Goal: Task Accomplishment & Management: Manage account settings

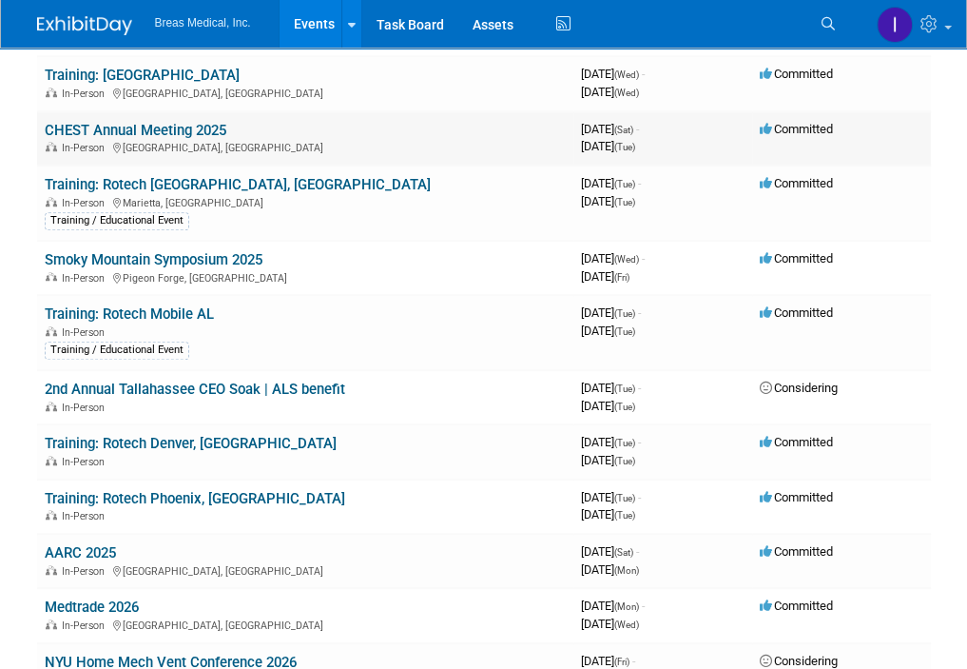
scroll to position [856, 0]
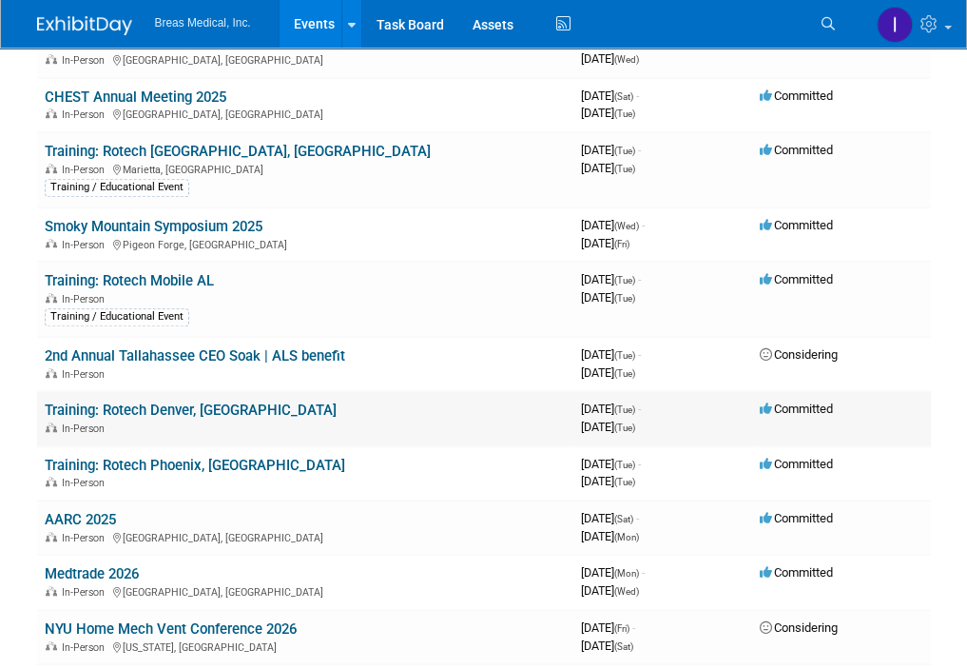
click at [171, 408] on link "Training: Rotech Denver, [GEOGRAPHIC_DATA]" at bounding box center [191, 409] width 292 height 17
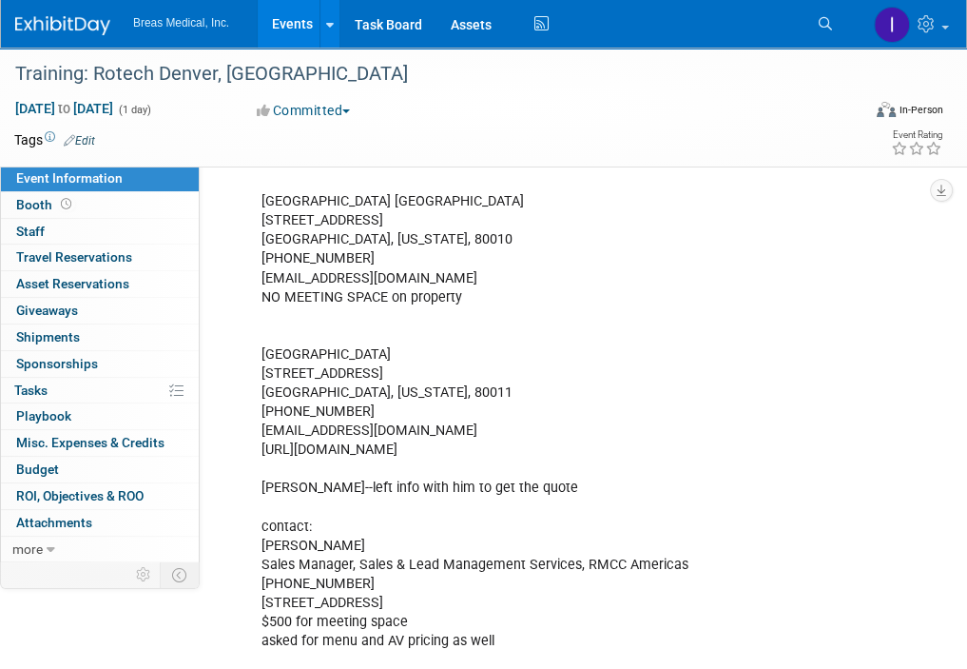
scroll to position [1126, 0]
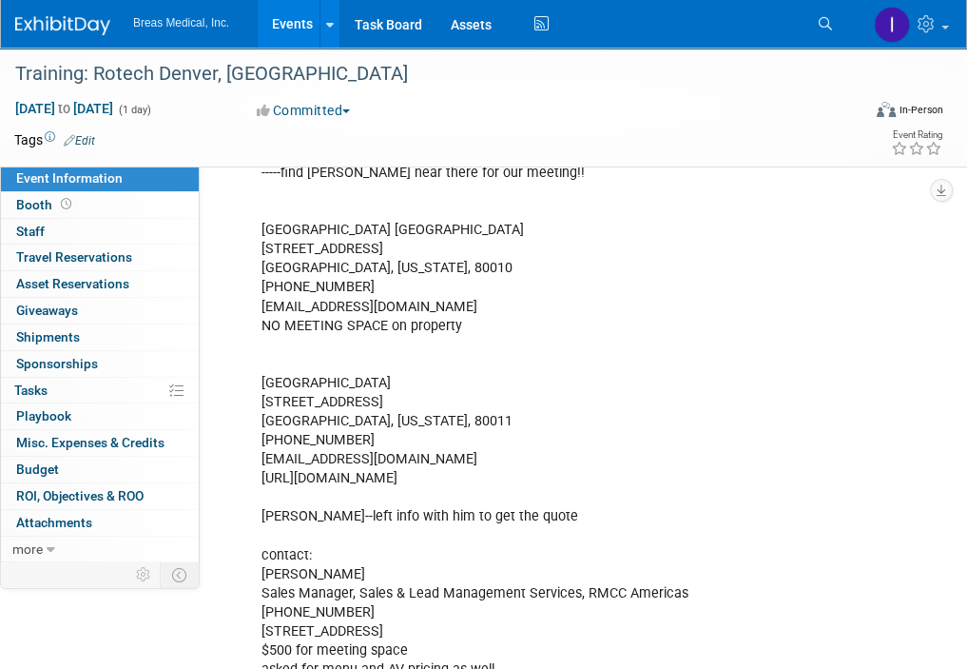
drag, startPoint x: 467, startPoint y: 341, endPoint x: 255, endPoint y: 341, distance: 212.1
click at [255, 341] on div "Attendees: attendees: Brett, Jodi, Michael Brett Townsend Director Corporate Ac…" at bounding box center [515, 144] width 535 height 1394
copy div "Hilton Garden Inn Denver Airport"
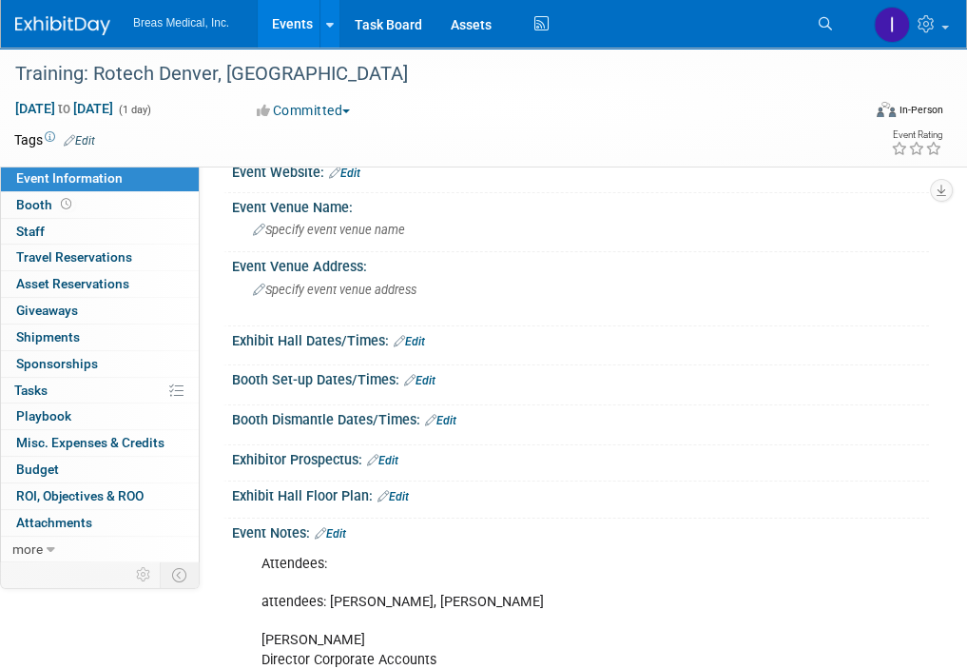
scroll to position [0, 0]
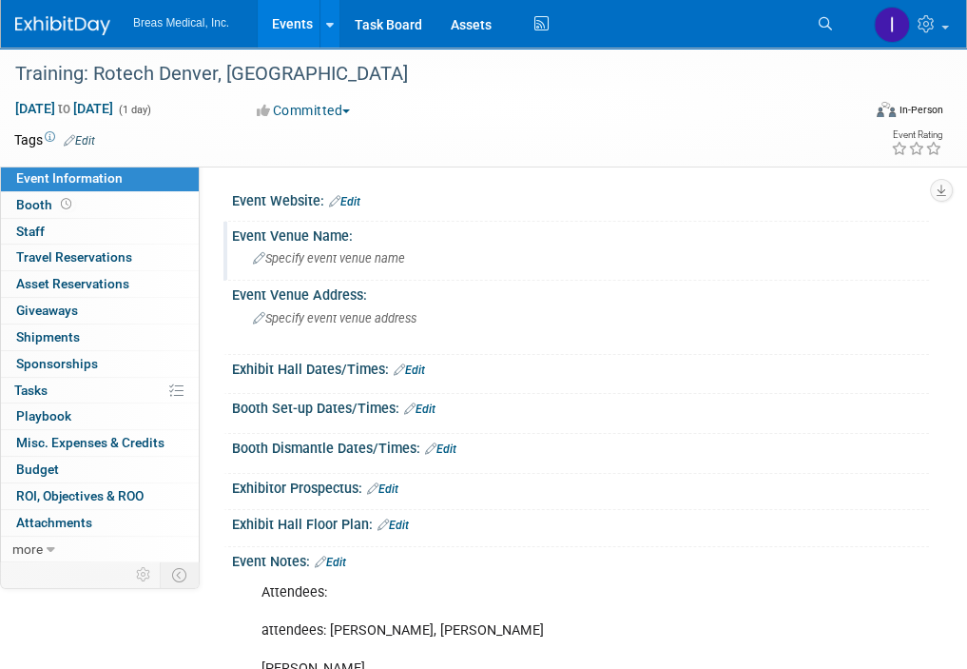
click at [359, 258] on span "Specify event venue name" at bounding box center [329, 258] width 152 height 14
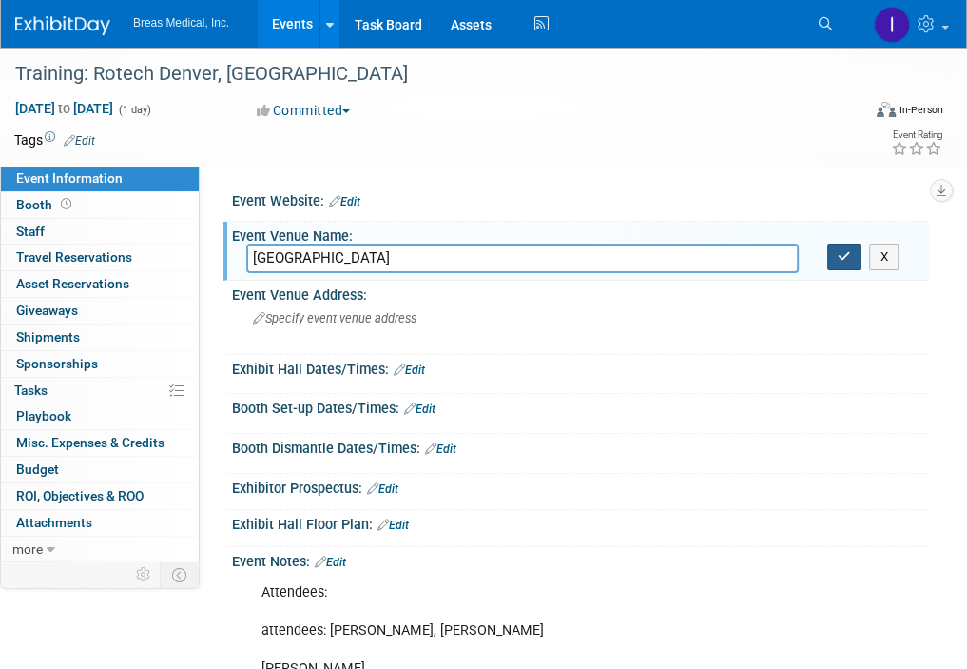
type input "Hilton Garden Inn Denver Airport"
click at [842, 260] on icon "button" at bounding box center [844, 256] width 13 height 12
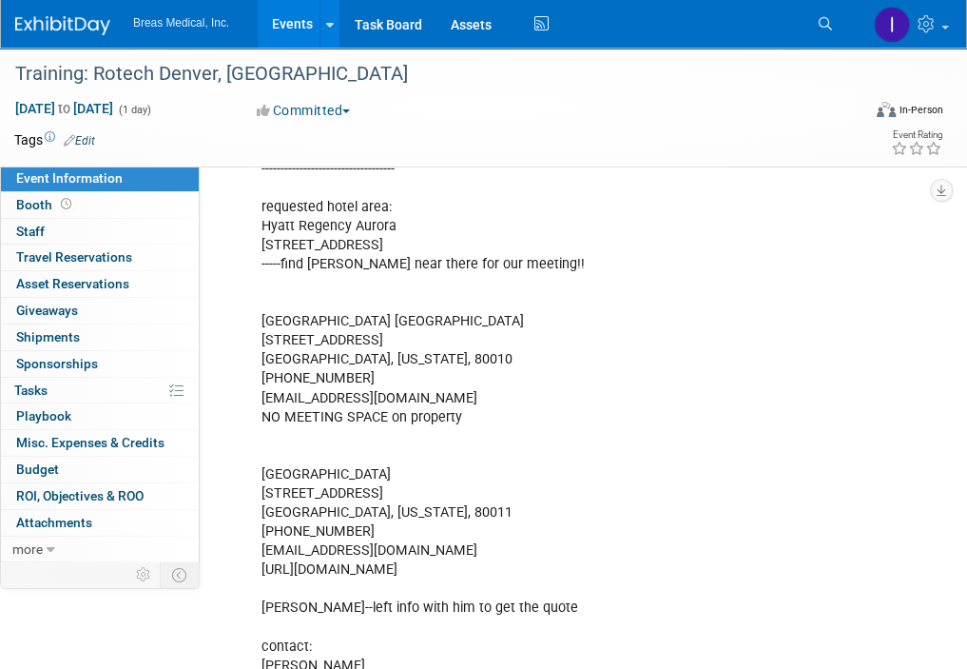
scroll to position [1141, 0]
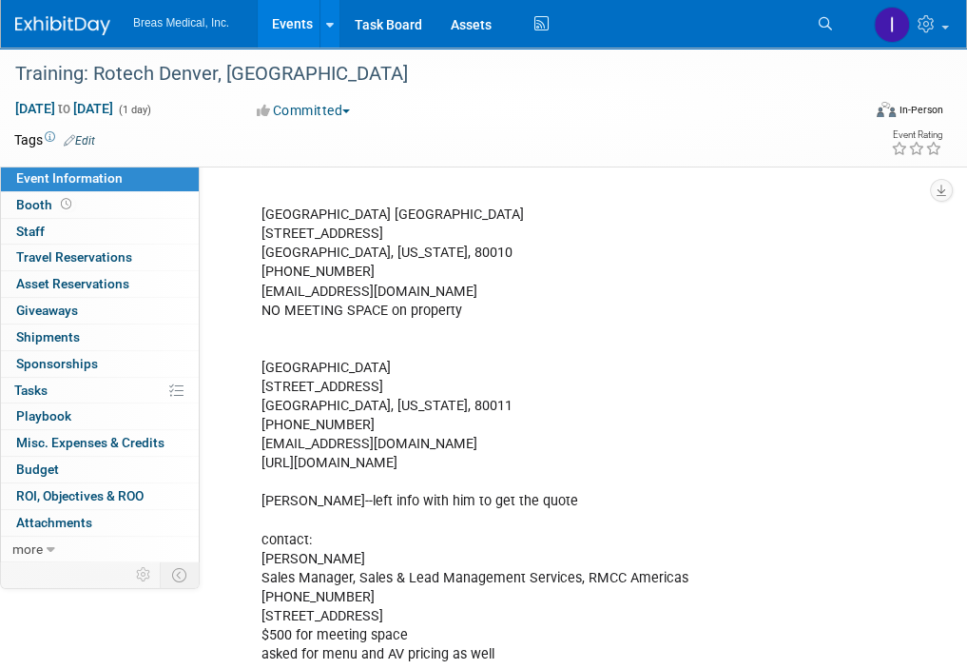
drag, startPoint x: 262, startPoint y: 343, endPoint x: 757, endPoint y: 466, distance: 509.5
click at [757, 466] on div "Attendees: attendees: Brett, Jodi, Michael Brett Townsend Director Corporate Ac…" at bounding box center [515, 129] width 535 height 1394
copy div "16475 East 40th Circle Aurora, Colorado, 80011 303-371-9393 DENAH_GM@hilton.com…"
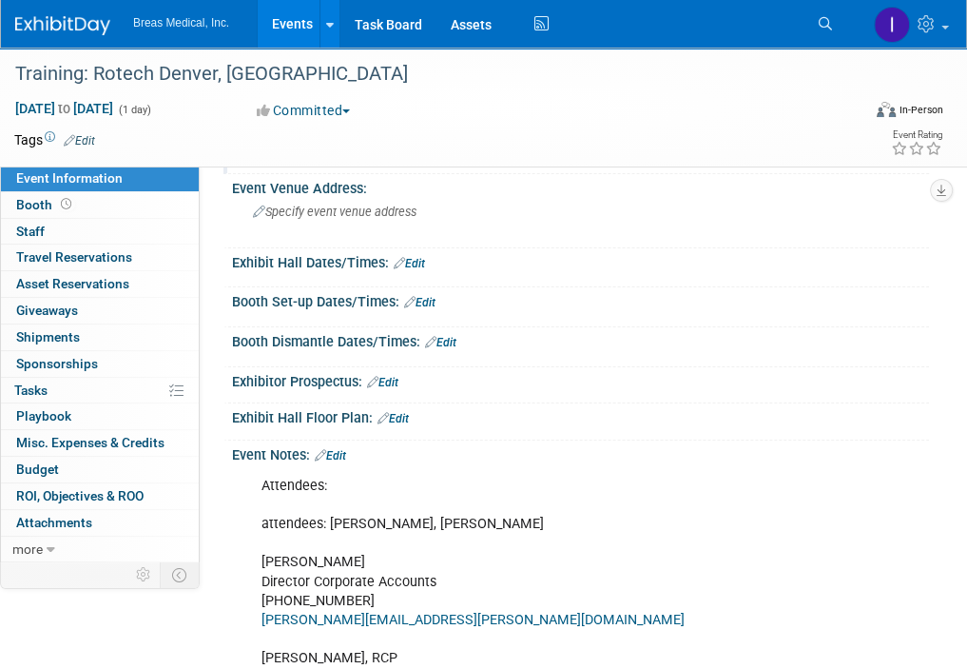
scroll to position [0, 0]
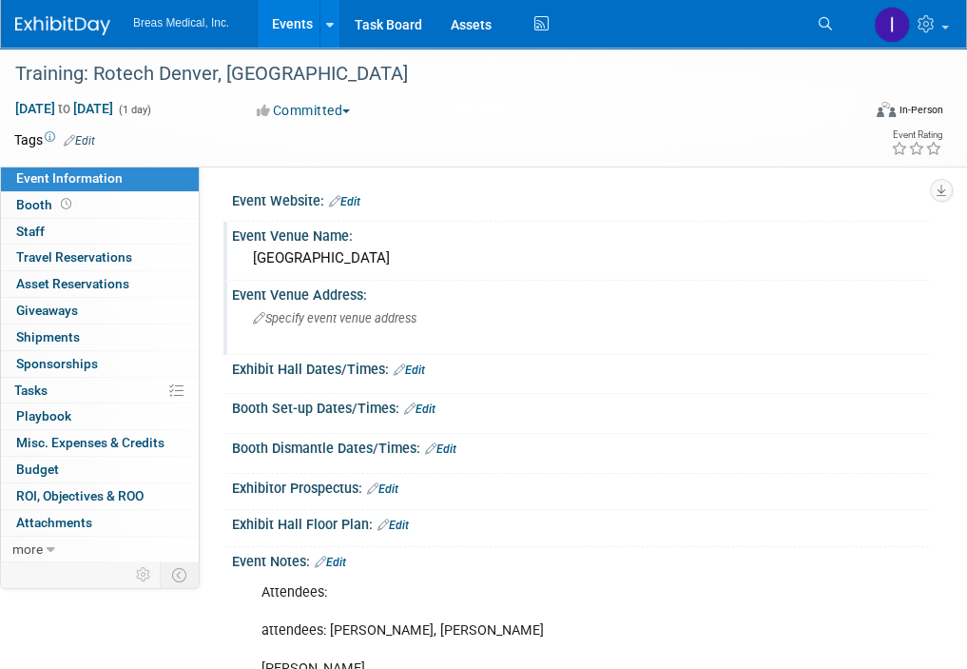
click at [364, 320] on span "Specify event venue address" at bounding box center [335, 318] width 164 height 14
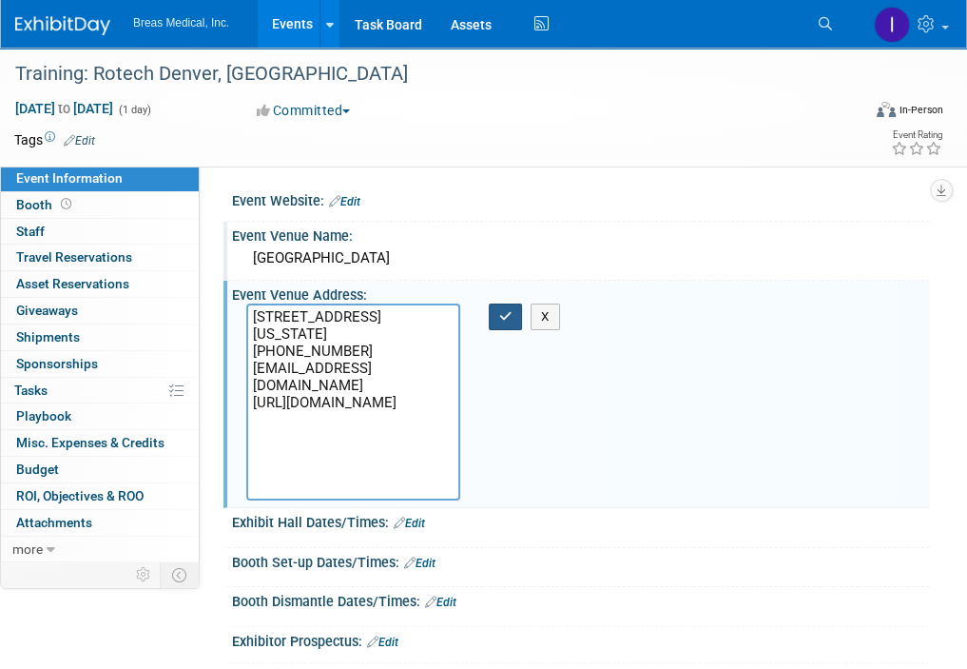
type textarea "16475 East 40th Circle Aurora, Colorado, 80011 303-371-9393 DENAH_GM@hilton.com…"
click at [508, 313] on icon "button" at bounding box center [505, 316] width 13 height 12
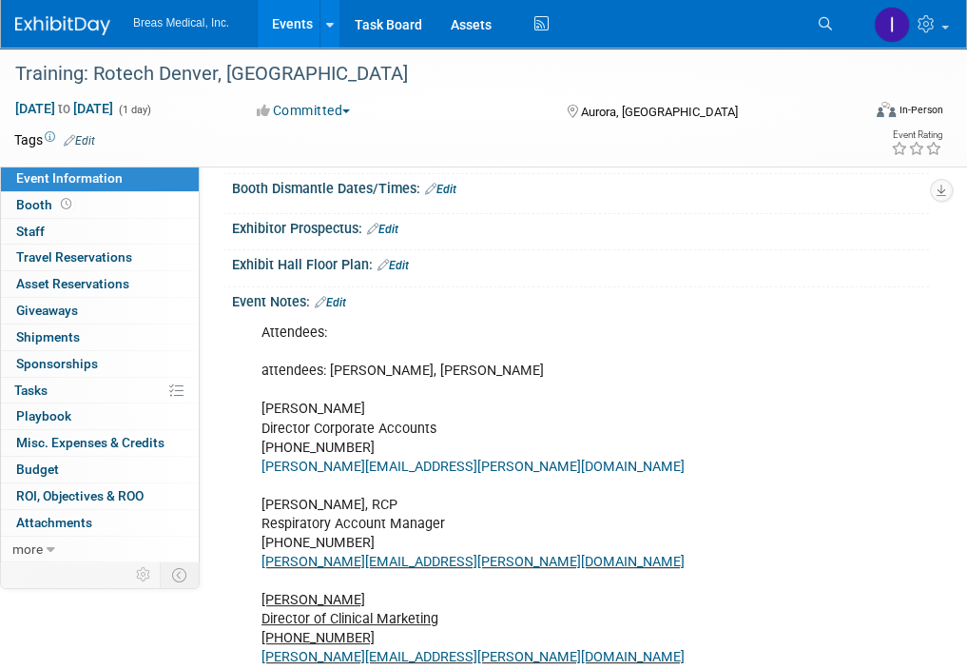
scroll to position [285, 0]
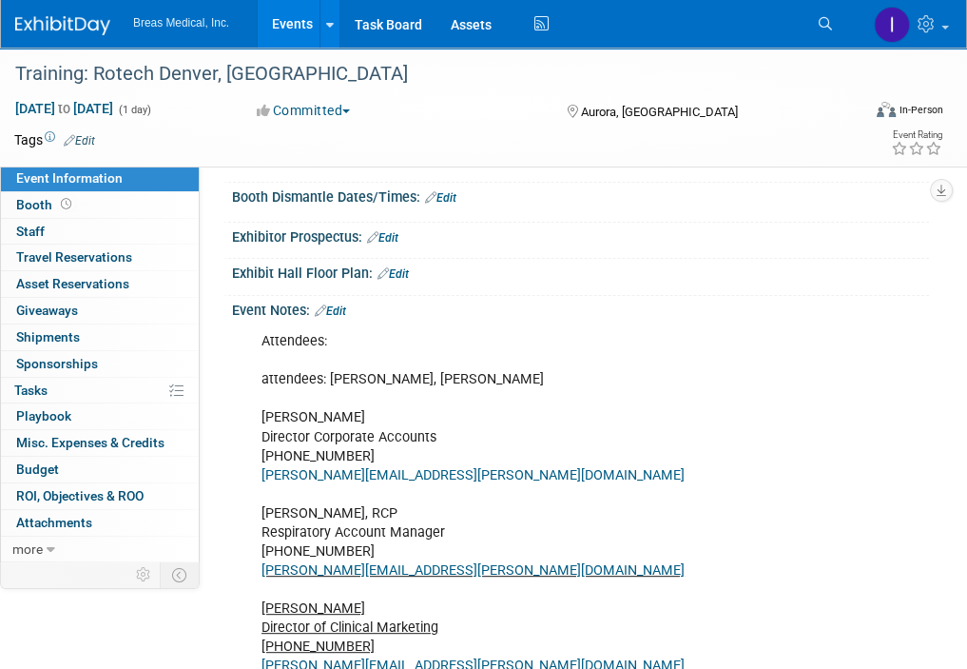
click at [343, 318] on link "Edit" at bounding box center [330, 310] width 31 height 13
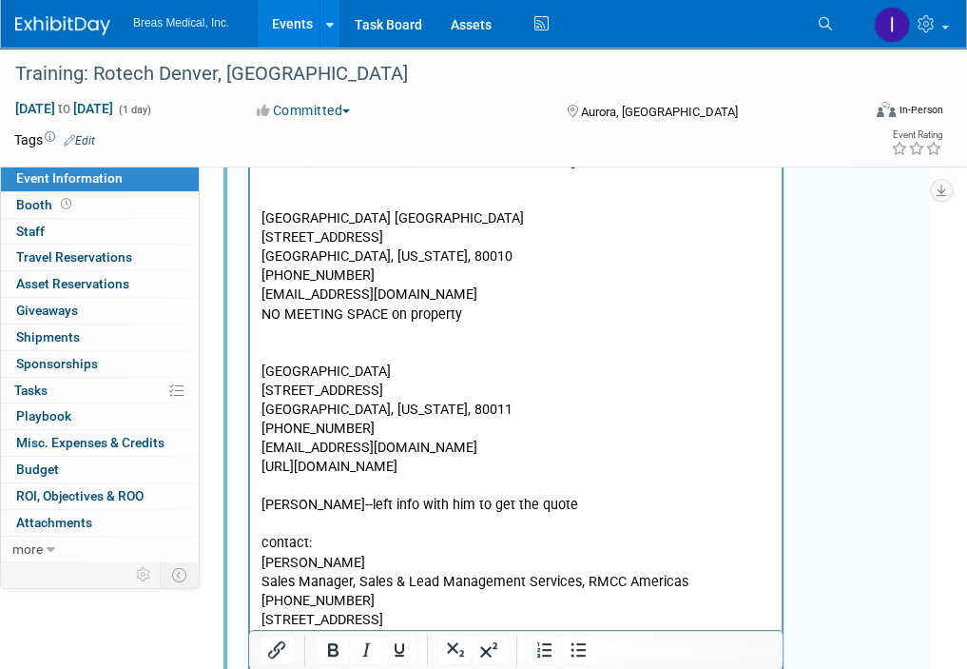
scroll to position [1236, 0]
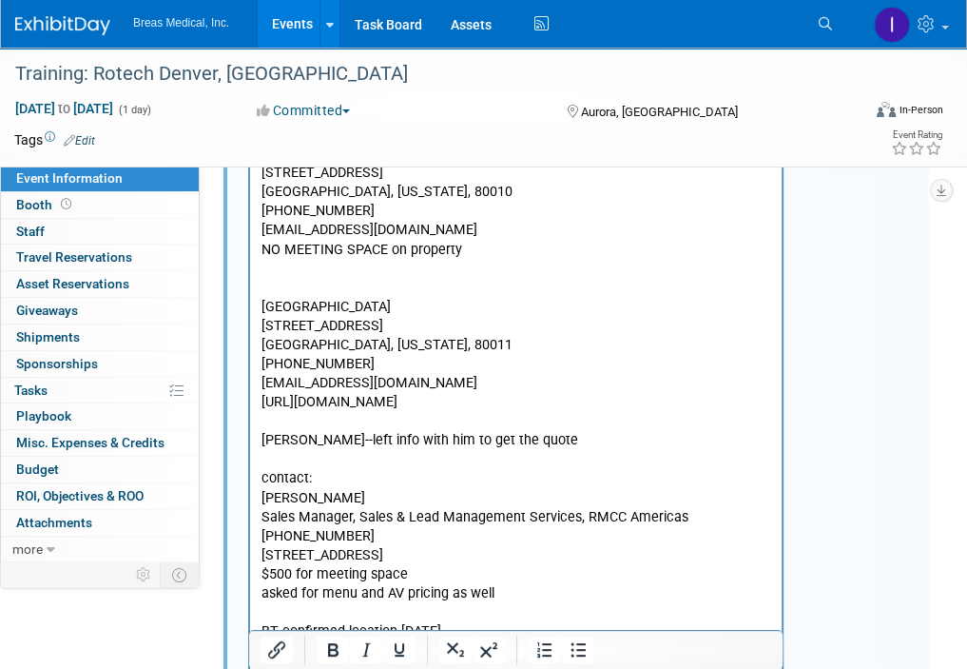
click at [398, 268] on p "Attendees: attendees: Brett, Jodi, Michael Brett Townsend Director Corporate Ac…" at bounding box center [517, 78] width 510 height 1394
click at [333, 652] on icon "Bold" at bounding box center [332, 649] width 23 height 23
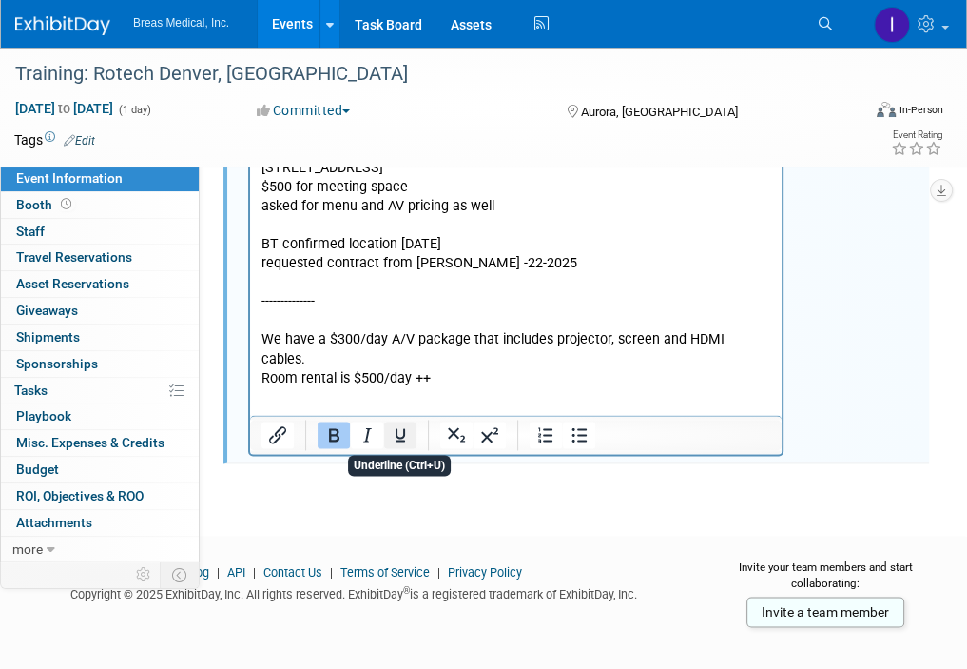
scroll to position [1609, 0]
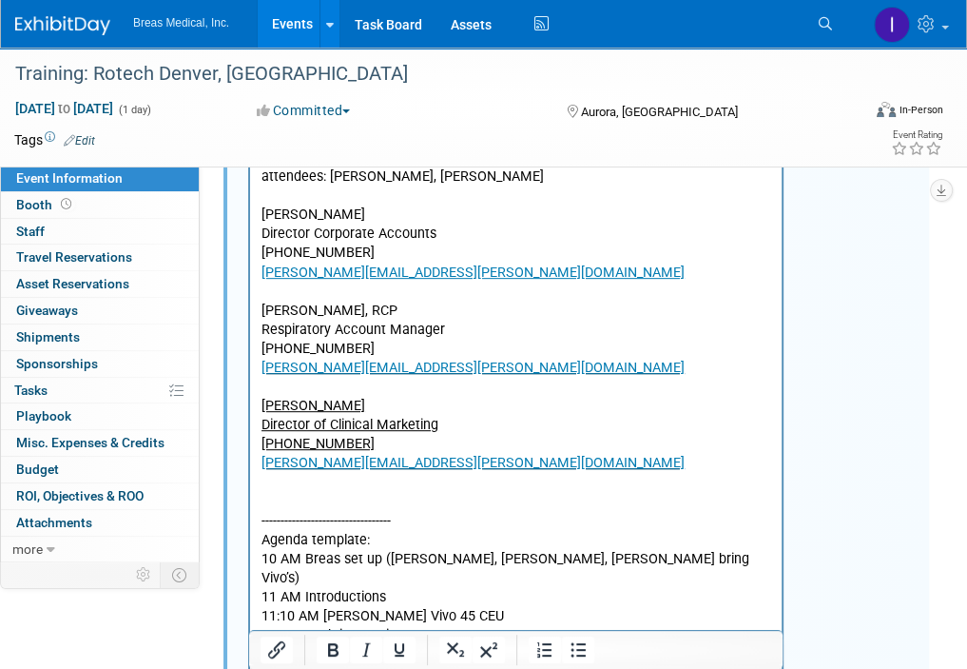
scroll to position [487, 0]
click at [818, 148] on button "button" at bounding box center [829, 135] width 35 height 28
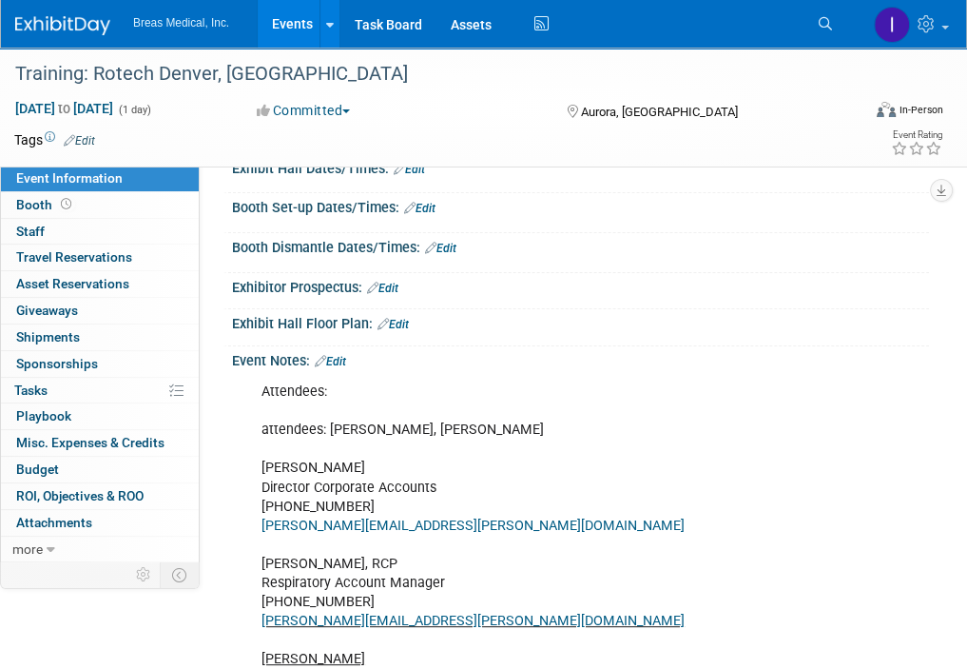
scroll to position [219, 0]
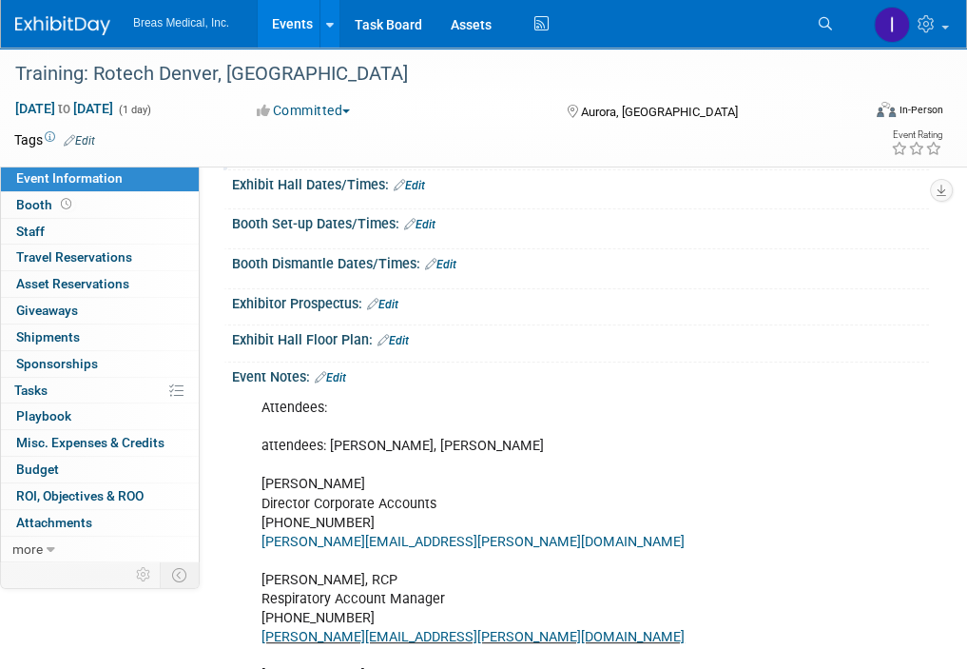
click at [338, 384] on link "Edit" at bounding box center [330, 377] width 31 height 13
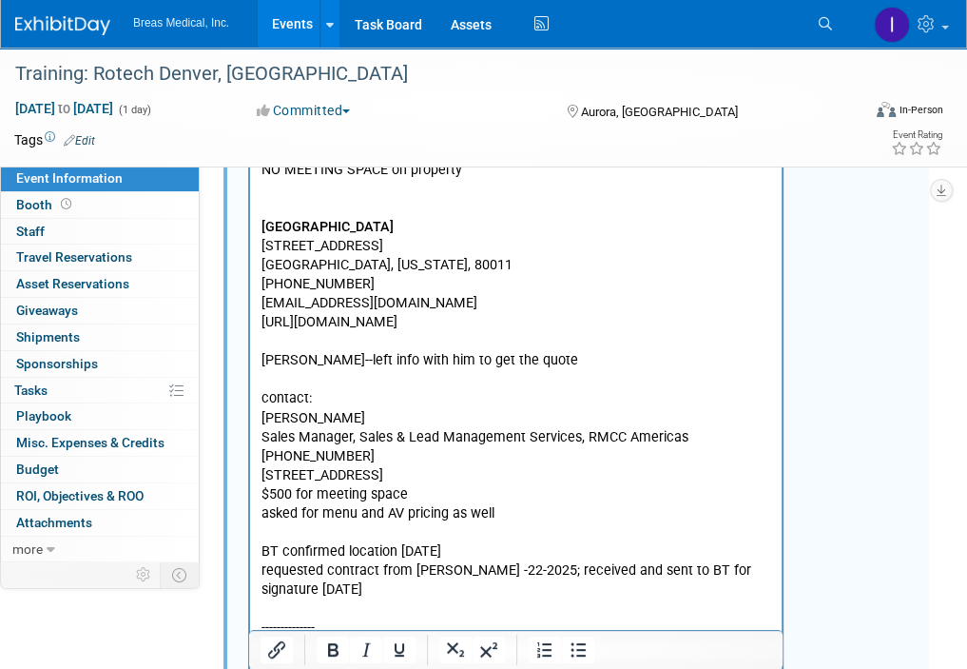
scroll to position [1265, 0]
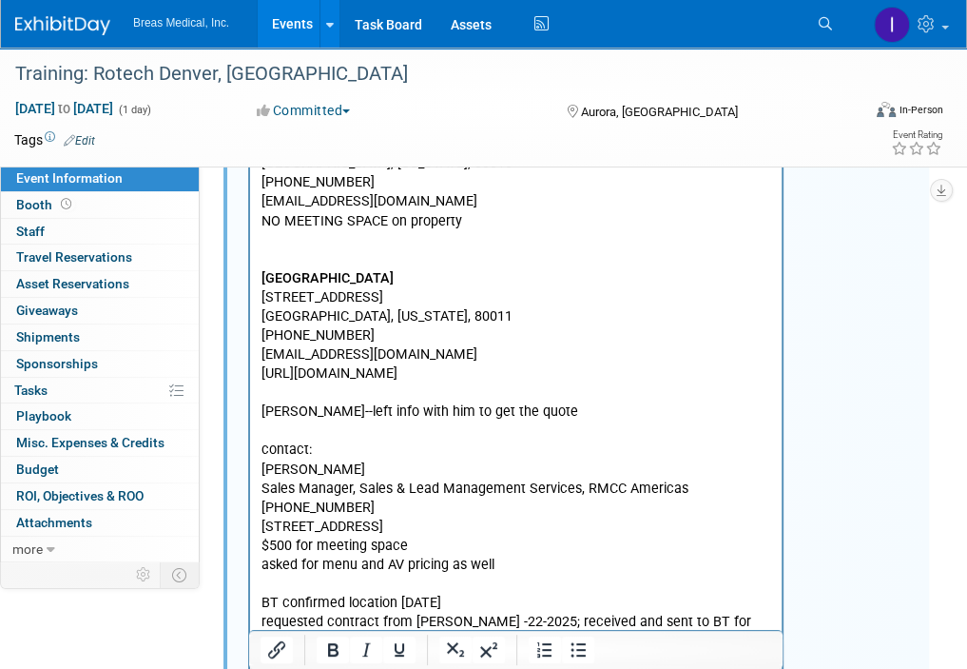
click at [285, 216] on p "Attendees: attendees: Brett, Jodi, Michael Brett Townsend Director Corporate Ac…" at bounding box center [517, 58] width 510 height 1413
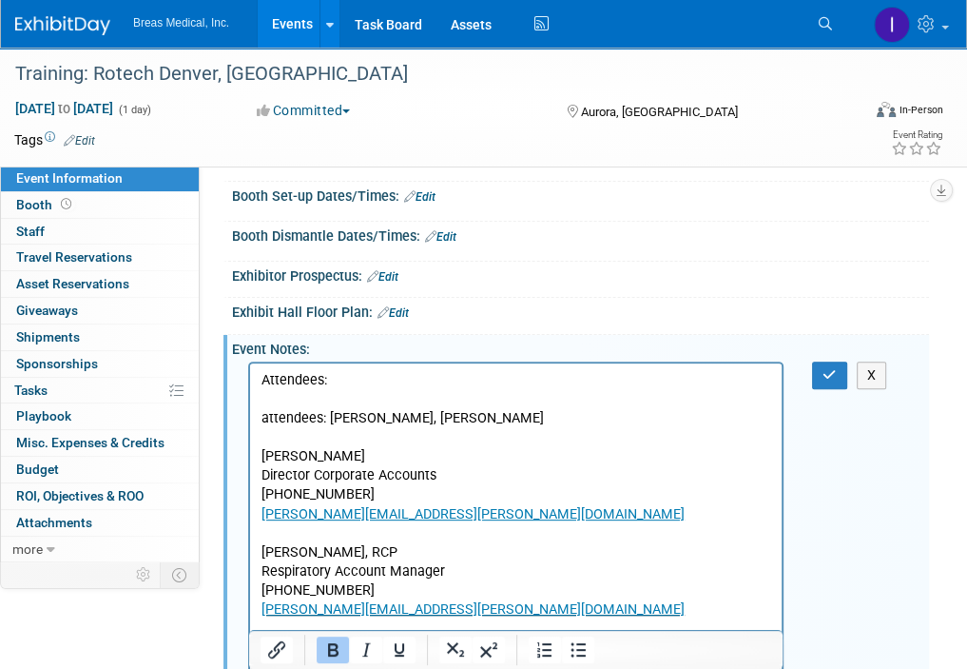
scroll to position [219, 0]
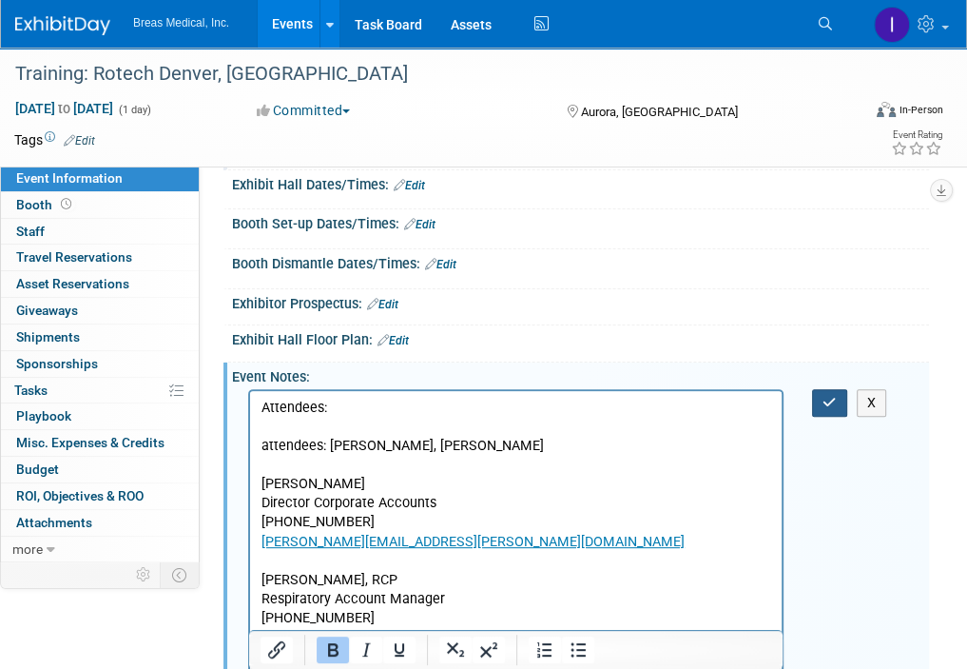
click at [840, 417] on button "button" at bounding box center [829, 403] width 35 height 28
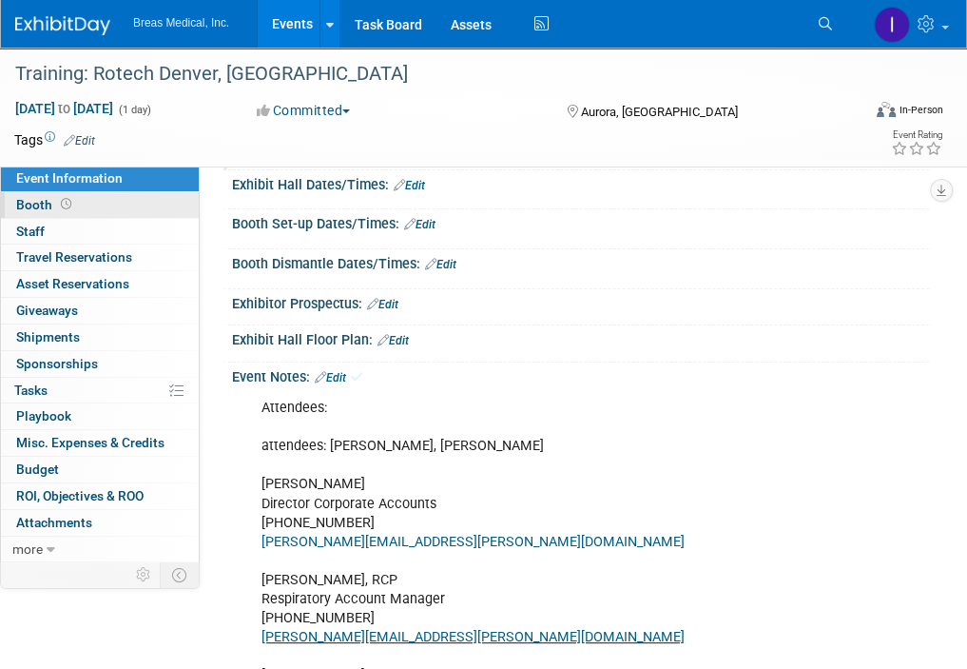
click at [34, 203] on span "Booth" at bounding box center [45, 204] width 59 height 15
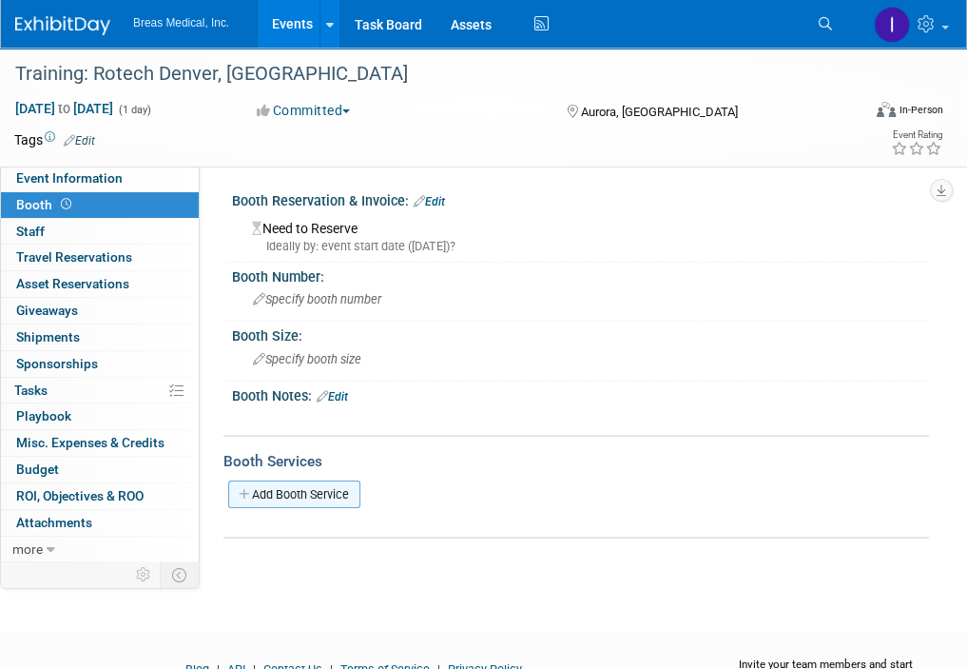
click at [308, 492] on link "Add Booth Service" at bounding box center [294, 494] width 132 height 28
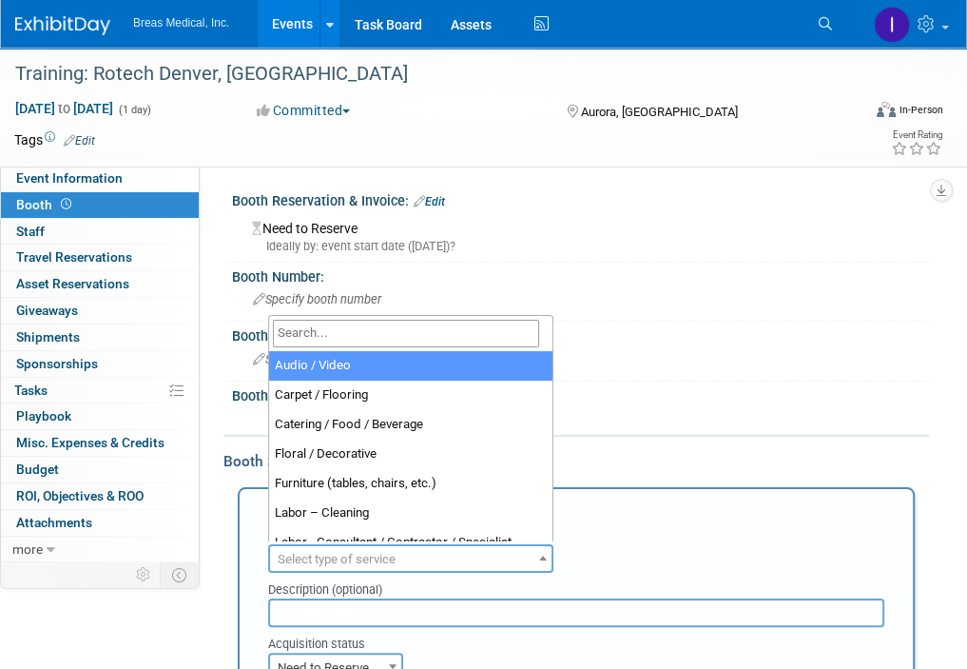
click at [350, 561] on span "Select type of service" at bounding box center [337, 559] width 118 height 14
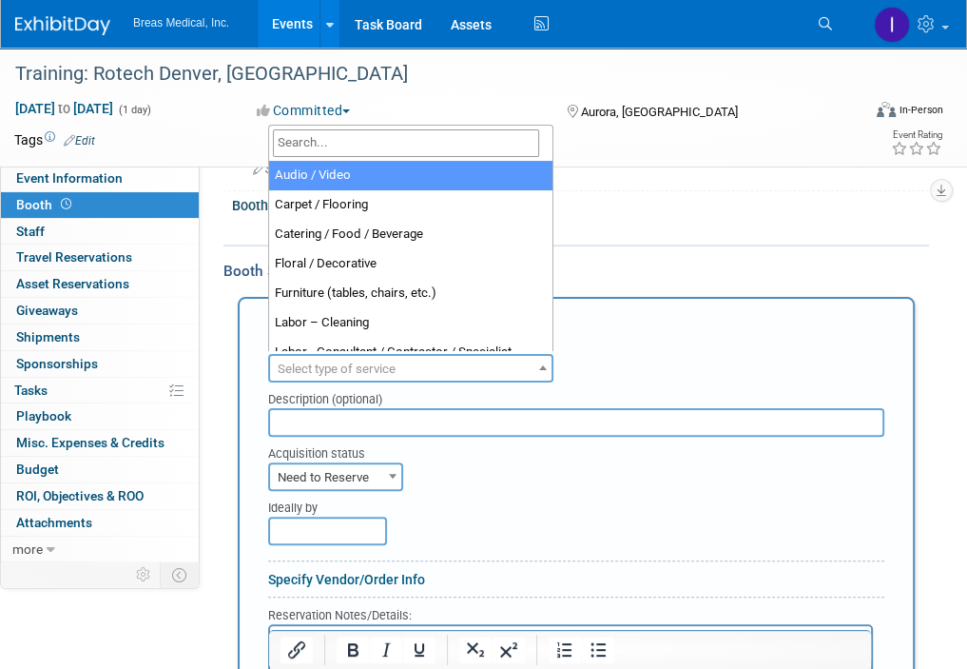
select select "2"
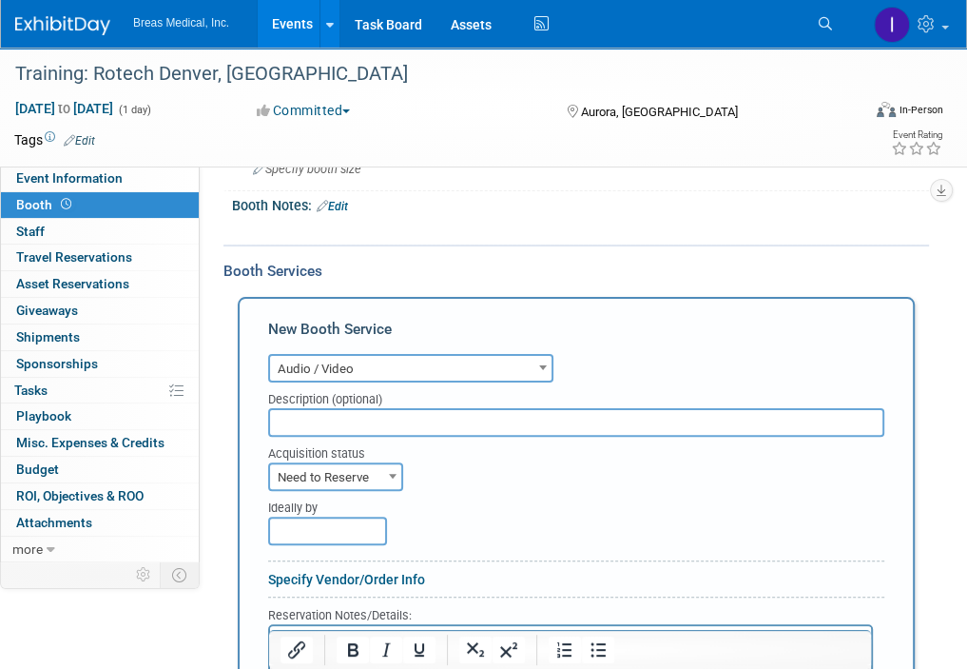
click at [383, 421] on input "text" at bounding box center [576, 422] width 616 height 29
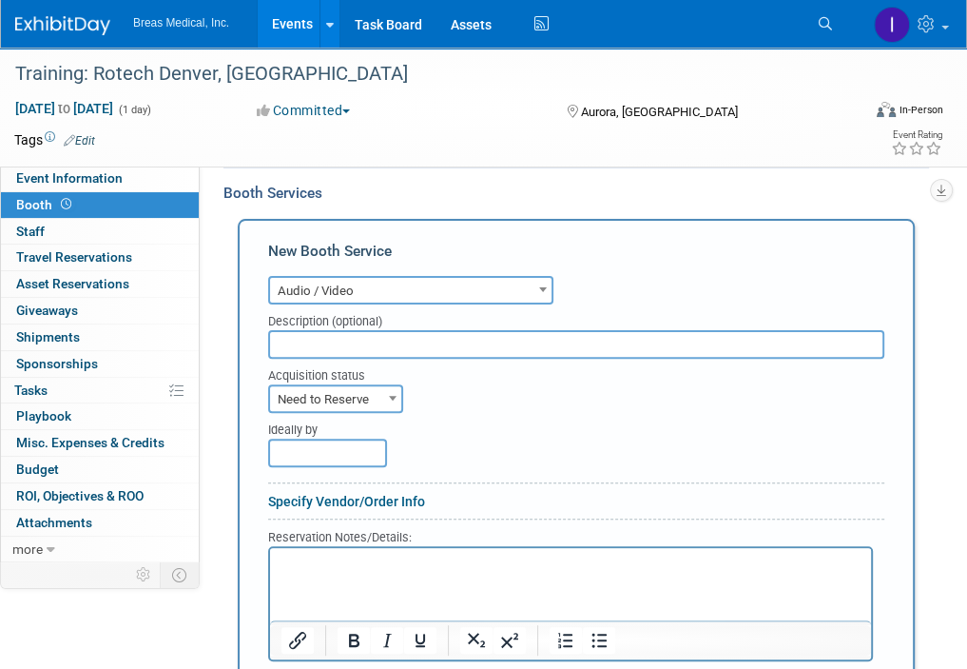
scroll to position [380, 0]
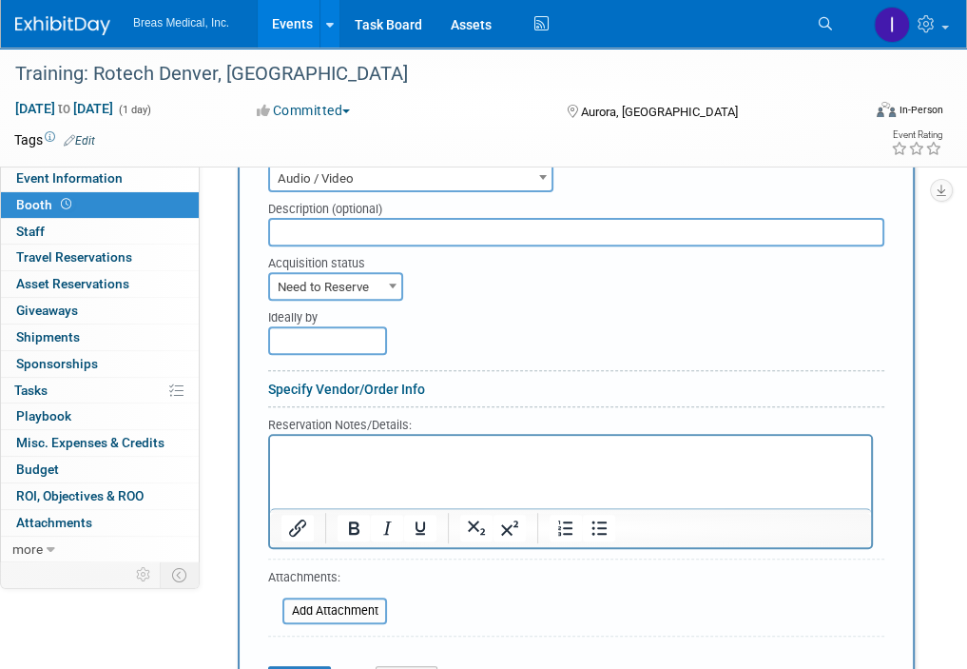
click at [377, 446] on p "Rich Text Area. Press ALT-0 for help." at bounding box center [570, 451] width 579 height 18
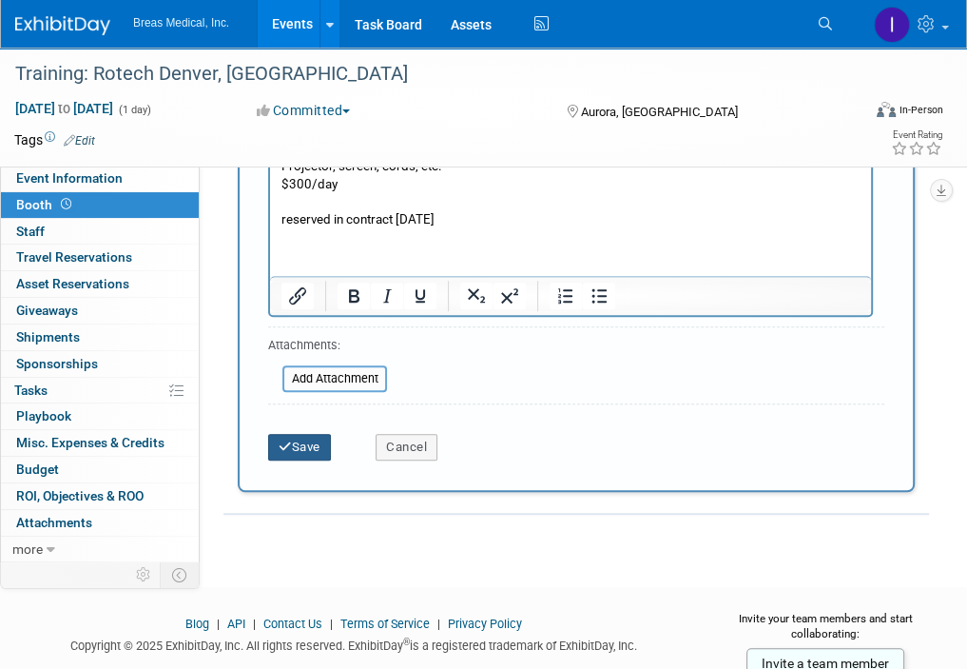
click at [306, 441] on button "Save" at bounding box center [299, 447] width 63 height 27
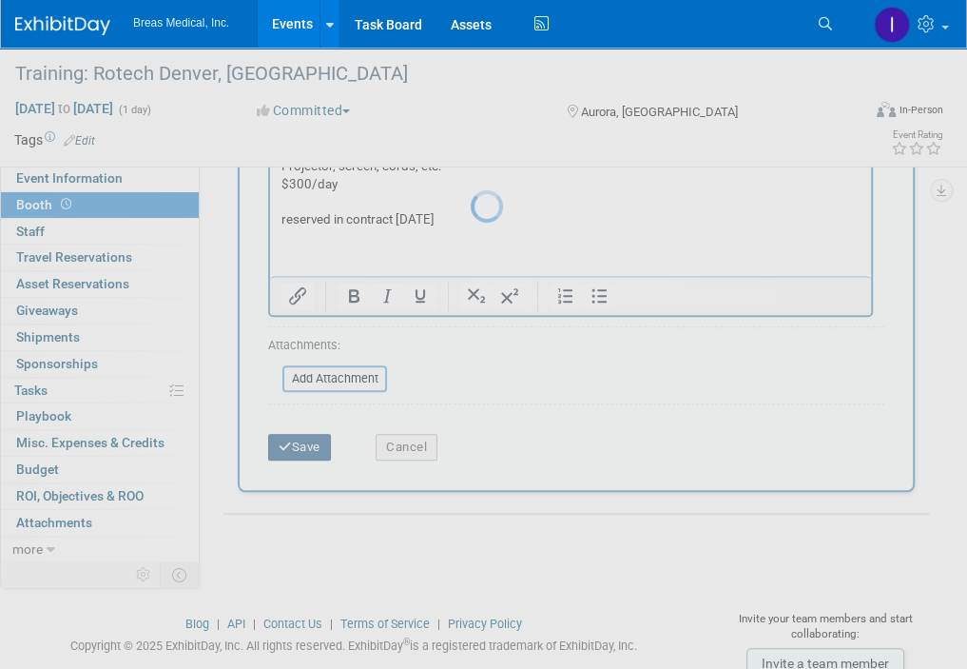
scroll to position [240, 0]
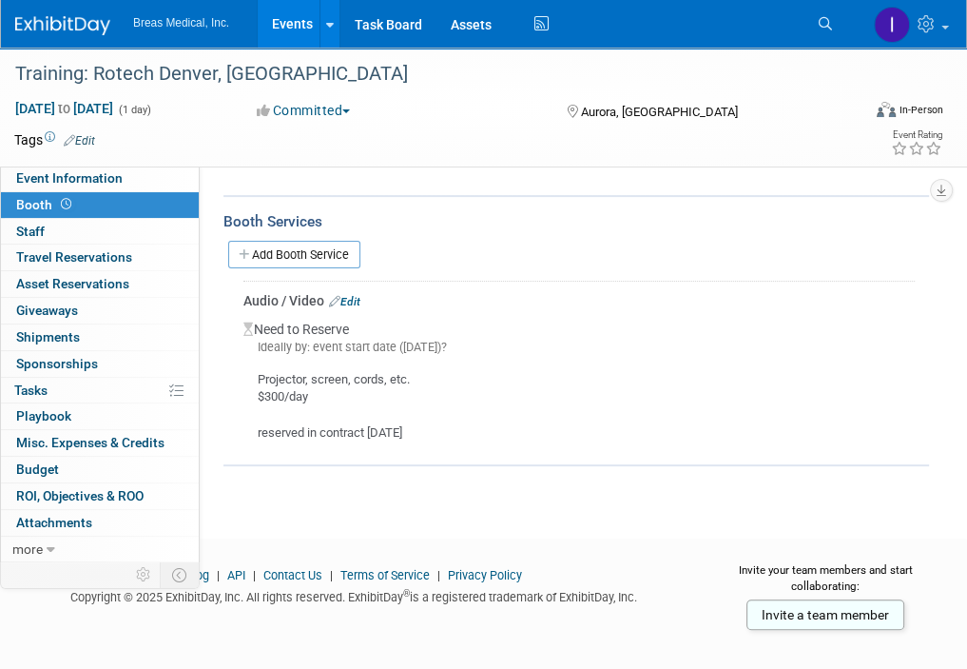
click at [286, 26] on link "Events" at bounding box center [292, 24] width 69 height 48
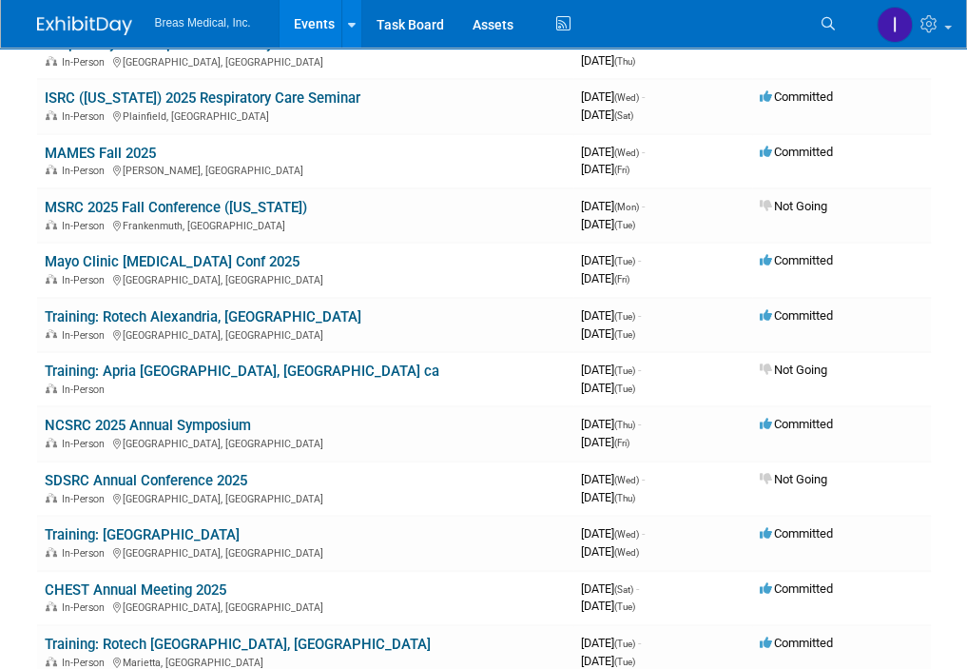
scroll to position [380, 0]
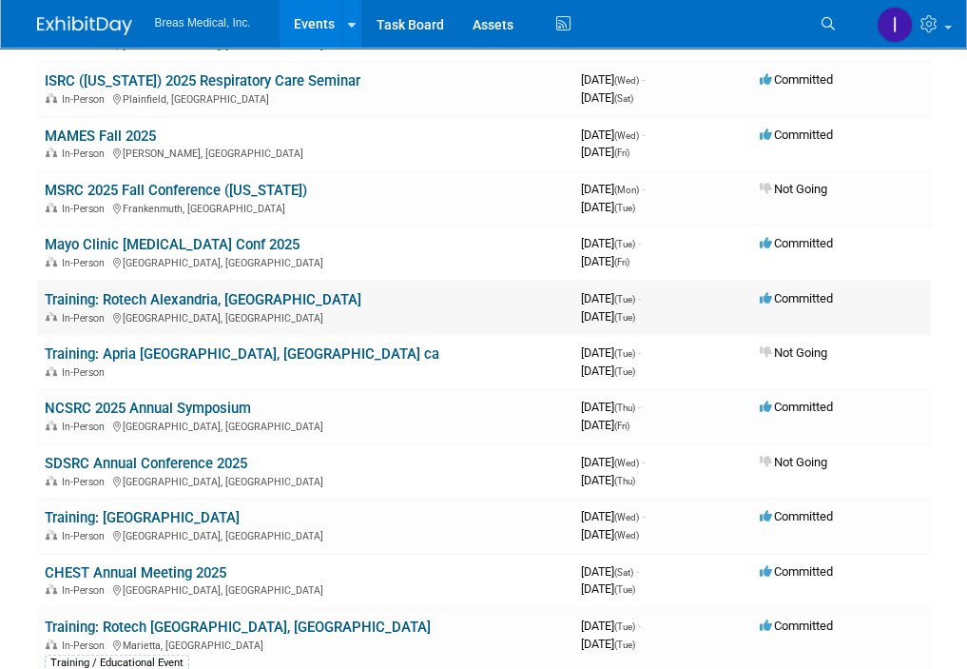
click at [194, 298] on link "Training: Rotech Alexandria, [GEOGRAPHIC_DATA]" at bounding box center [203, 299] width 317 height 17
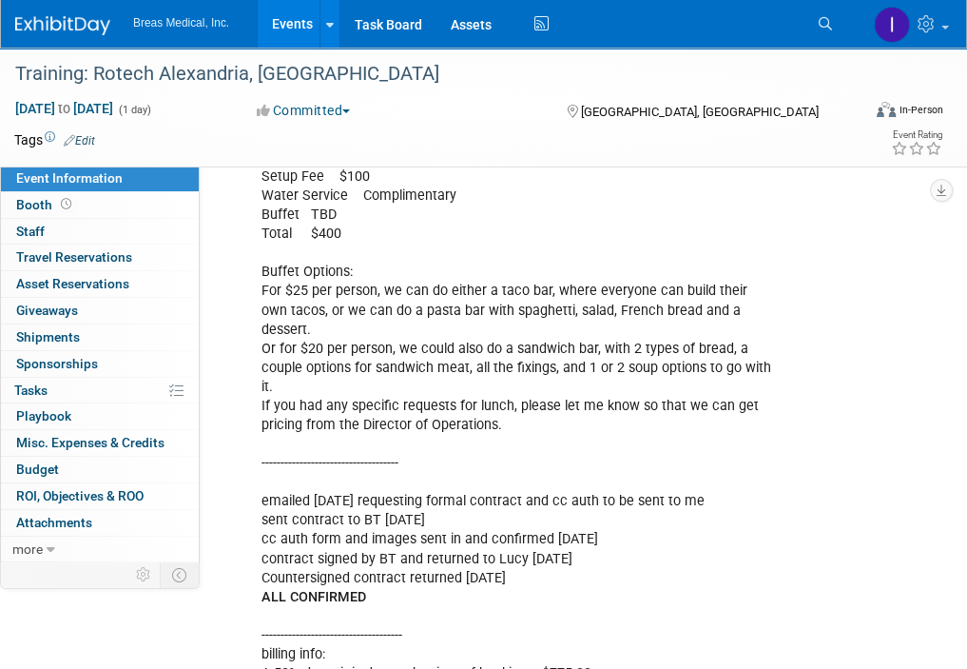
scroll to position [2282, 0]
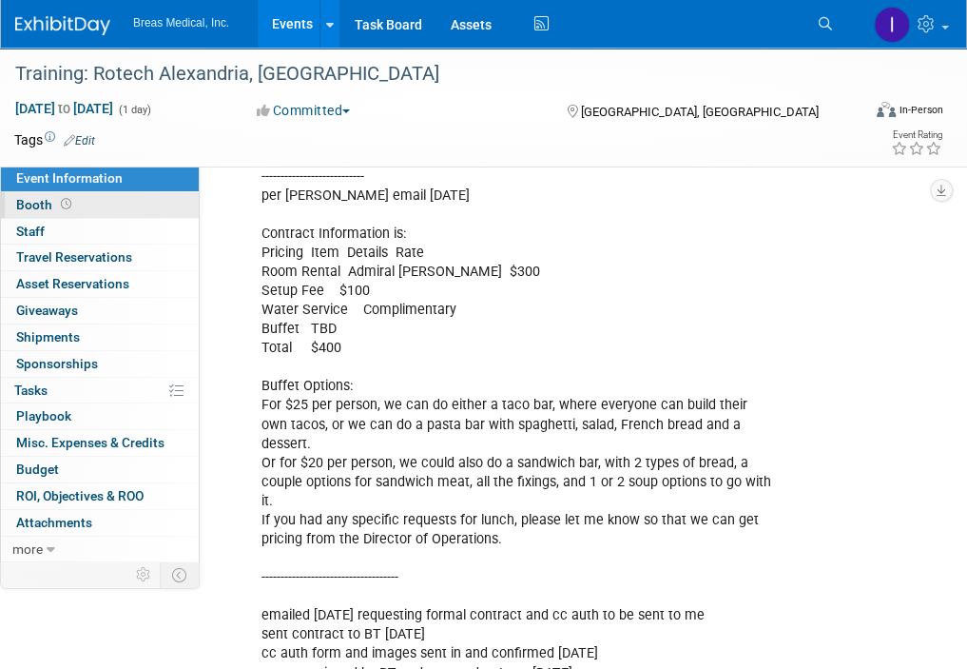
click at [33, 201] on span "Booth" at bounding box center [45, 204] width 59 height 15
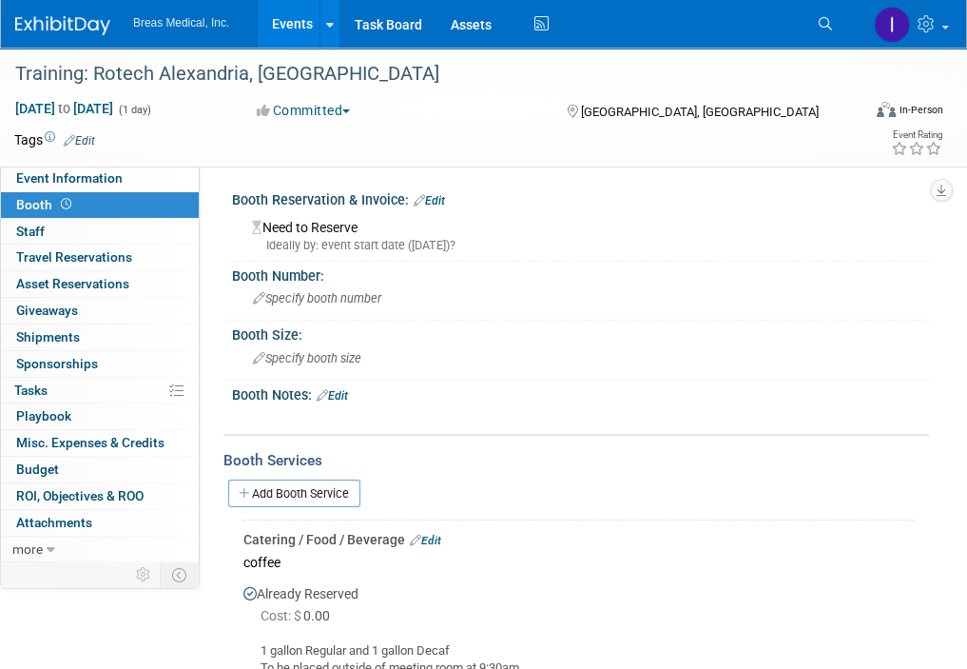
scroll to position [0, 0]
click at [107, 182] on span "Event Information" at bounding box center [69, 177] width 107 height 15
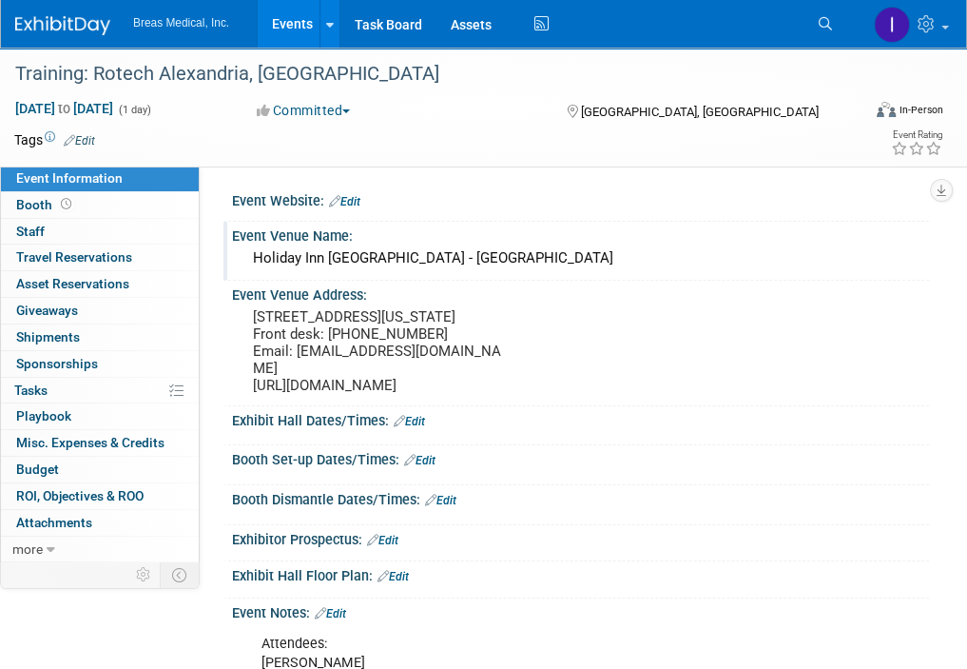
drag, startPoint x: 256, startPoint y: 258, endPoint x: 490, endPoint y: 262, distance: 234.0
click at [490, 262] on div "Holiday Inn Alexandria - Downtown" at bounding box center [580, 257] width 669 height 29
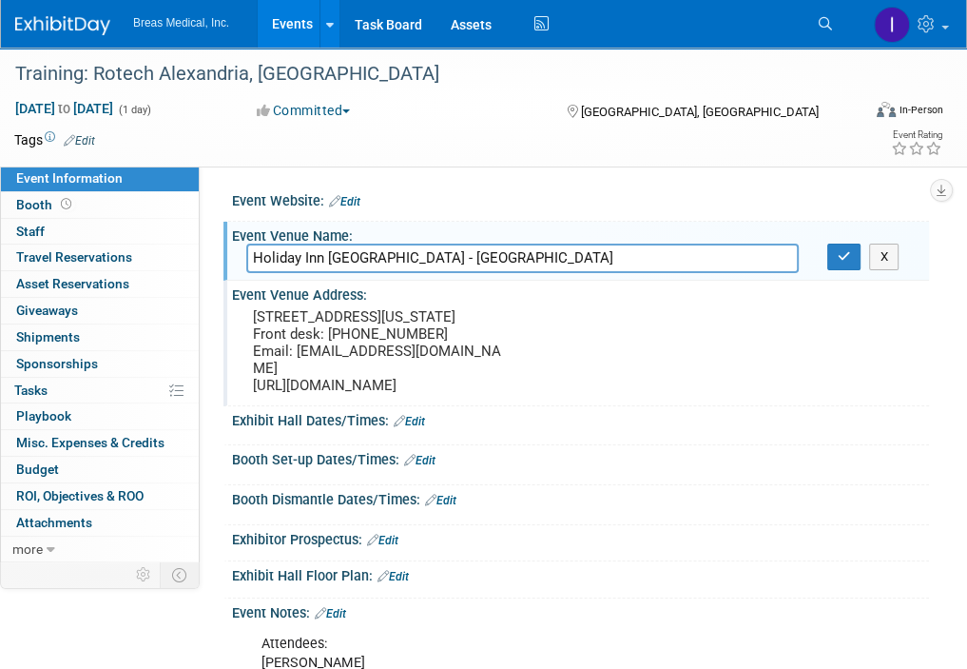
drag, startPoint x: 252, startPoint y: 315, endPoint x: 297, endPoint y: 442, distance: 135.0
click at [297, 394] on pre "701 4th St Alexandria, Louisiana 71301 Front desk: 1-318-541-8333 Email: hial@A…" at bounding box center [377, 351] width 248 height 86
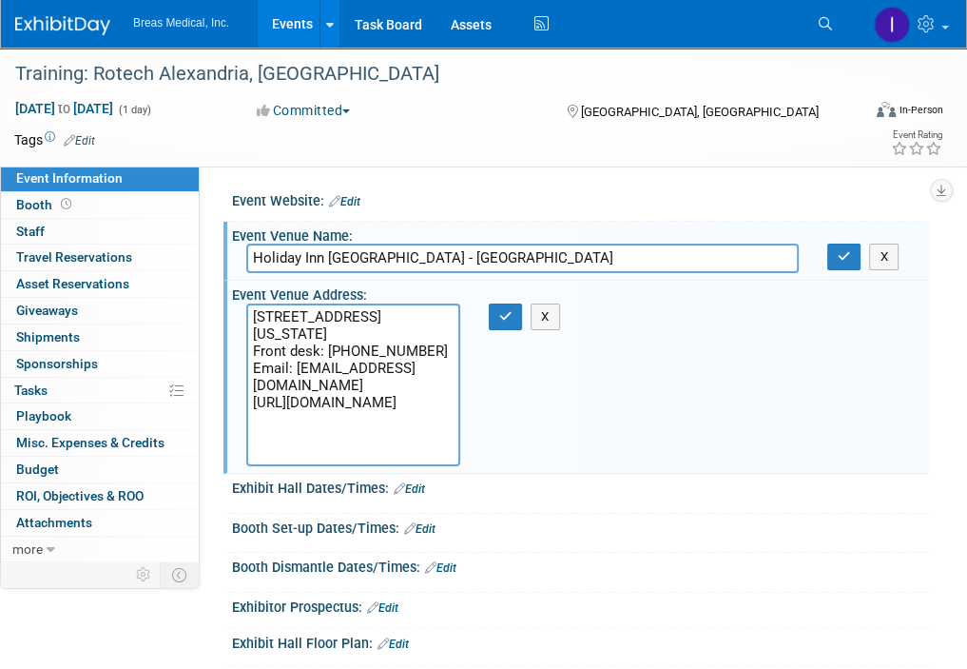
click at [339, 371] on textarea "701 4th St Alexandria, Louisiana 71301 Front desk: 1-318-541-8333 Email: hial@A…" at bounding box center [353, 384] width 214 height 163
drag, startPoint x: 540, startPoint y: 319, endPoint x: 618, endPoint y: 294, distance: 81.8
click at [540, 319] on button "X" at bounding box center [545, 316] width 29 height 27
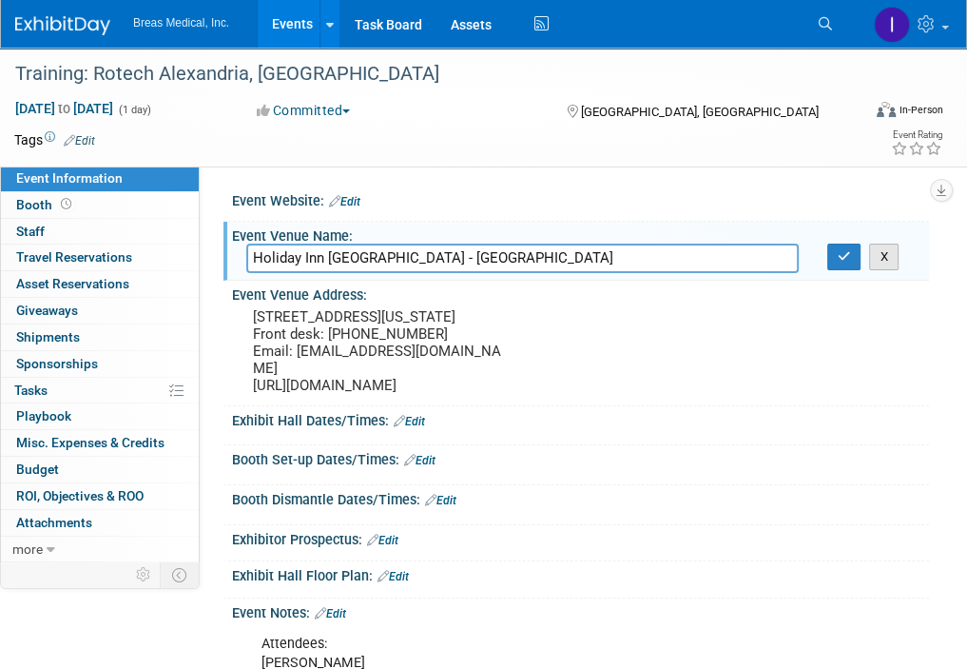
click at [893, 254] on button "X" at bounding box center [883, 256] width 29 height 27
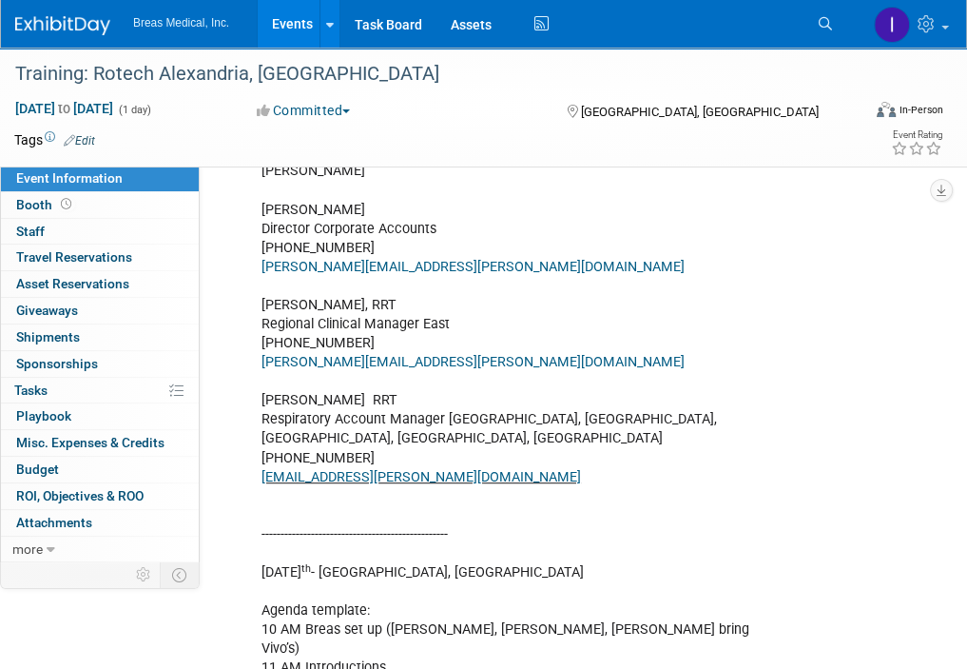
scroll to position [571, 0]
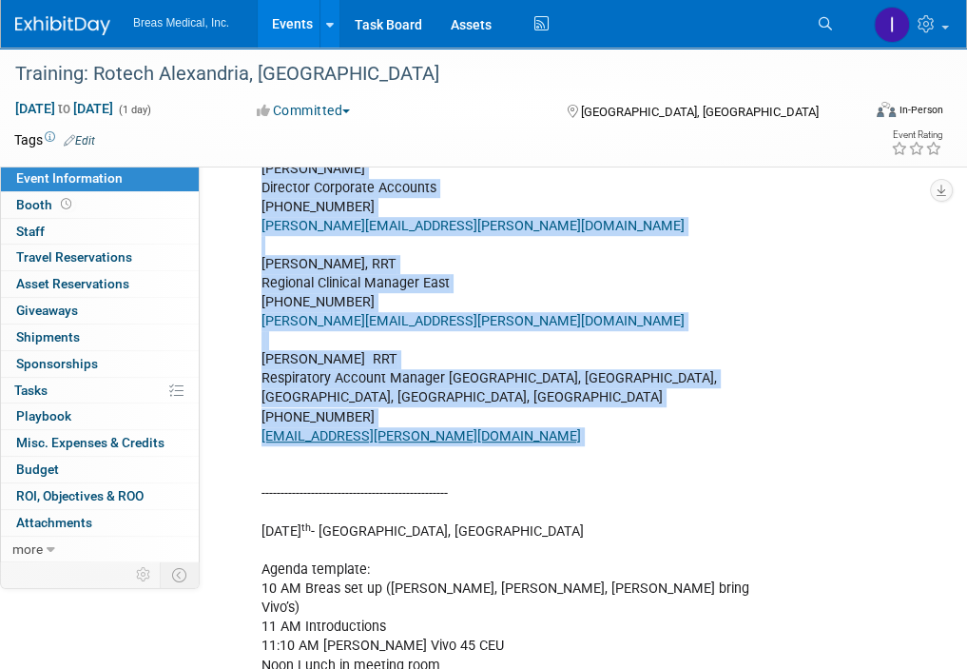
drag, startPoint x: 262, startPoint y: 215, endPoint x: 430, endPoint y: 487, distance: 319.9
copy div "Brett Townsend Director Corporate Accounts 770-324-6525 Brett.townsend@breas.co…"
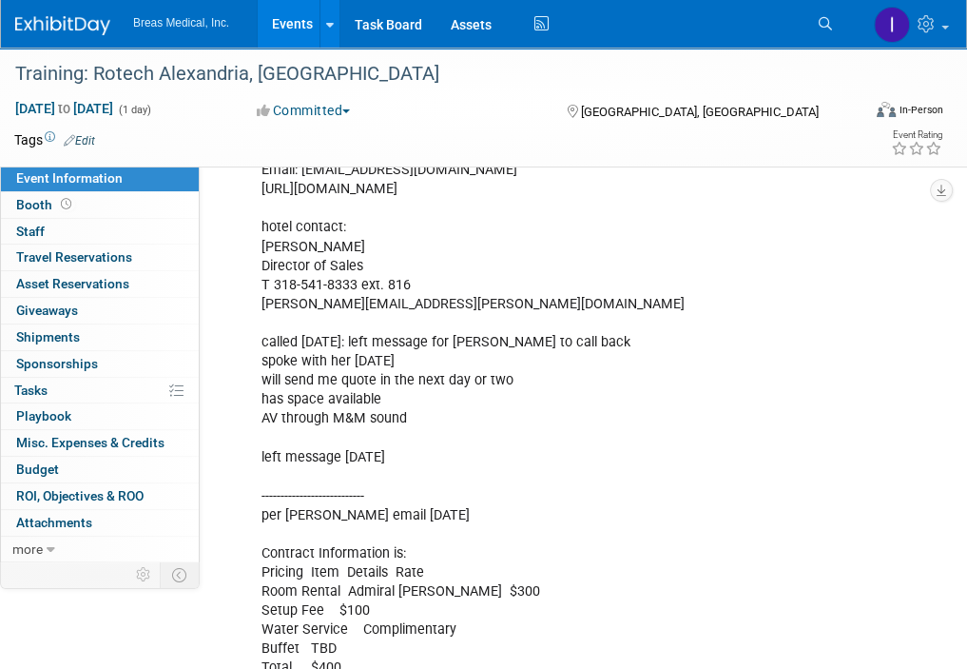
scroll to position [1997, 0]
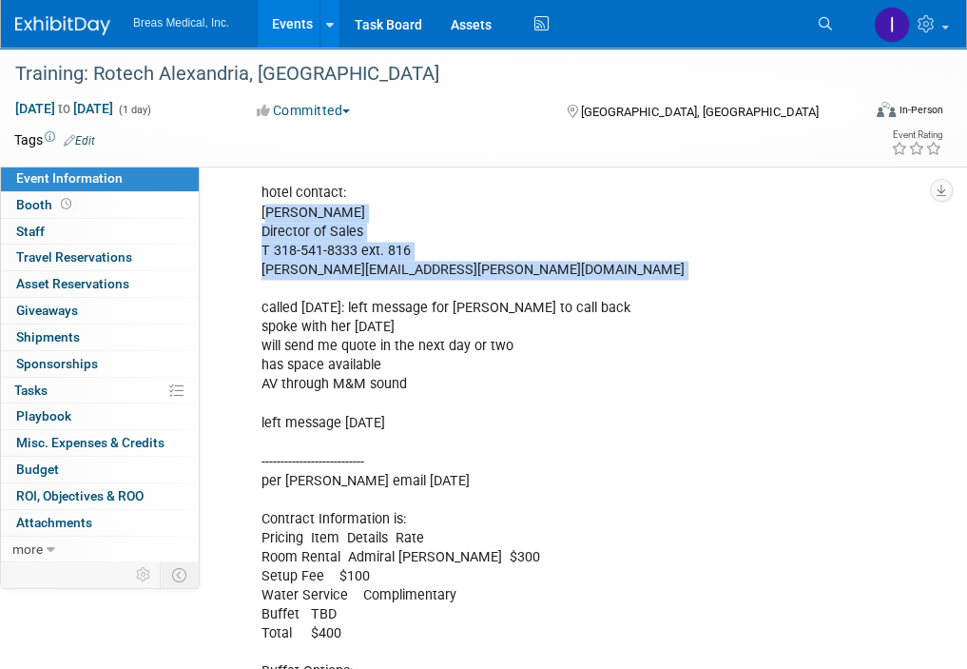
drag, startPoint x: 264, startPoint y: 257, endPoint x: 456, endPoint y: 326, distance: 203.4
copy div "Lucy Stark Director of Sales T 318-541-8333 ext. 816 lucy.stark@ArkHospitality.…"
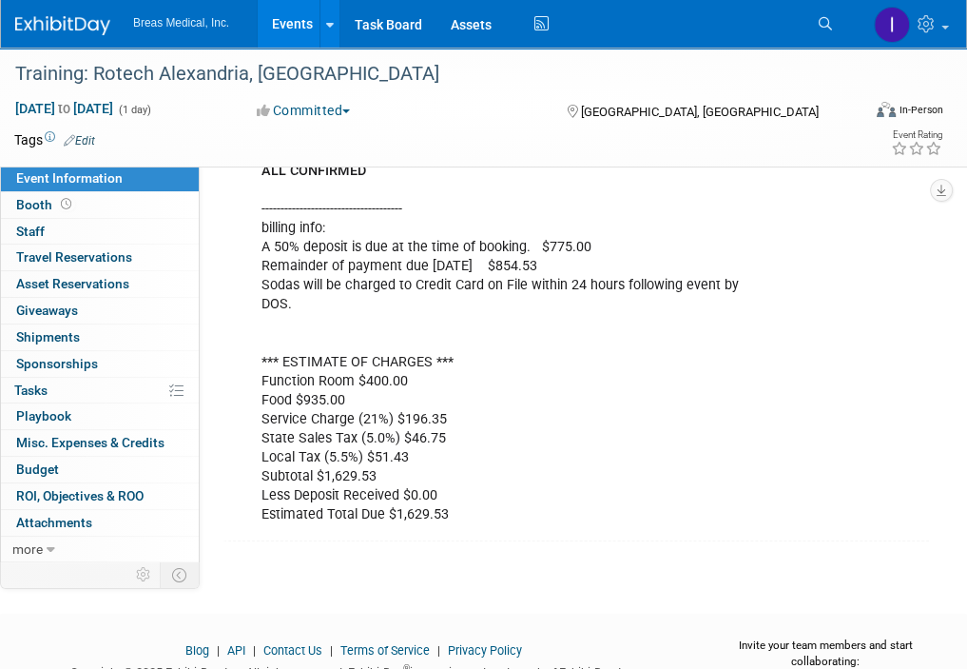
scroll to position [2716, 0]
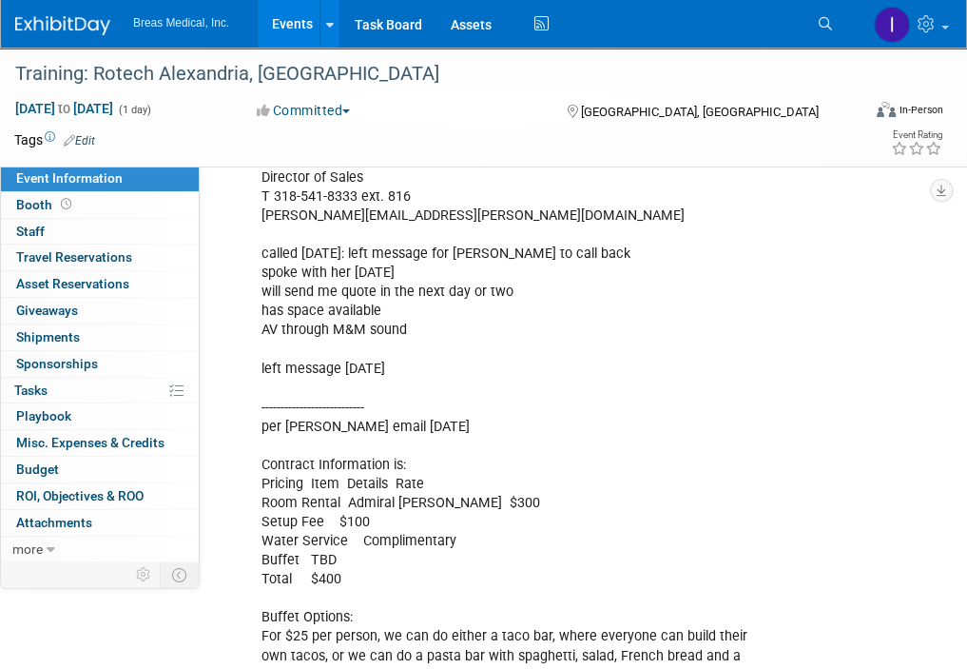
scroll to position [2050, 0]
click at [33, 201] on span "Booth" at bounding box center [45, 204] width 59 height 15
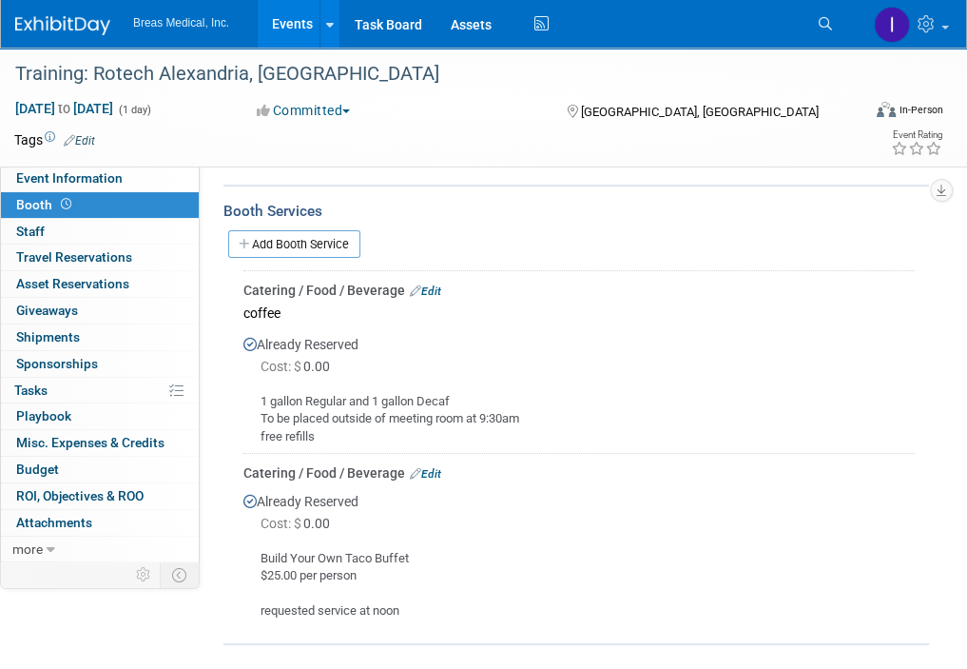
scroll to position [285, 0]
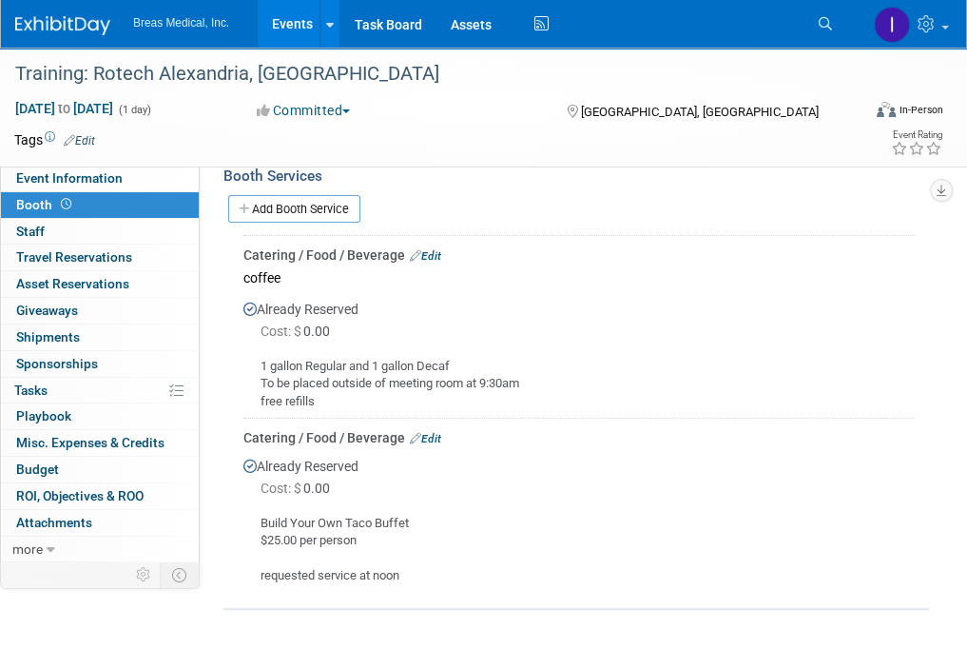
click at [766, 407] on div "1 gallon Regular and 1 gallon Decaf To be placed outside of meeting room at 9:3…" at bounding box center [578, 376] width 671 height 68
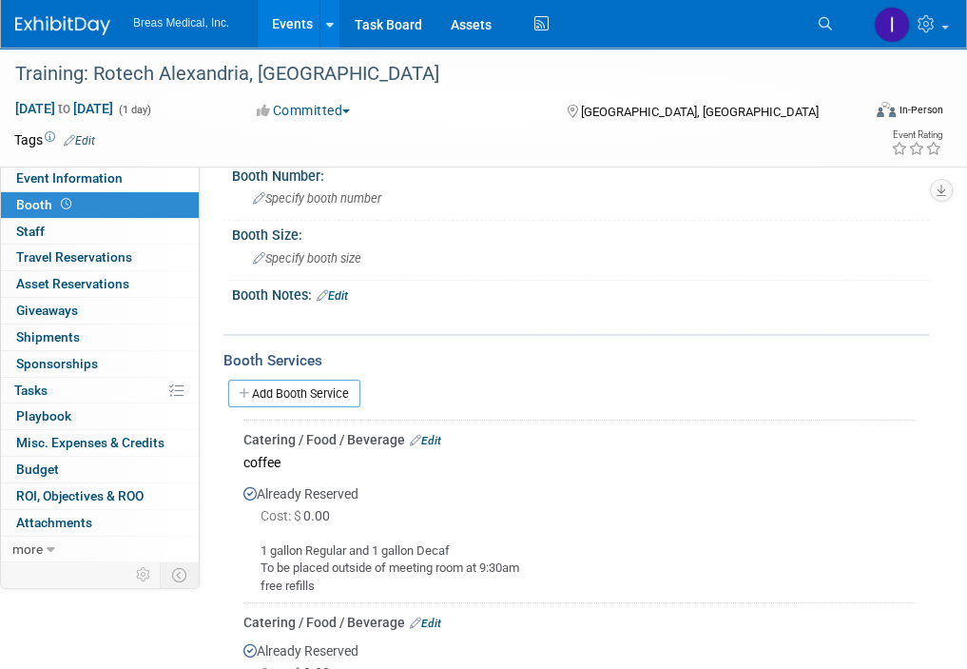
scroll to position [0, 0]
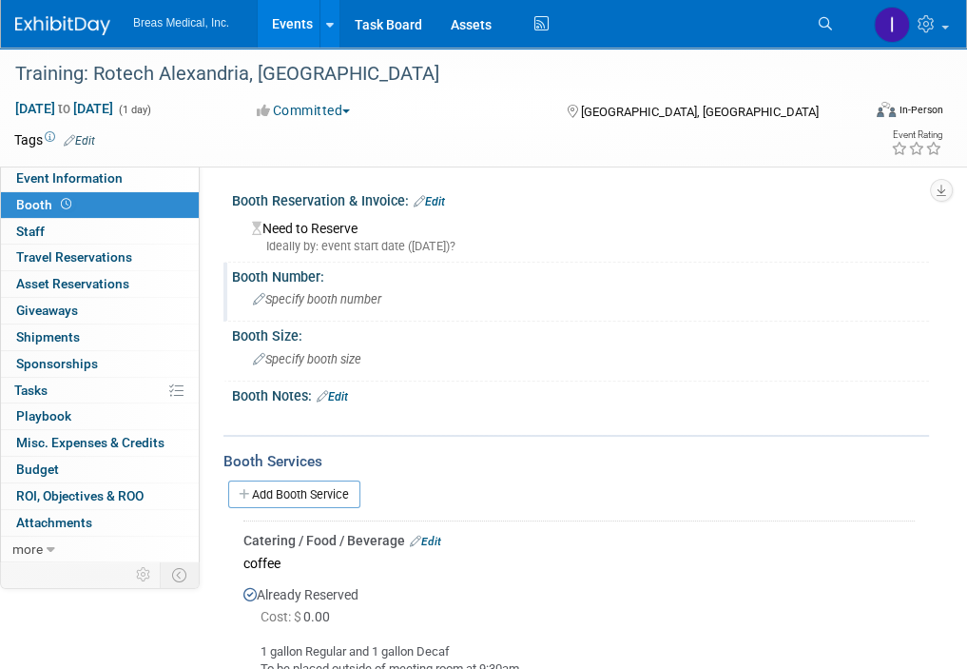
click at [320, 300] on span "Specify booth number" at bounding box center [317, 299] width 128 height 14
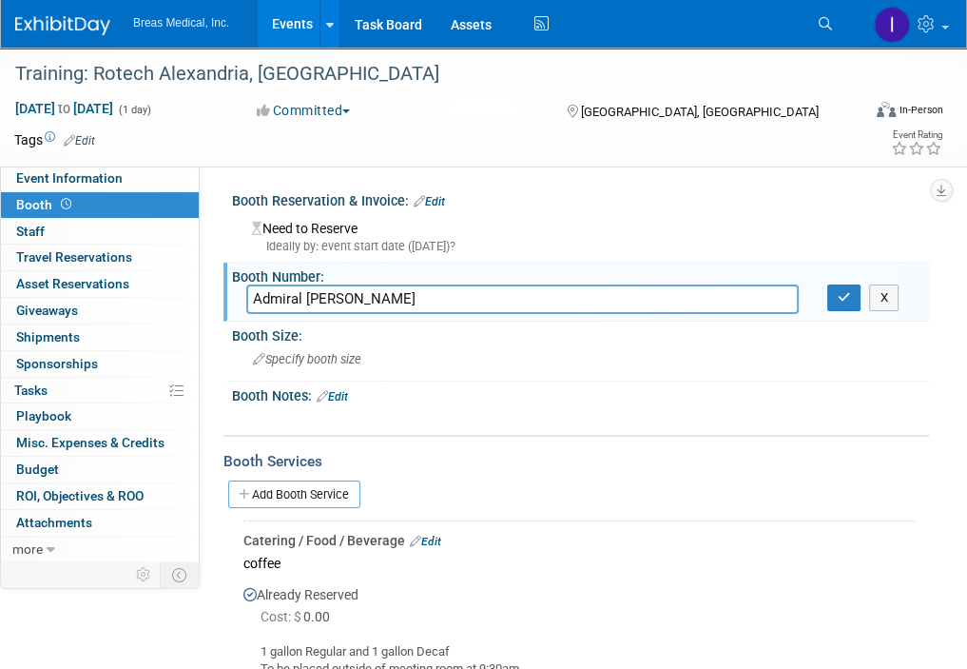
type input "Admiral Porter"
drag, startPoint x: 853, startPoint y: 303, endPoint x: 805, endPoint y: 311, distance: 49.1
click at [853, 303] on button "button" at bounding box center [844, 297] width 34 height 27
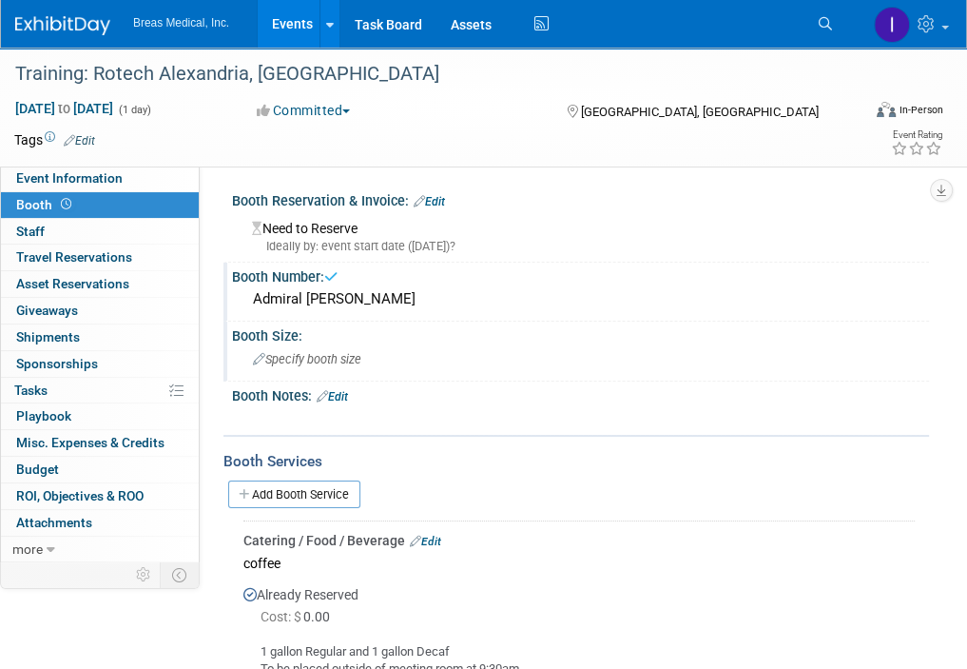
click at [430, 369] on div "Specify booth size" at bounding box center [580, 358] width 669 height 29
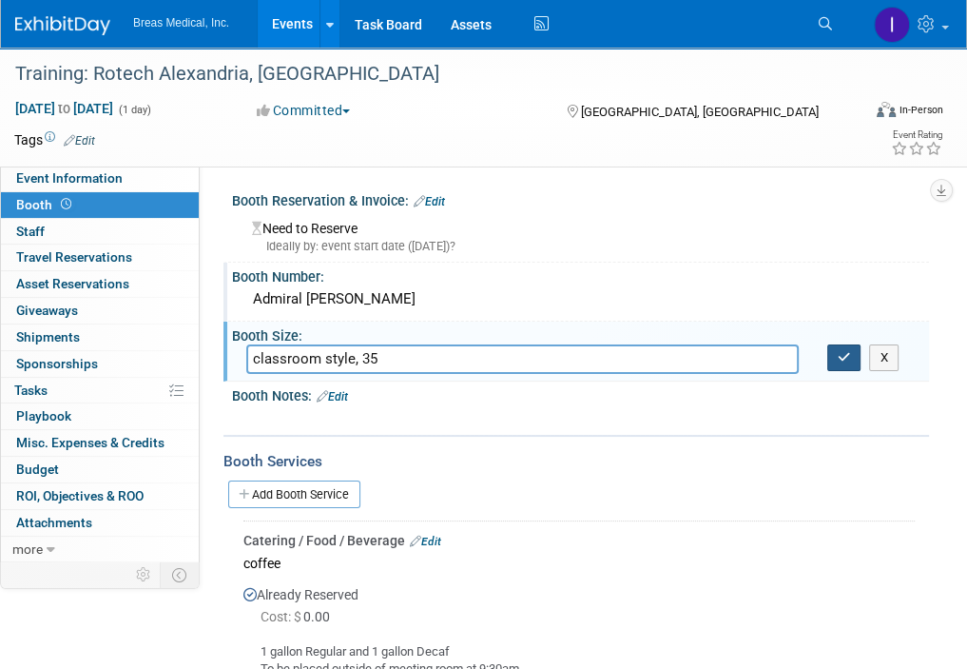
type input "classroom style, 35"
click at [841, 362] on button "button" at bounding box center [844, 357] width 34 height 27
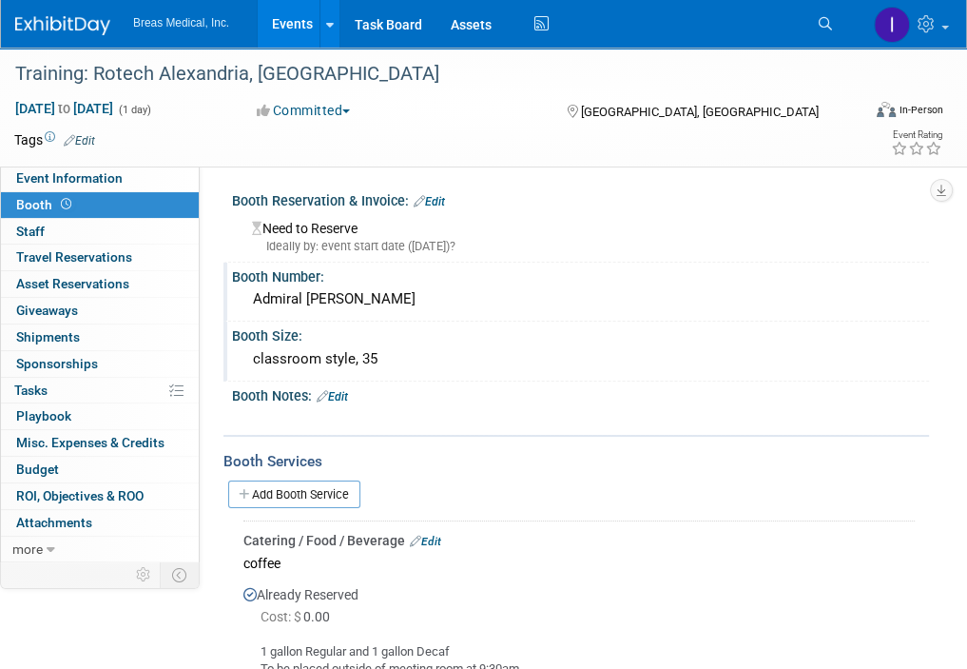
click at [572, 583] on div "Already Reserved Cost: $ 0.00" at bounding box center [578, 635] width 671 height 121
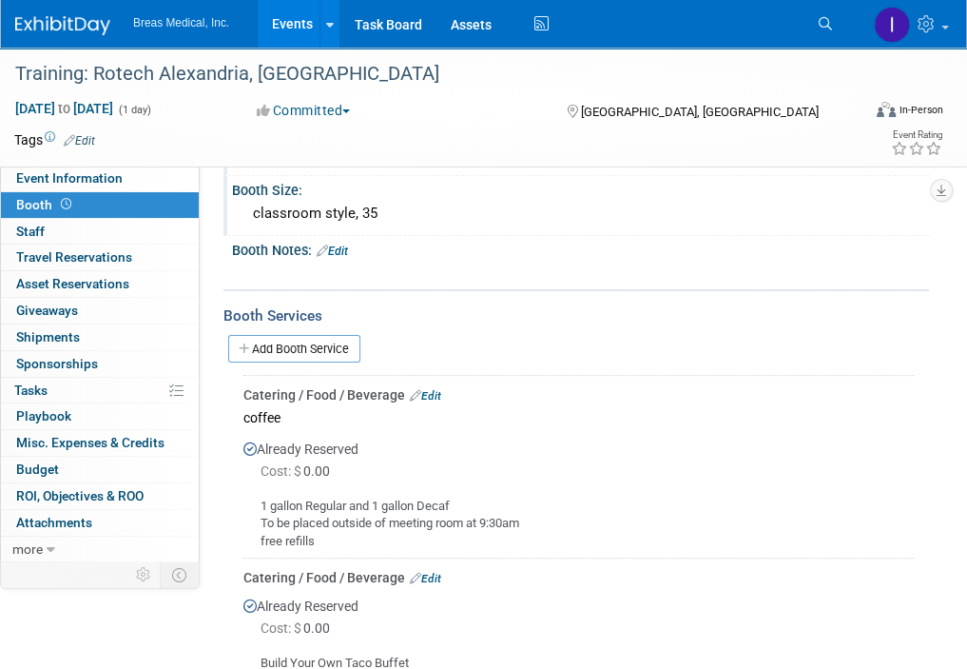
scroll to position [380, 0]
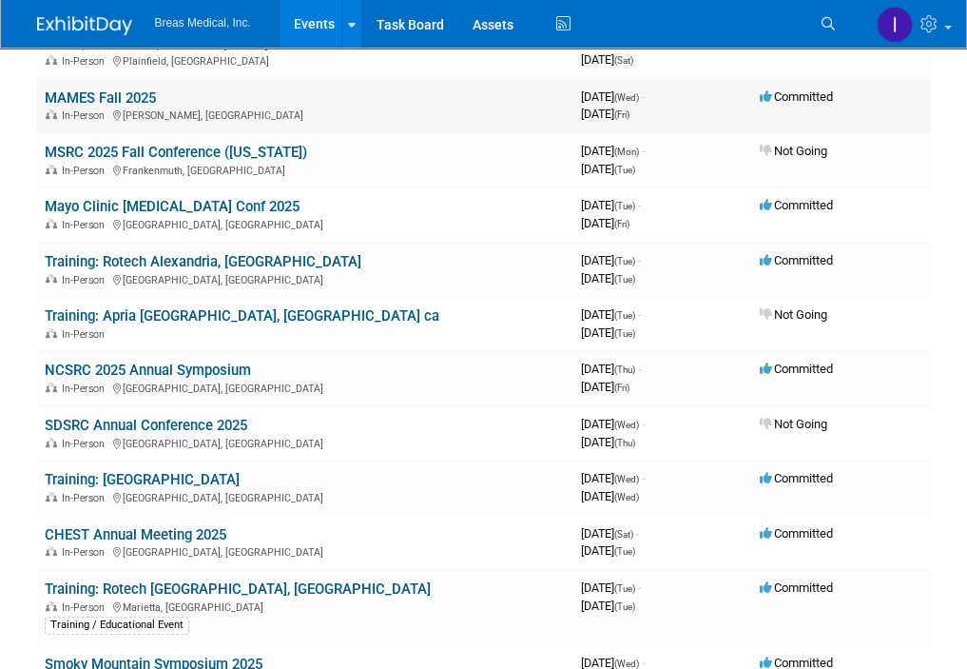
scroll to position [475, 0]
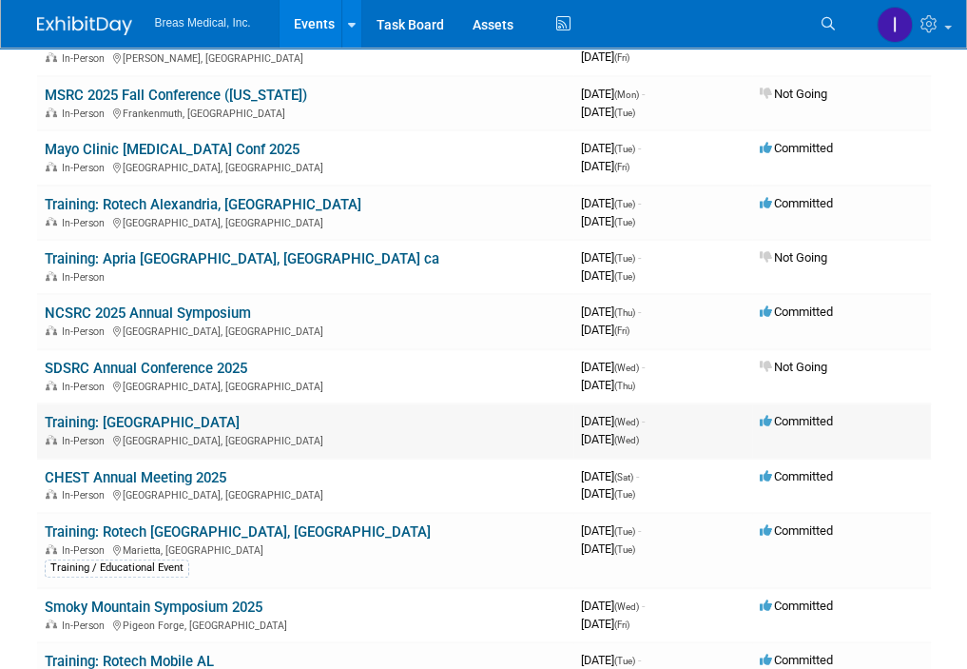
click at [180, 414] on link "Training: [GEOGRAPHIC_DATA]" at bounding box center [142, 422] width 195 height 17
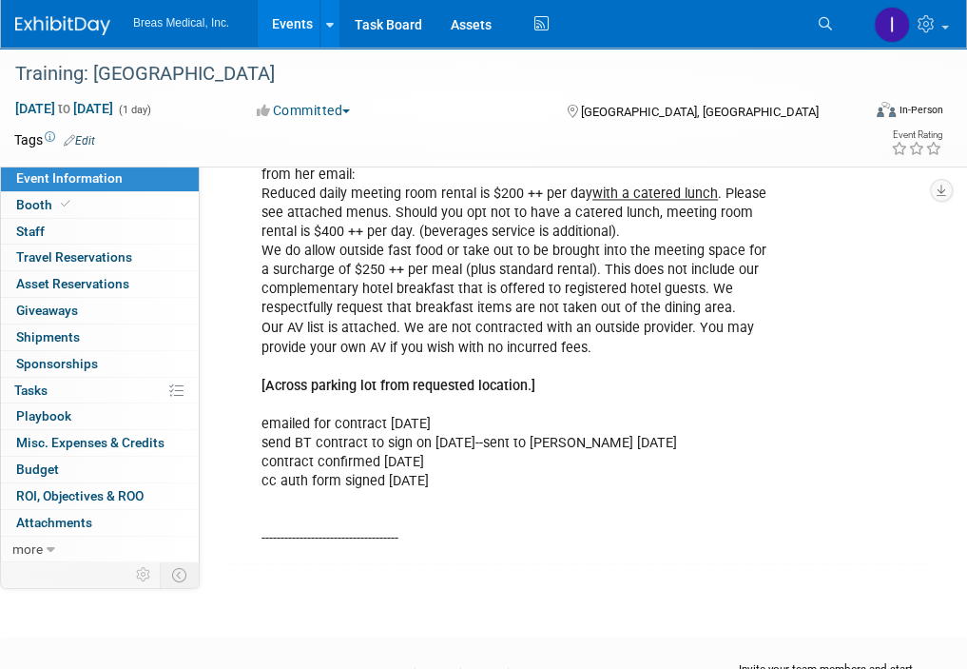
scroll to position [2187, 0]
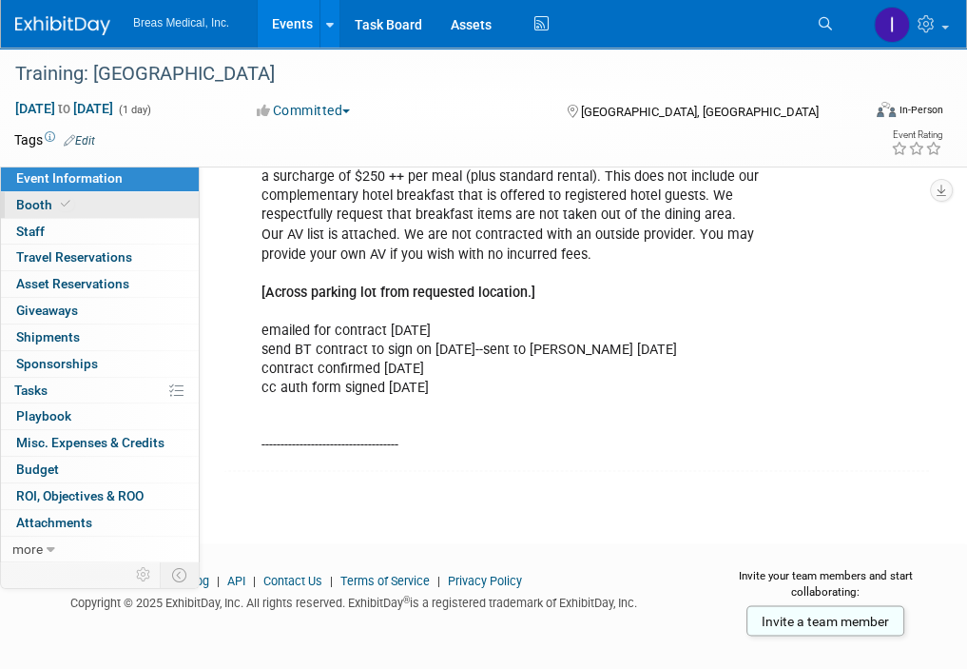
click at [42, 202] on span "Booth" at bounding box center [45, 204] width 58 height 15
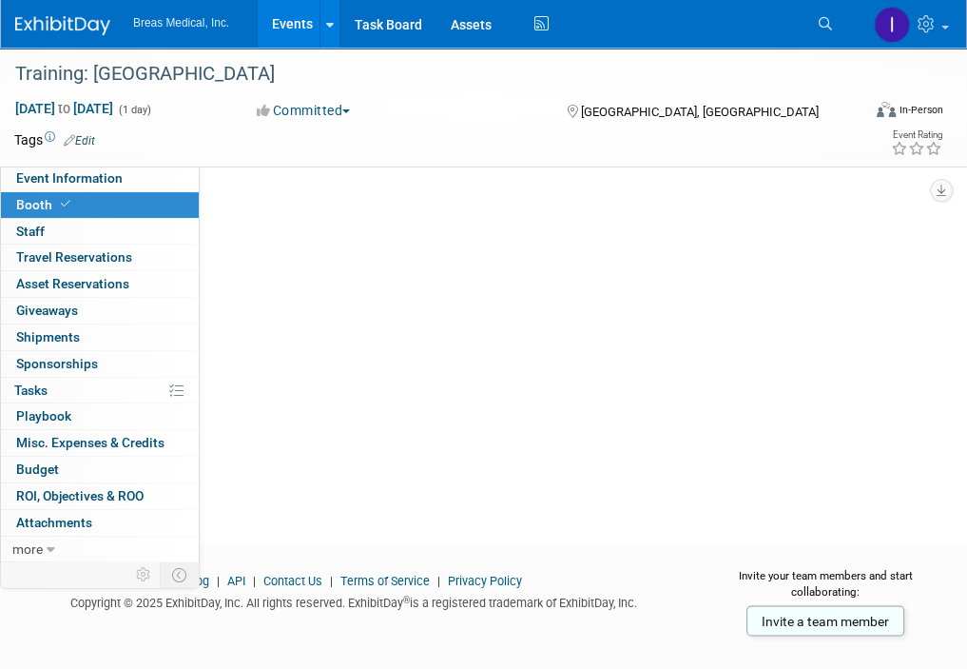
scroll to position [0, 0]
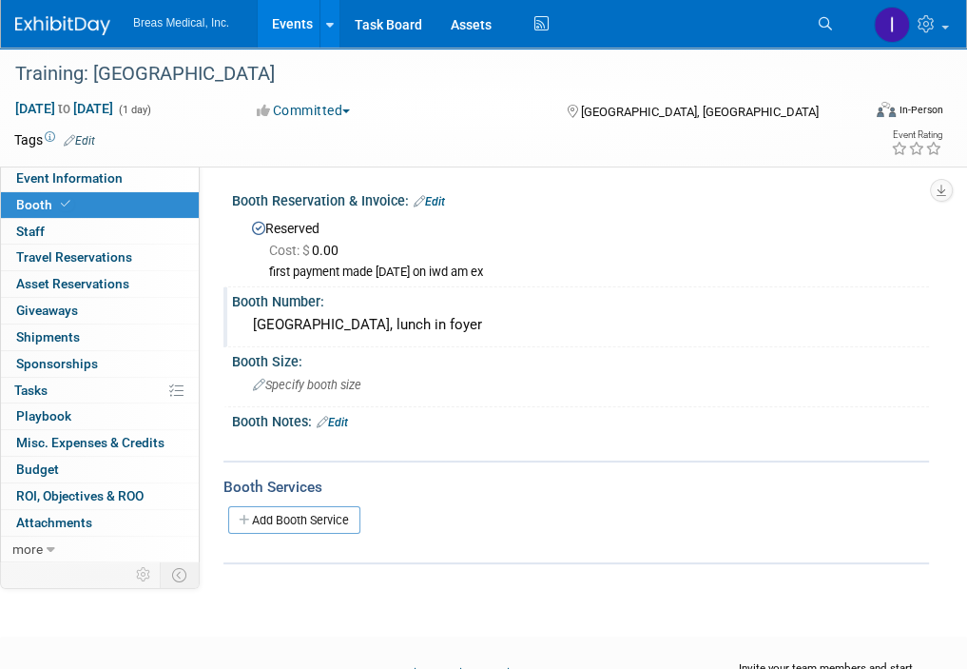
click at [805, 310] on div "Bora Bora Room, lunch in foyer" at bounding box center [580, 324] width 669 height 29
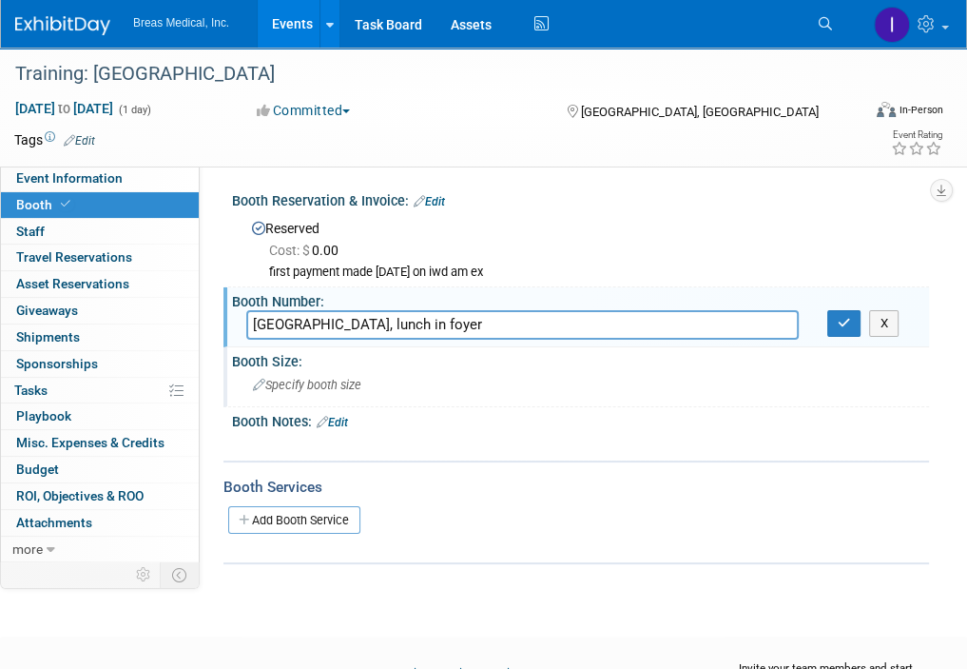
click at [460, 402] on div "Booth Size: Specify booth size" at bounding box center [576, 377] width 706 height 60
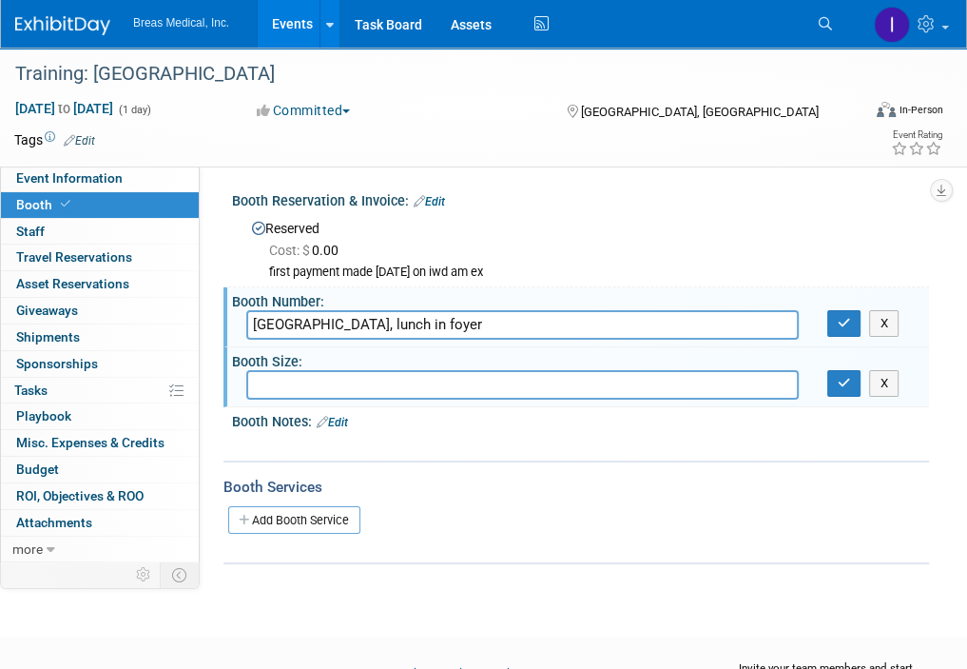
click at [692, 477] on div "Booth Services" at bounding box center [576, 486] width 706 height 21
click at [299, 516] on link "Add Booth Service" at bounding box center [294, 520] width 132 height 28
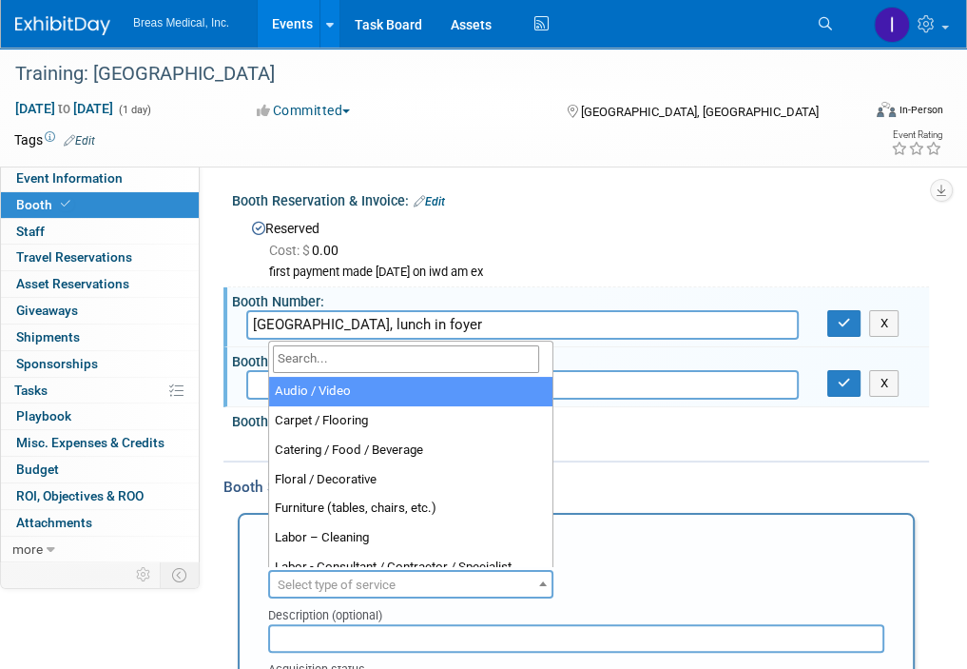
click at [386, 581] on span "Select type of service" at bounding box center [337, 584] width 118 height 14
select select "2"
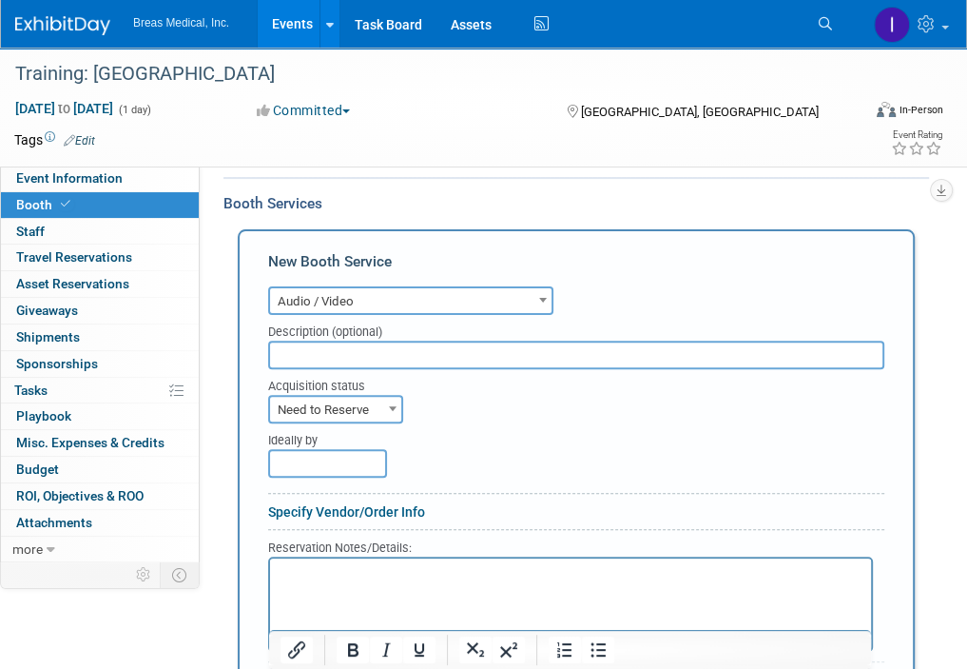
scroll to position [285, 0]
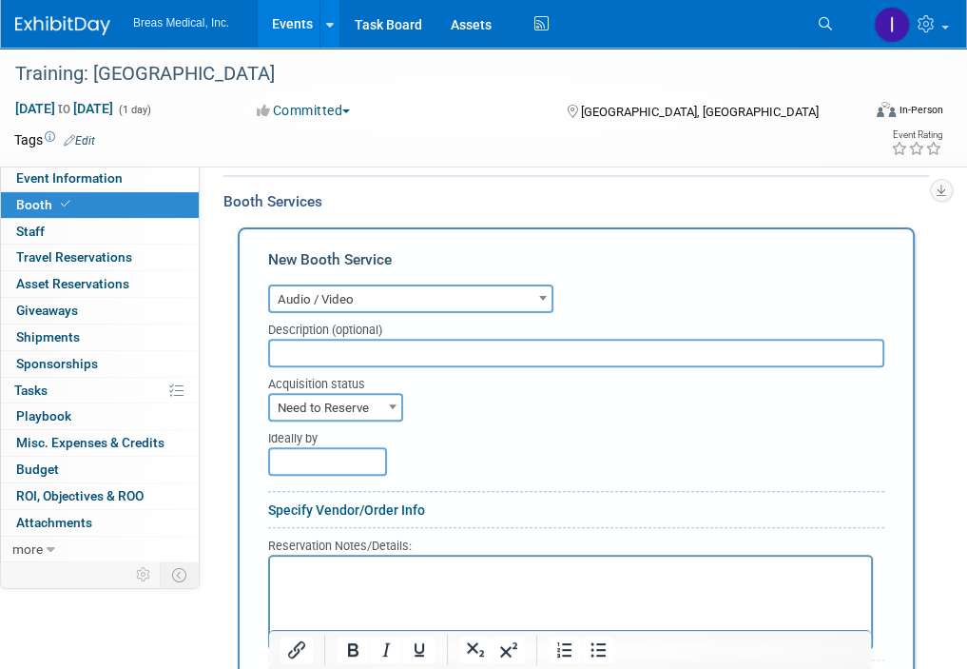
click at [335, 581] on html at bounding box center [570, 568] width 601 height 26
click at [543, 570] on p "Portable LCD projector with 8' screen = $180" at bounding box center [570, 572] width 579 height 18
copy p "Portable LCD projector with 8' screen = $180"
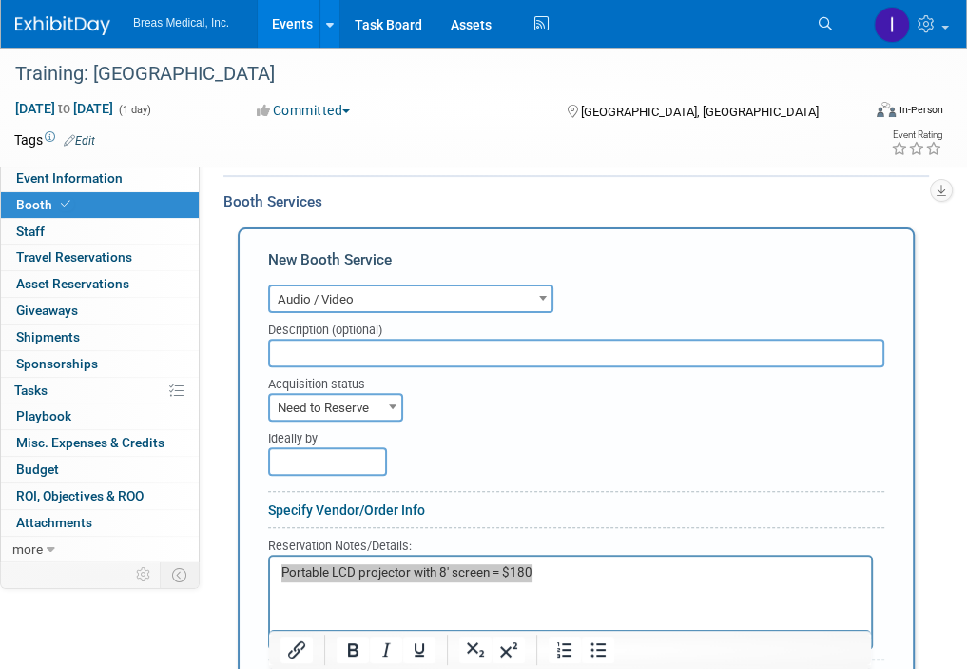
click at [937, 390] on div "Event Information Event Info Booth Booth 0 Staff 0 Staff 0 Travel Reservations …" at bounding box center [483, 304] width 967 height 1085
click at [627, 576] on p "Portable LCD projector with 8' screen = $180" at bounding box center [570, 572] width 579 height 18
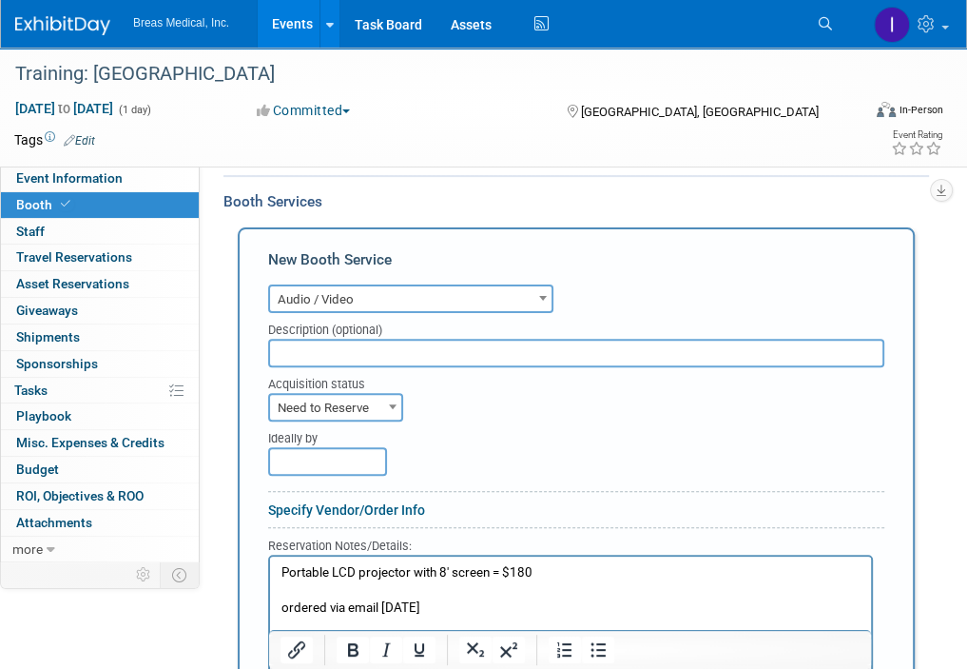
click at [374, 396] on span "Need to Reserve" at bounding box center [335, 408] width 131 height 27
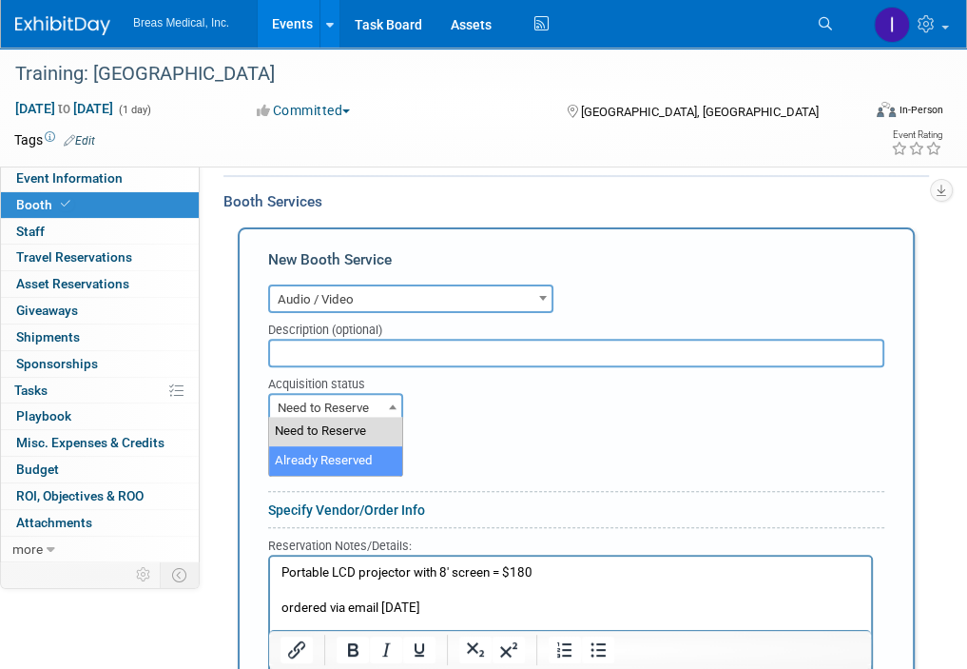
select select "2"
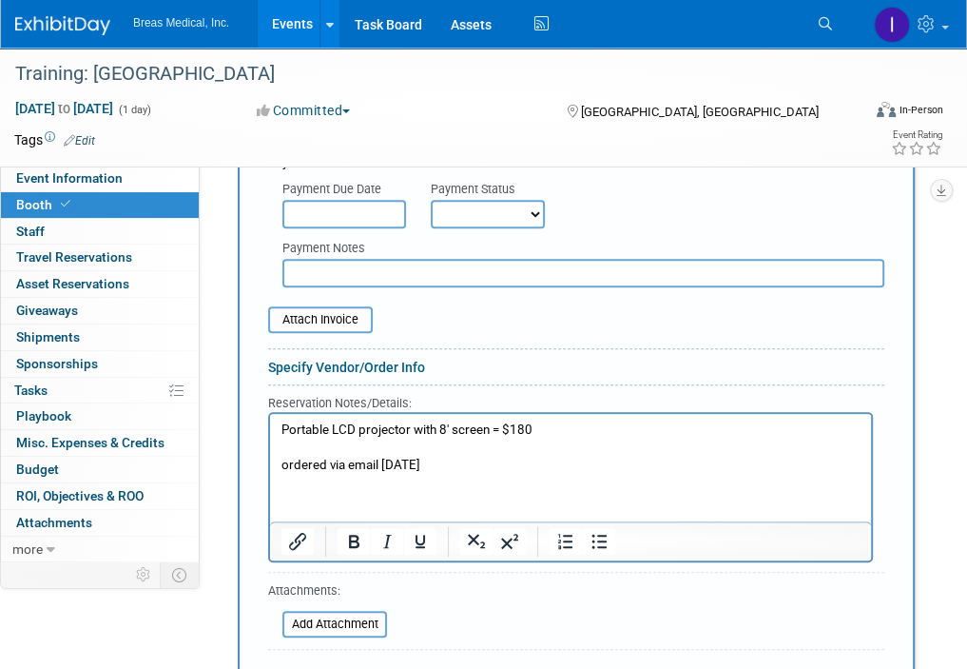
scroll to position [666, 0]
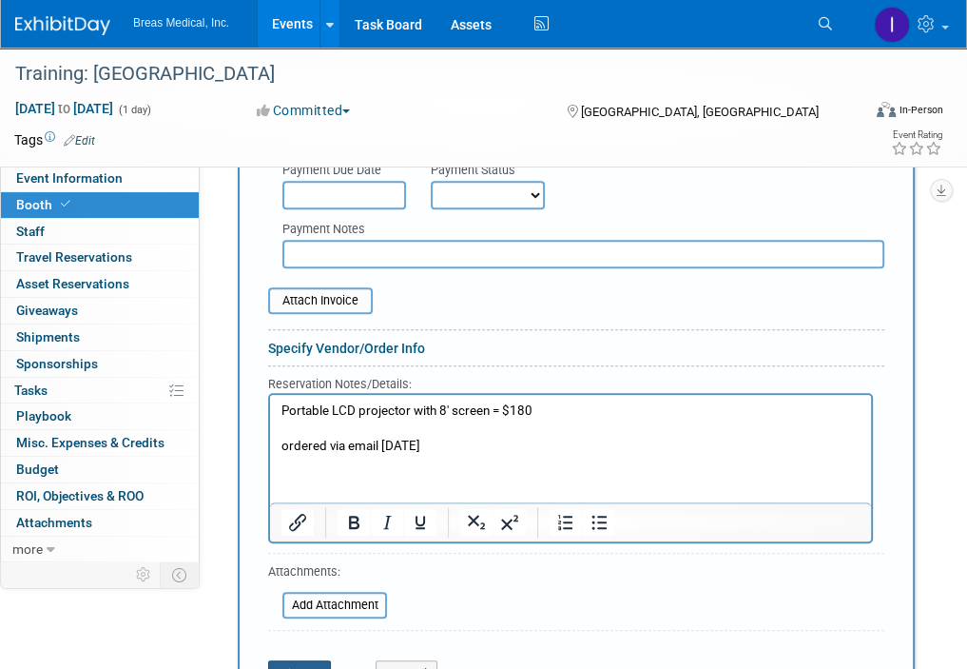
click at [314, 660] on button "Save" at bounding box center [299, 673] width 63 height 27
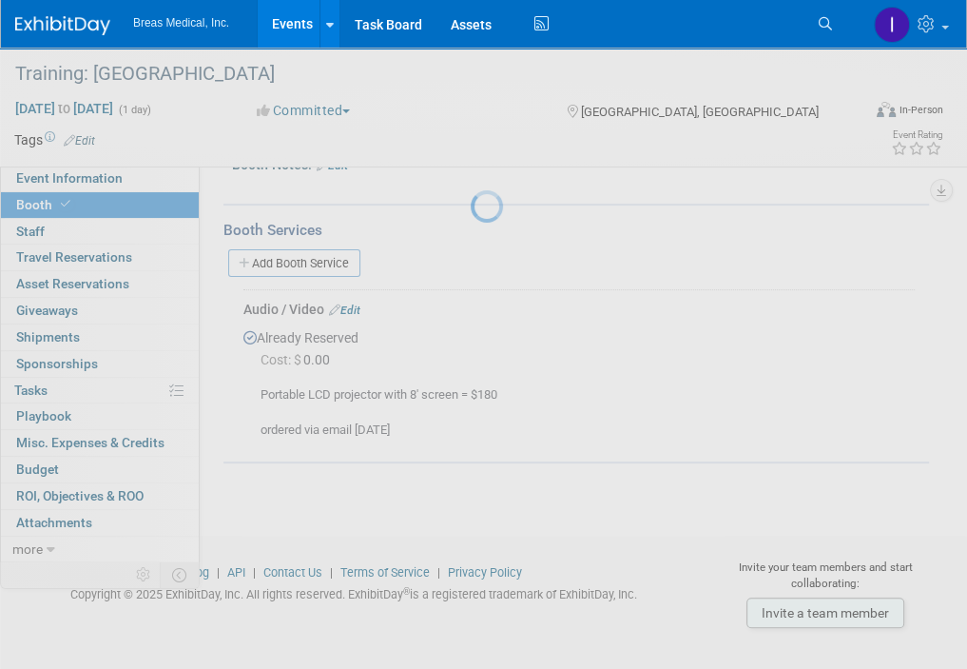
scroll to position [254, 0]
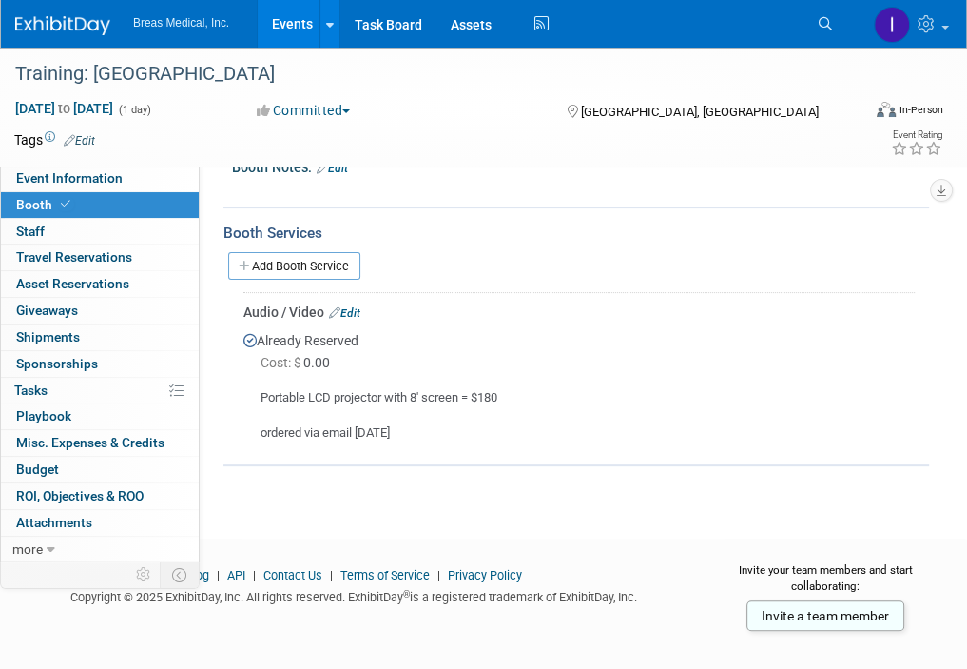
click at [835, 393] on div "Portable LCD projector with 8' screen = $180 ordered via email 9-23-2025" at bounding box center [578, 408] width 671 height 68
click at [316, 267] on link "Add Booth Service" at bounding box center [294, 266] width 132 height 28
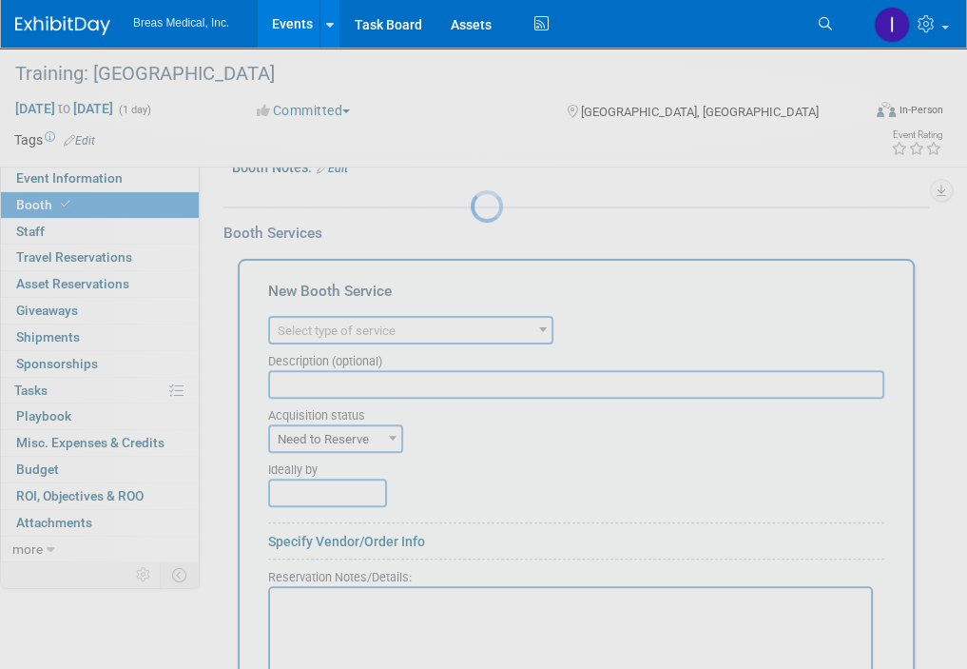
scroll to position [0, 0]
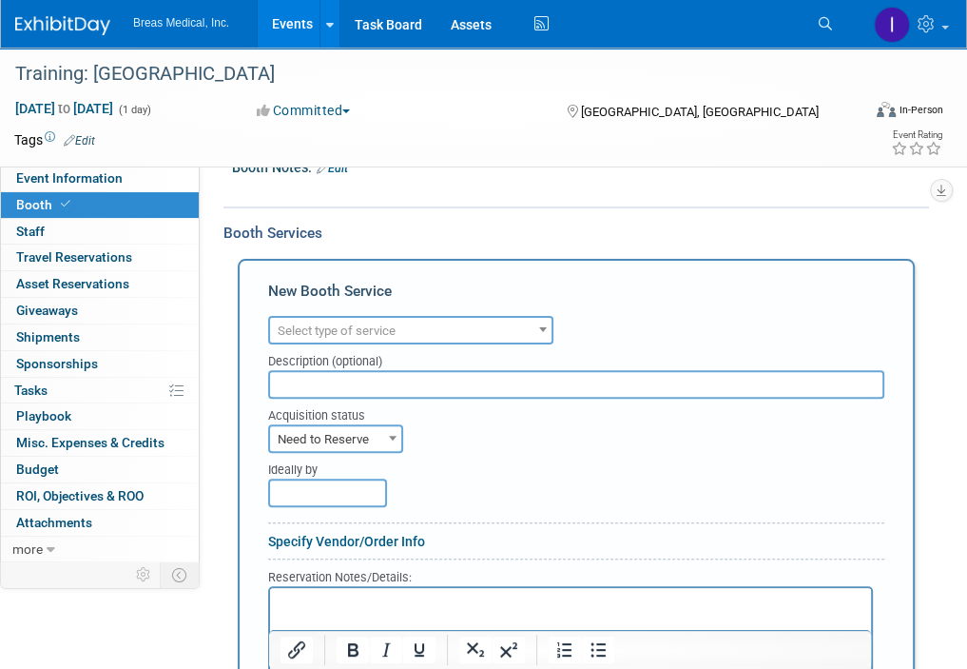
click at [398, 335] on span "Select type of service" at bounding box center [410, 331] width 281 height 27
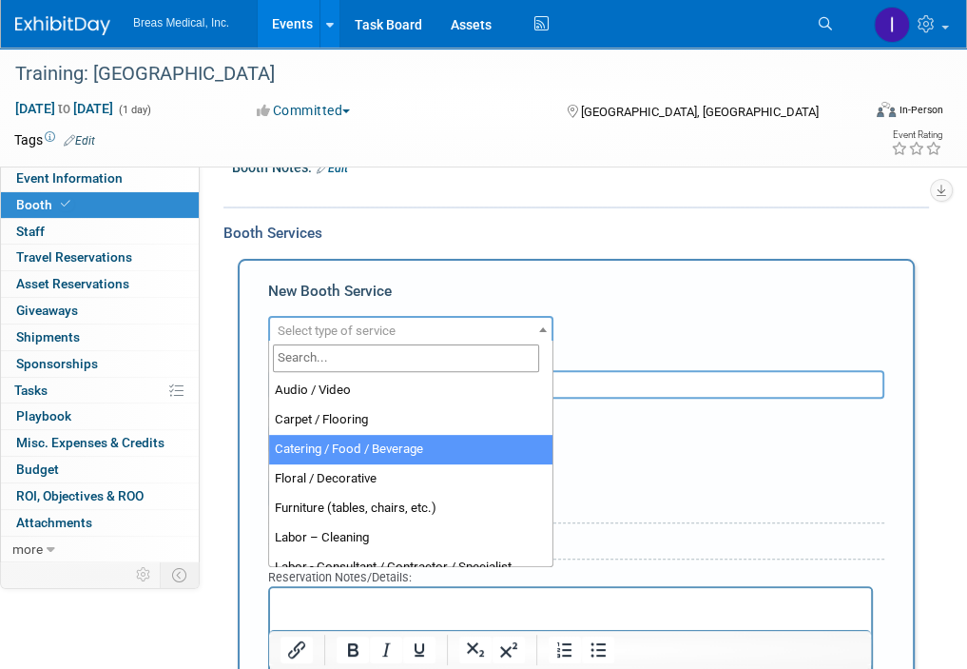
select select "22"
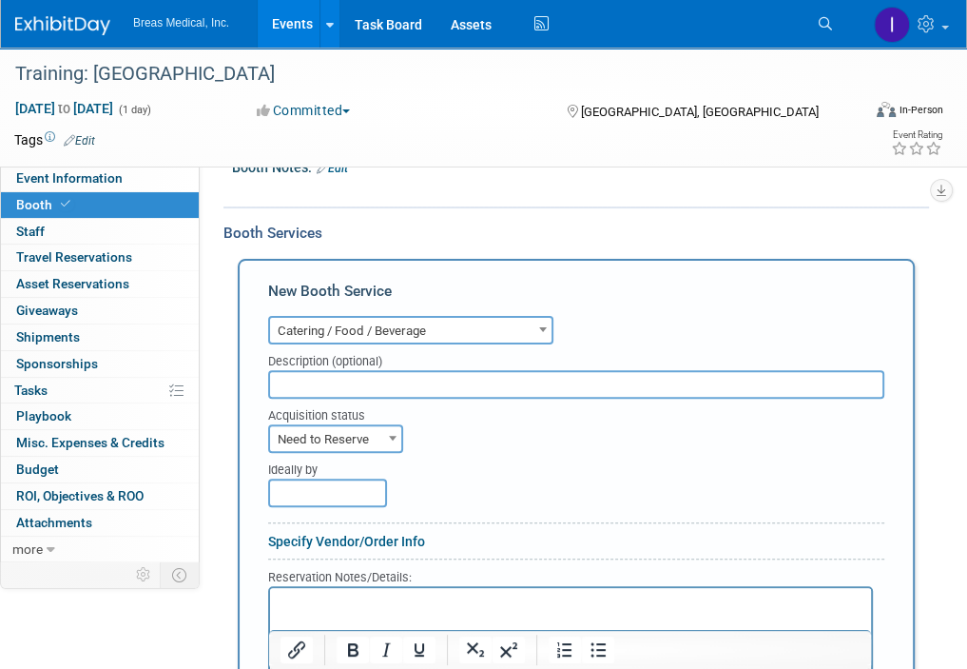
click at [342, 381] on input "text" at bounding box center [576, 384] width 616 height 29
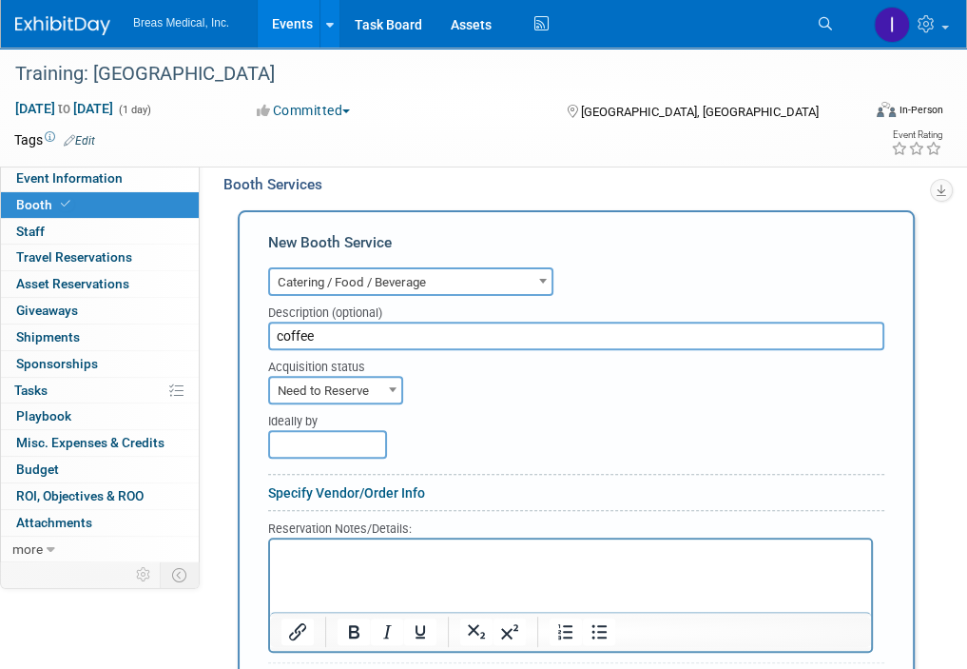
scroll to position [349, 0]
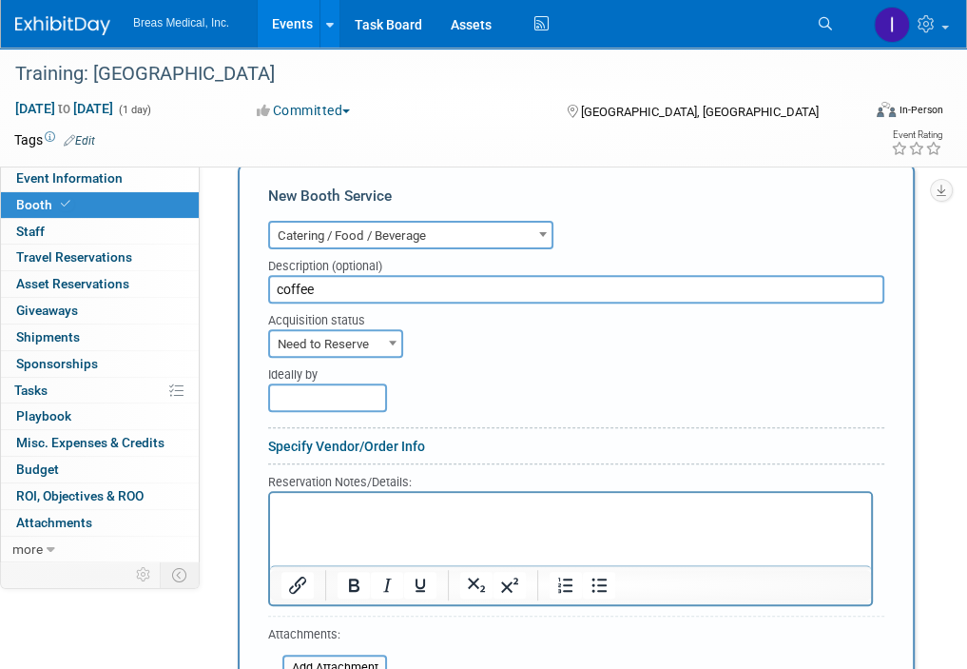
type input "coffee"
click at [401, 517] on html at bounding box center [570, 505] width 601 height 26
paste body "Rich Text Area. Press ALT-0 for help."
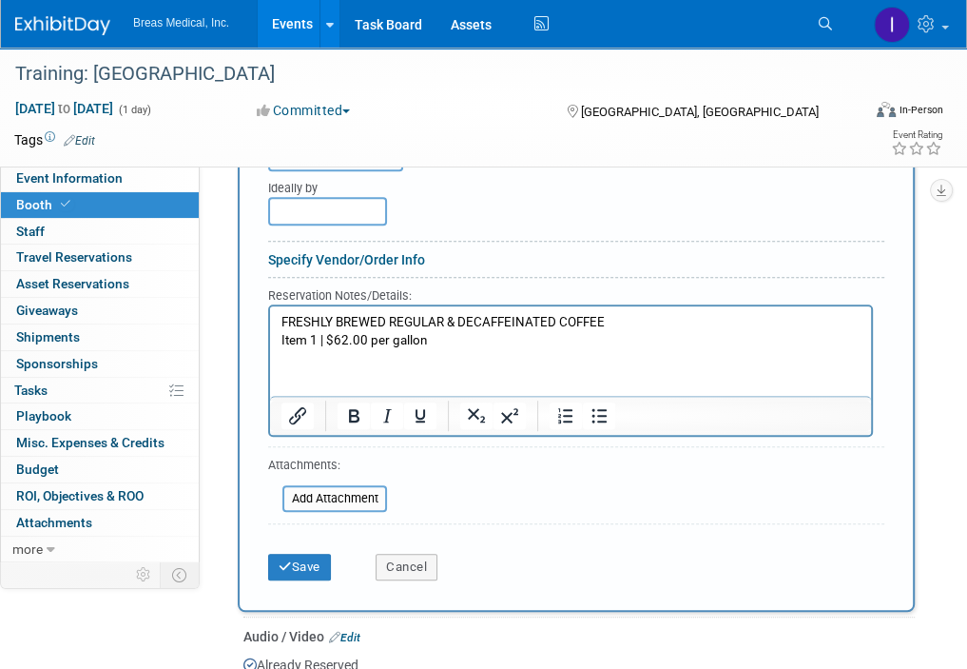
scroll to position [539, 0]
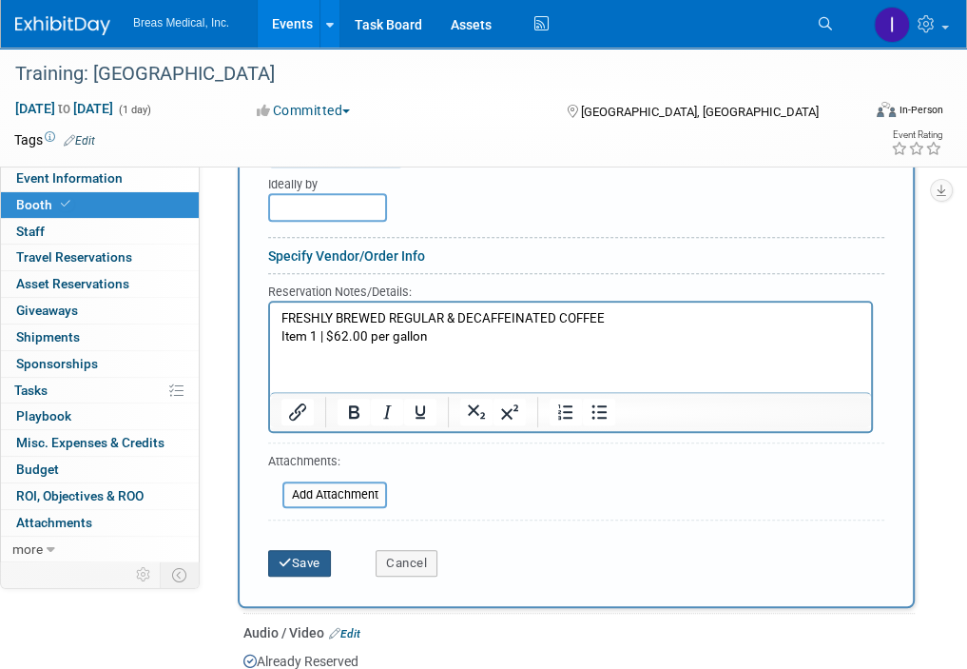
click at [321, 557] on button "Save" at bounding box center [299, 563] width 63 height 27
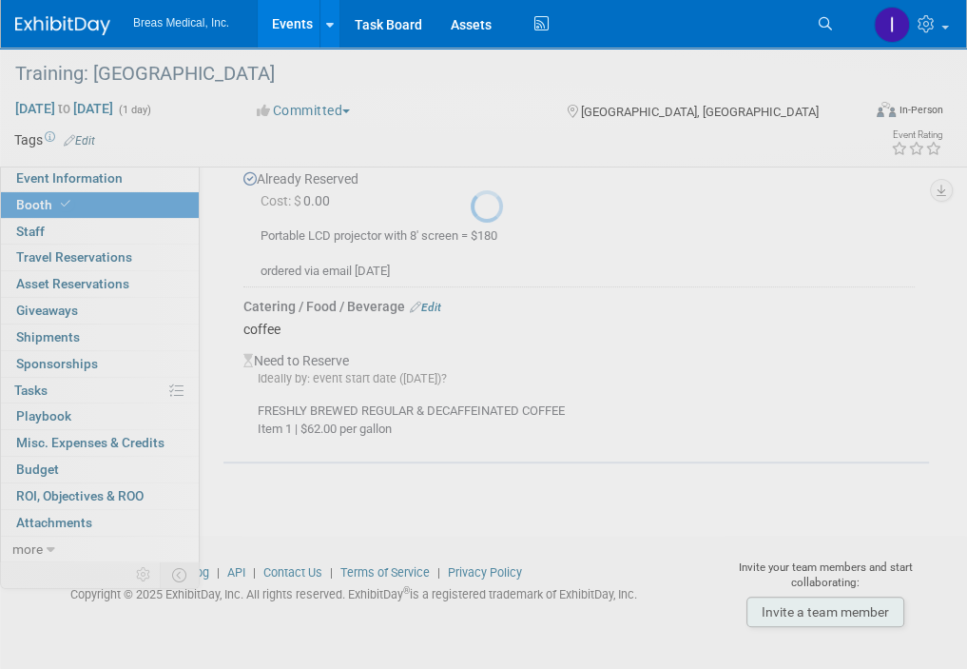
scroll to position [411, 0]
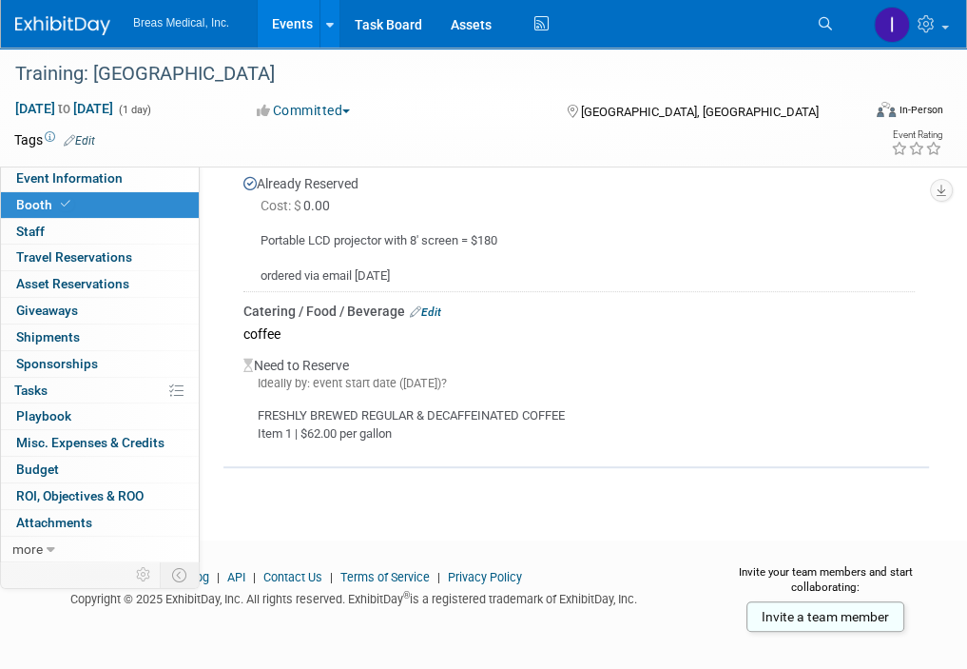
drag, startPoint x: 829, startPoint y: 290, endPoint x: 802, endPoint y: 293, distance: 27.7
click at [829, 292] on td "Catering / Food / Beverage Edit coffee Need to Reserve Ideally by: event start …" at bounding box center [578, 371] width 671 height 158
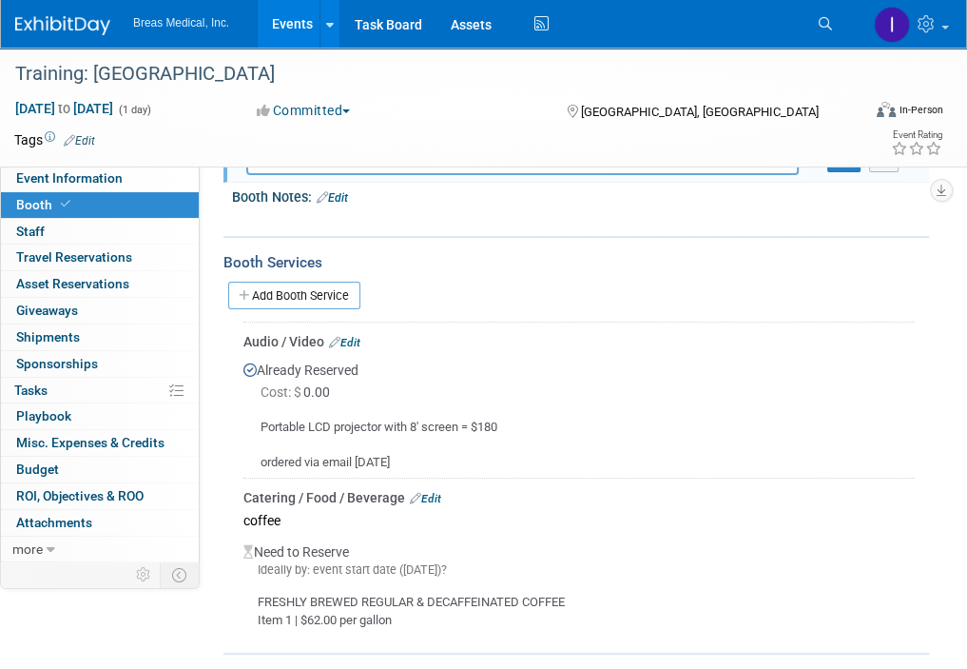
scroll to position [221, 0]
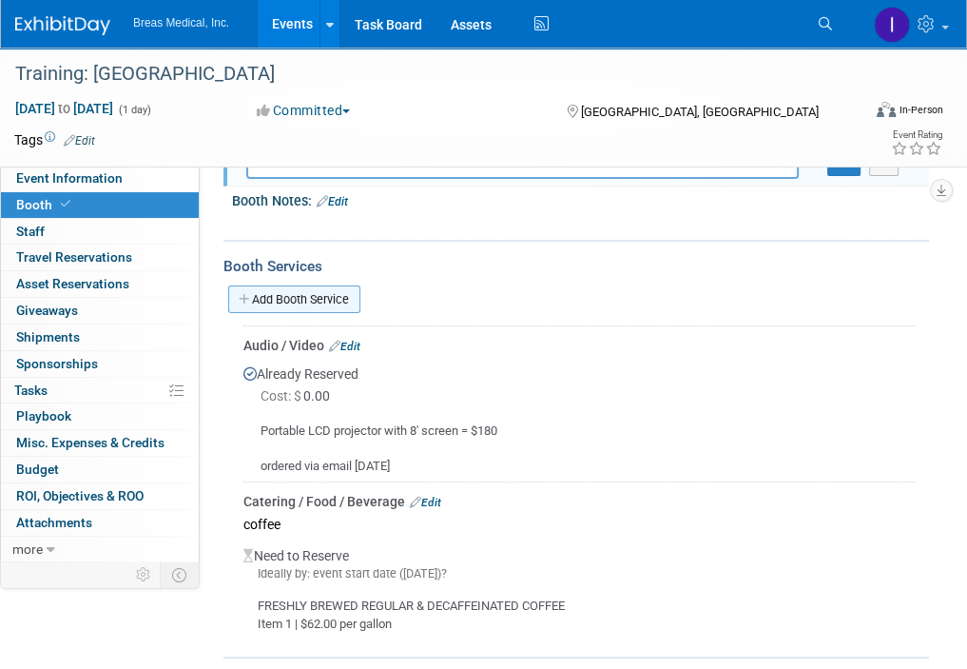
click at [320, 291] on link "Add Booth Service" at bounding box center [294, 299] width 132 height 28
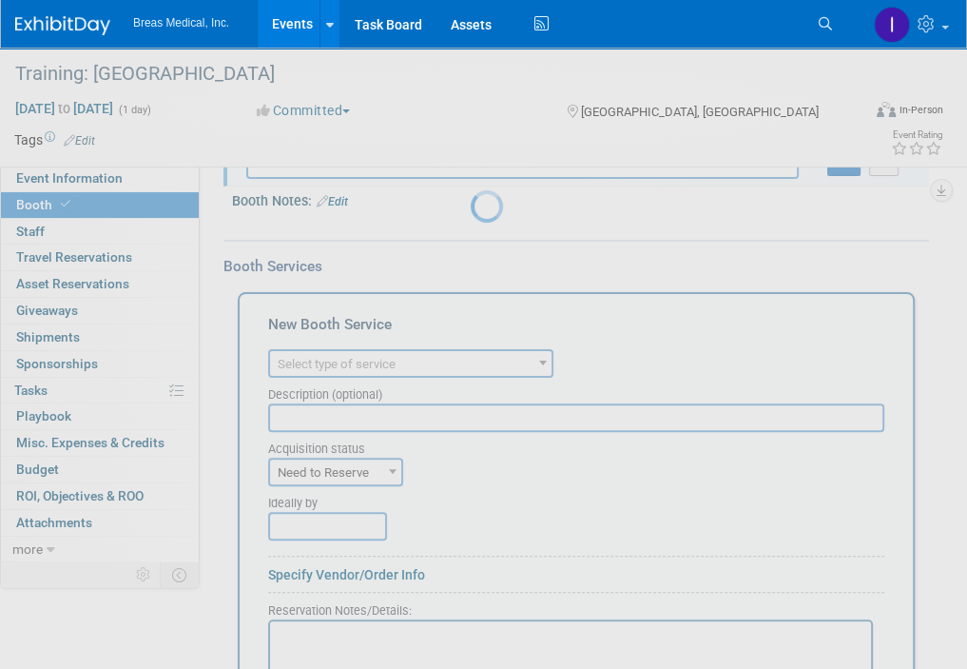
scroll to position [0, 0]
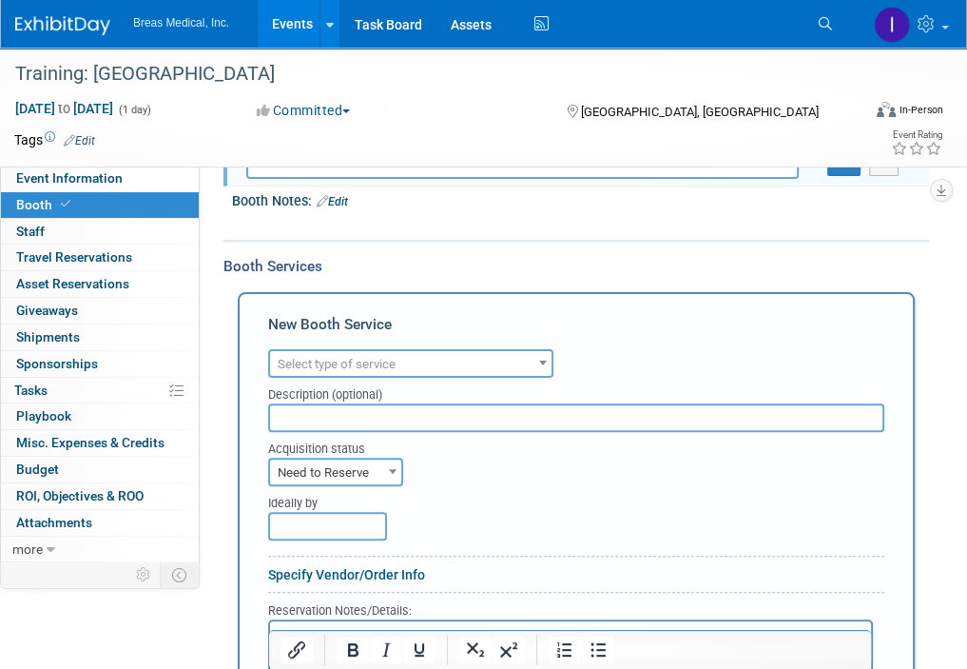
click at [392, 368] on span "Select type of service" at bounding box center [410, 364] width 281 height 27
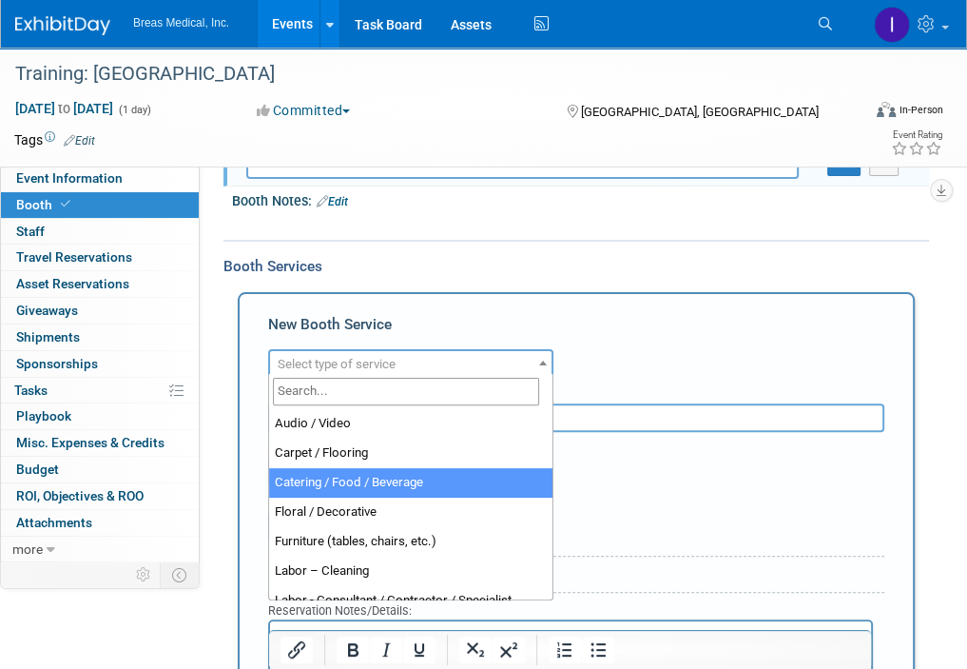
select select "22"
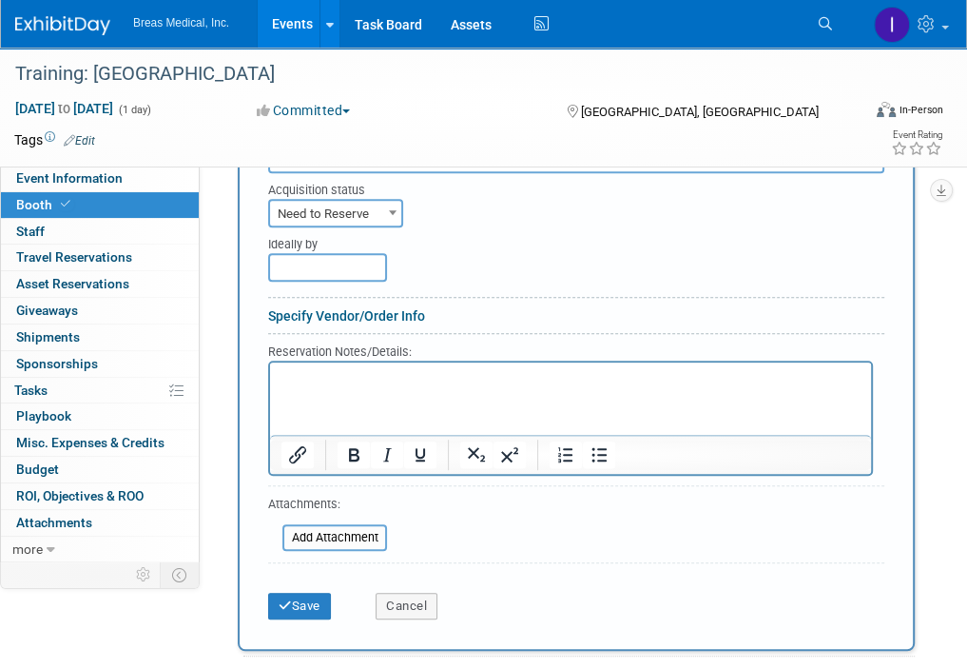
scroll to position [601, 0]
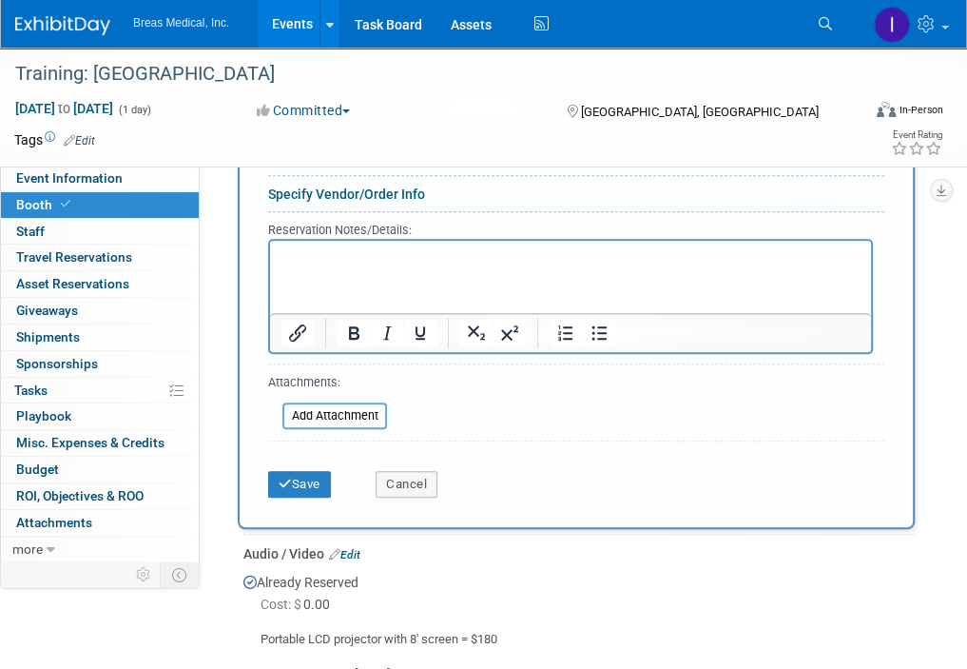
click at [388, 264] on p "Rich Text Area. Press ALT-0 for help." at bounding box center [570, 256] width 579 height 18
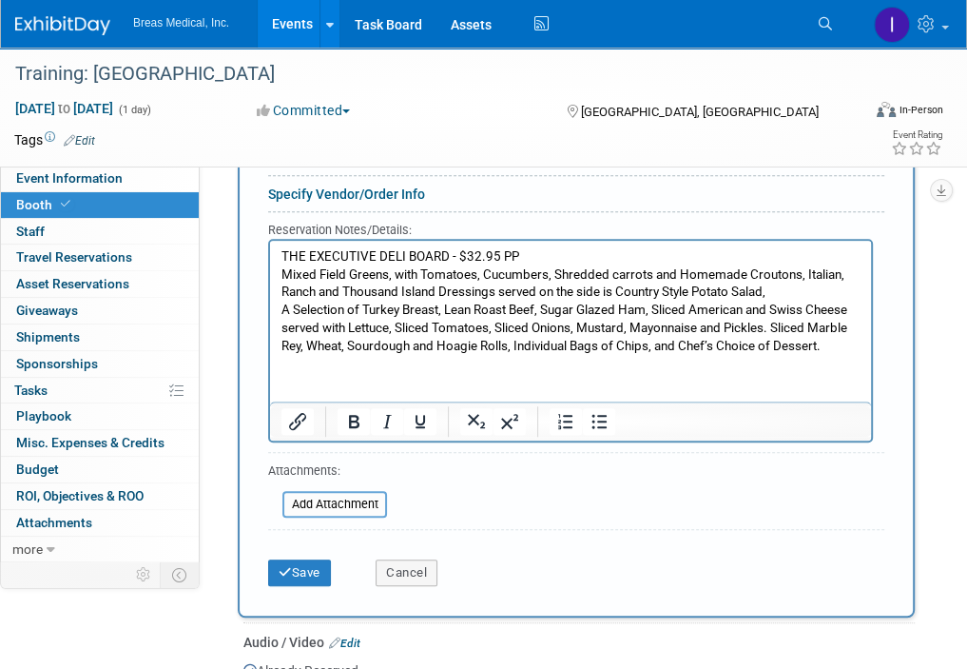
click at [417, 354] on html "THE EXECUTIVE DELI BOARD - $32.95 PP Mixed Field Greens, with Tomatoes, Cucumbe…" at bounding box center [570, 297] width 601 height 114
click at [844, 347] on p "THE EXECUTIVE DELI BOARD - $32.95 PP Mixed Field Greens, with Tomatoes, Cucumbe…" at bounding box center [570, 300] width 579 height 107
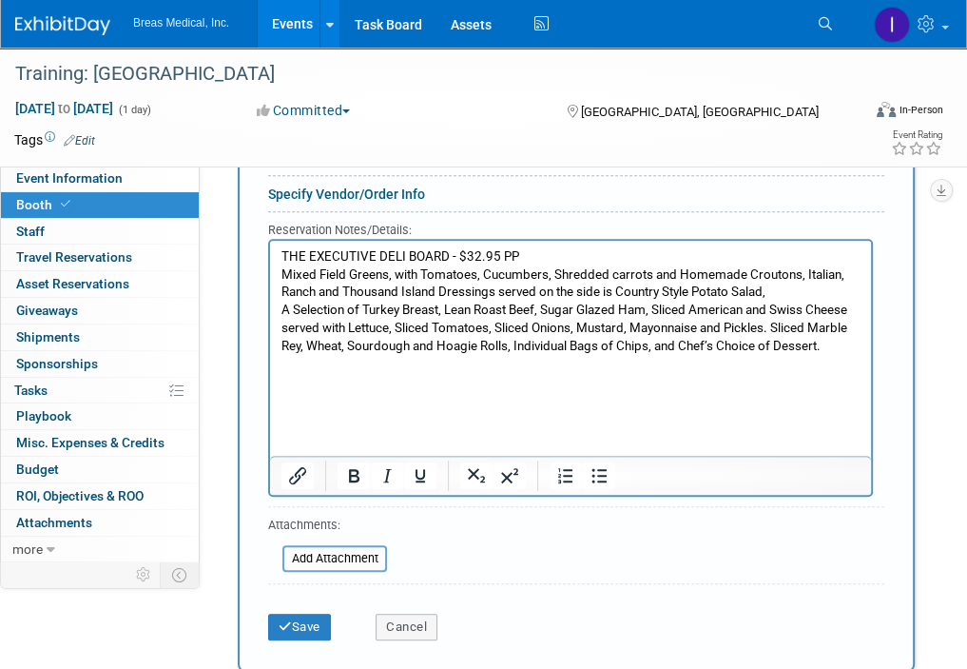
drag, startPoint x: 698, startPoint y: 375, endPoint x: 689, endPoint y: 382, distance: 11.5
click at [698, 375] on p "Rich Text Area. Press ALT-0 for help." at bounding box center [570, 381] width 579 height 18
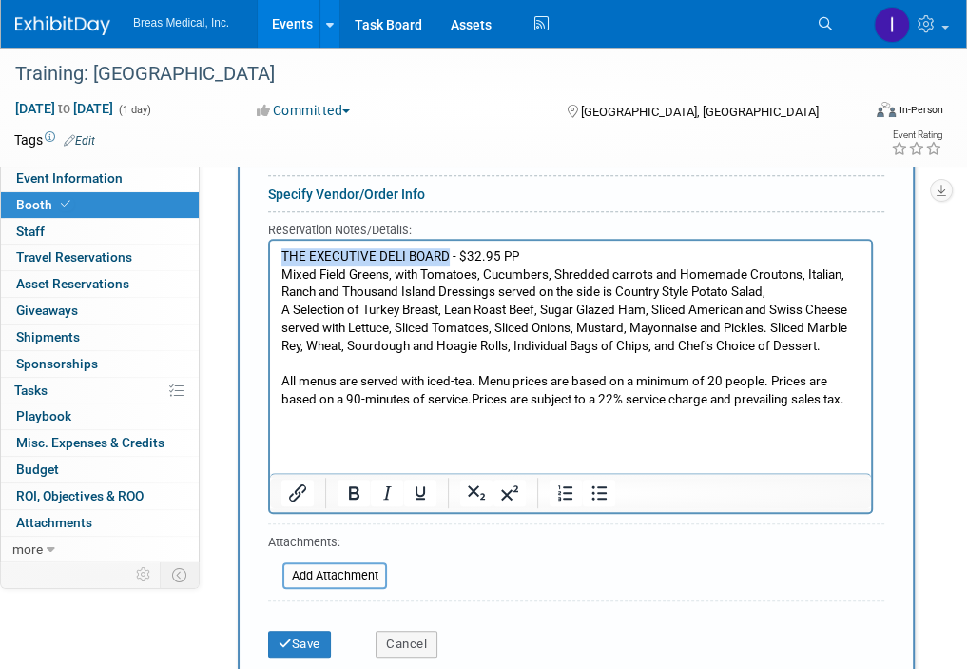
drag, startPoint x: 448, startPoint y: 254, endPoint x: 525, endPoint y: 486, distance: 244.5
click at [270, 252] on html "THE EXECUTIVE DELI BOARD - $32.95 PP Mixed Field Greens, with Tomatoes, Cucumbe…" at bounding box center [570, 332] width 601 height 185
copy p "THE EXECUTIVE DELI BOARD"
click at [617, 425] on html "THE EXECUTIVE DELI BOARD - $32.95 PP Mixed Field Greens, with Tomatoes, Cucumbe…" at bounding box center [570, 332] width 601 height 185
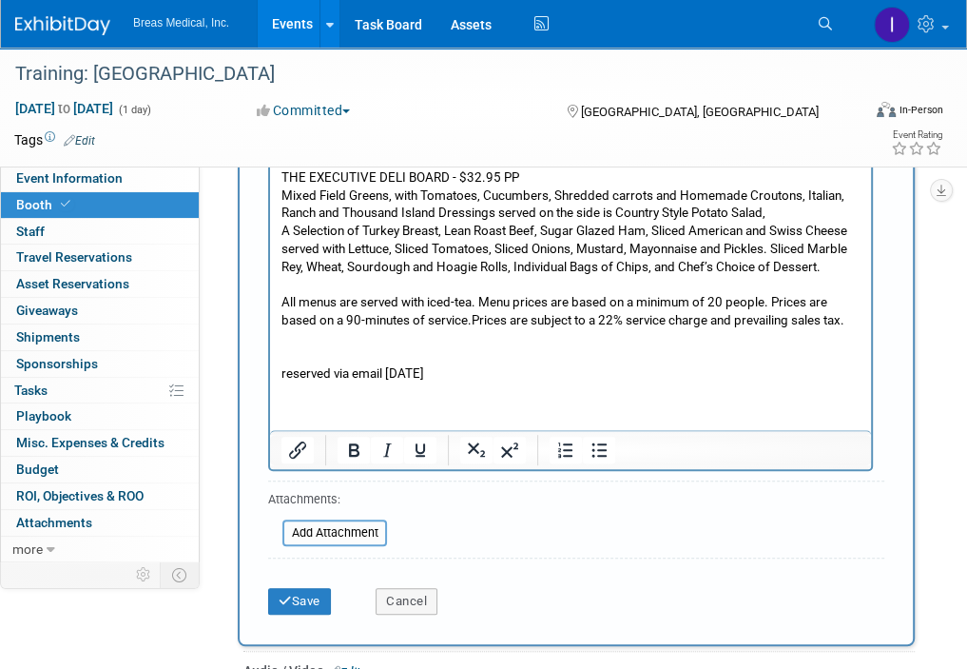
scroll to position [791, 0]
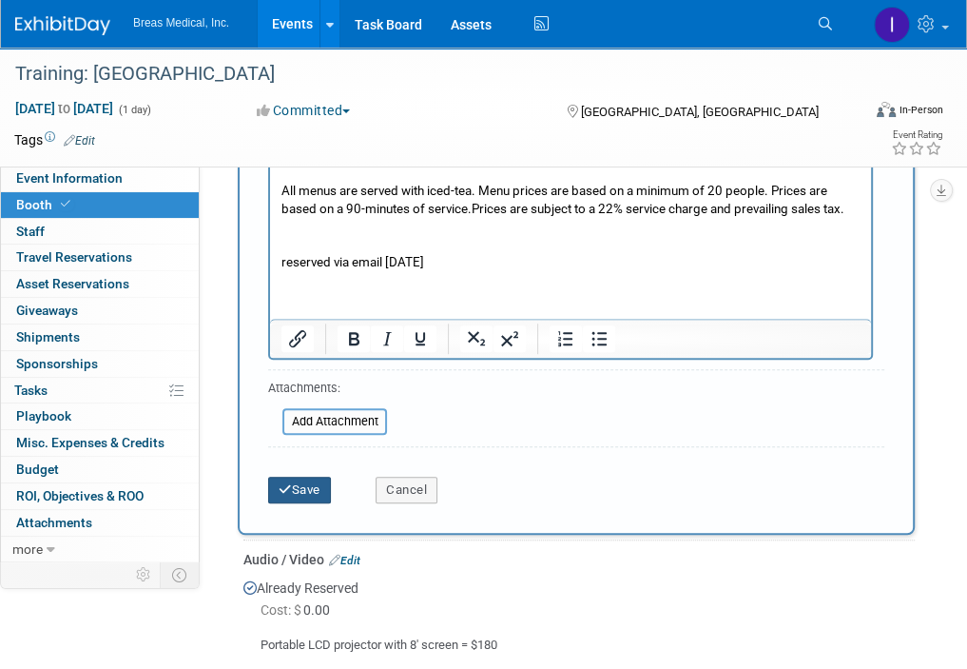
drag, startPoint x: 314, startPoint y: 475, endPoint x: 540, endPoint y: 475, distance: 226.3
click at [540, 475] on div "Save Cancel" at bounding box center [576, 483] width 645 height 39
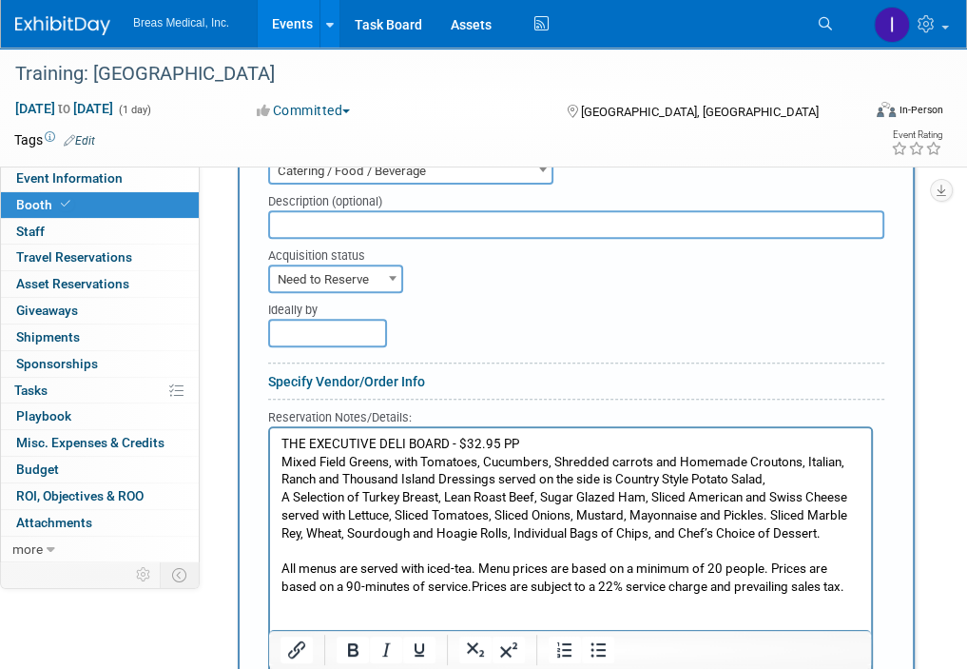
scroll to position [411, 0]
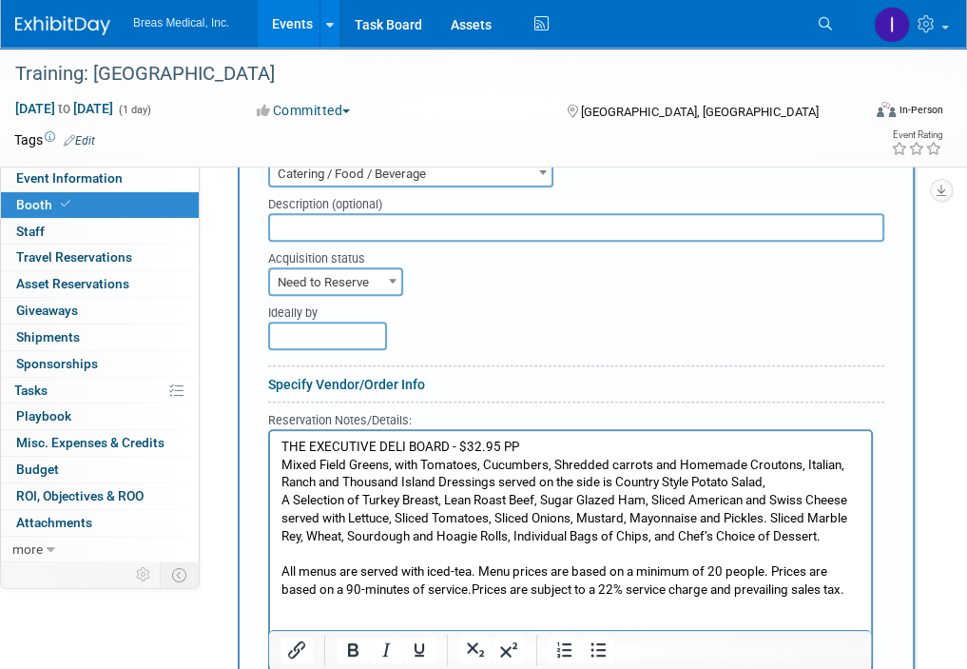
click at [377, 273] on span "Need to Reserve" at bounding box center [335, 282] width 131 height 27
select select "2"
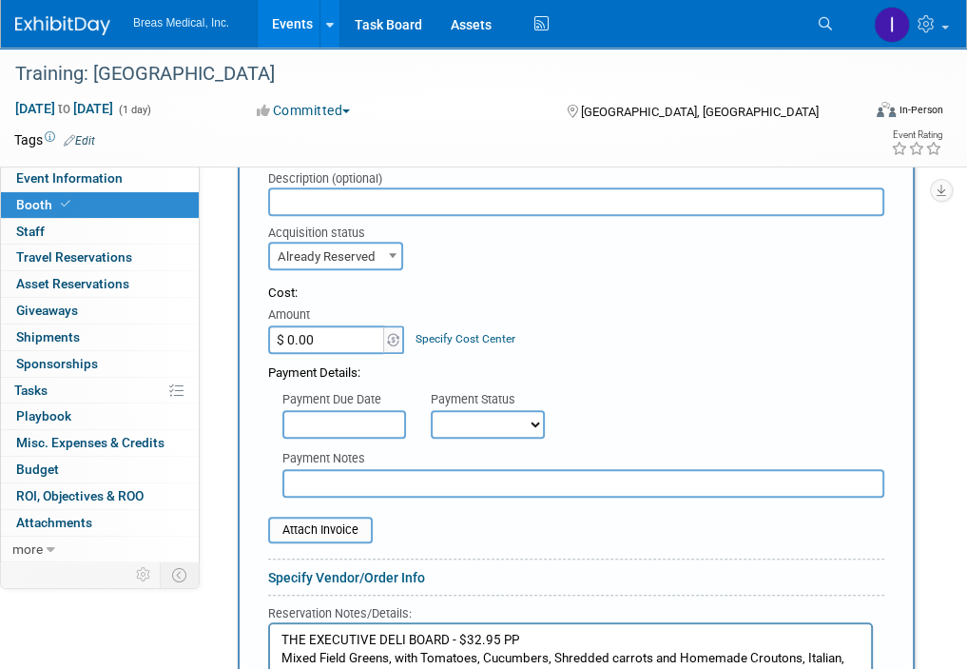
scroll to position [506, 0]
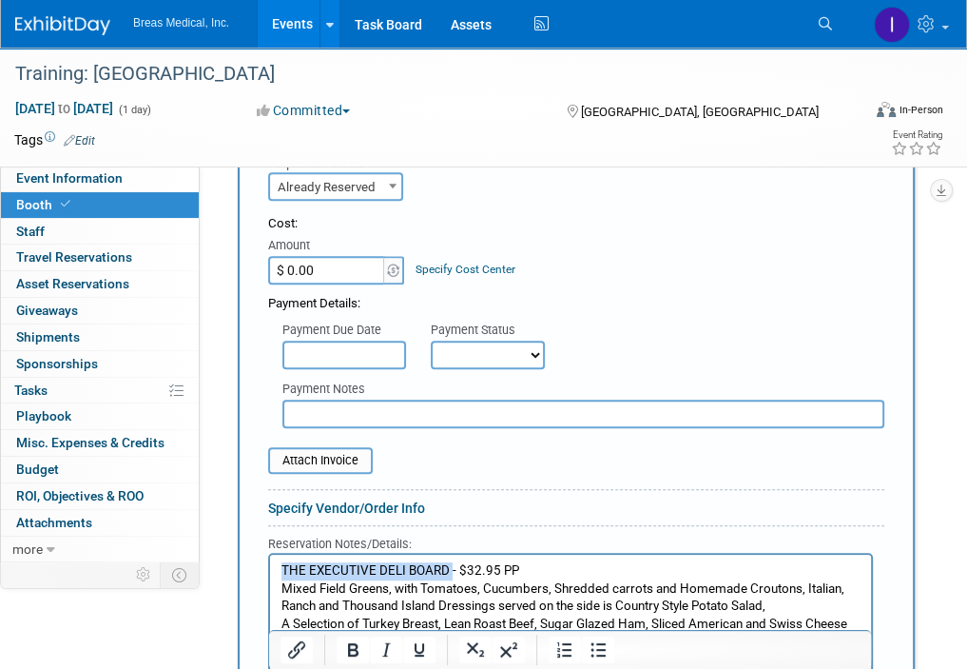
drag, startPoint x: 449, startPoint y: 567, endPoint x: 268, endPoint y: 555, distance: 181.0
click at [270, 555] on html "THE EXECUTIVE DELI BOARD - $32.95 PP Mixed Field Greens, with Tomatoes, Cucumbe…" at bounding box center [570, 664] width 601 height 222
copy p "THE EXECUTIVE DELI BOARD"
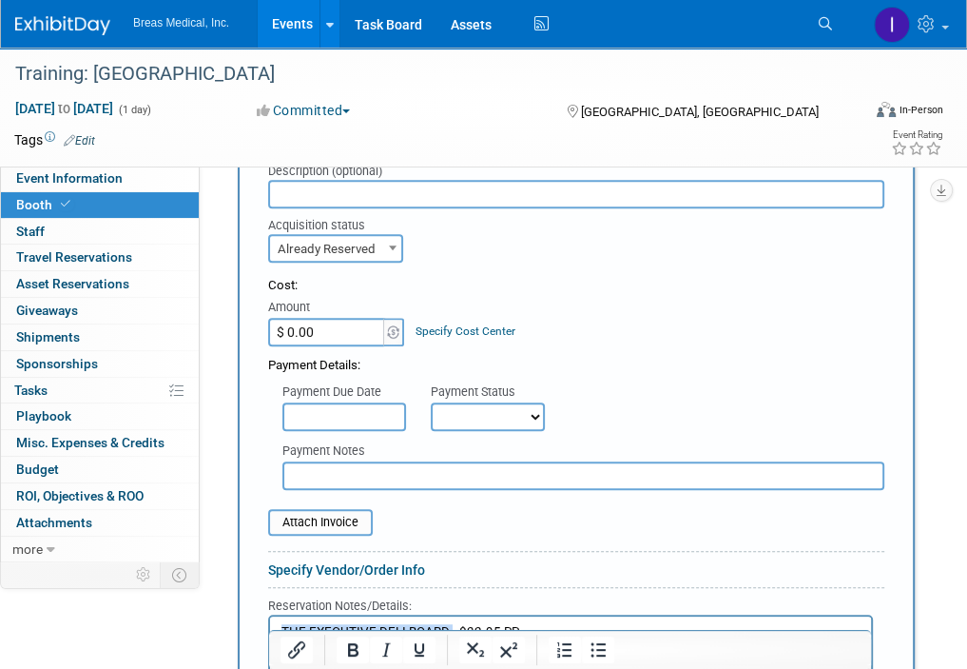
scroll to position [411, 0]
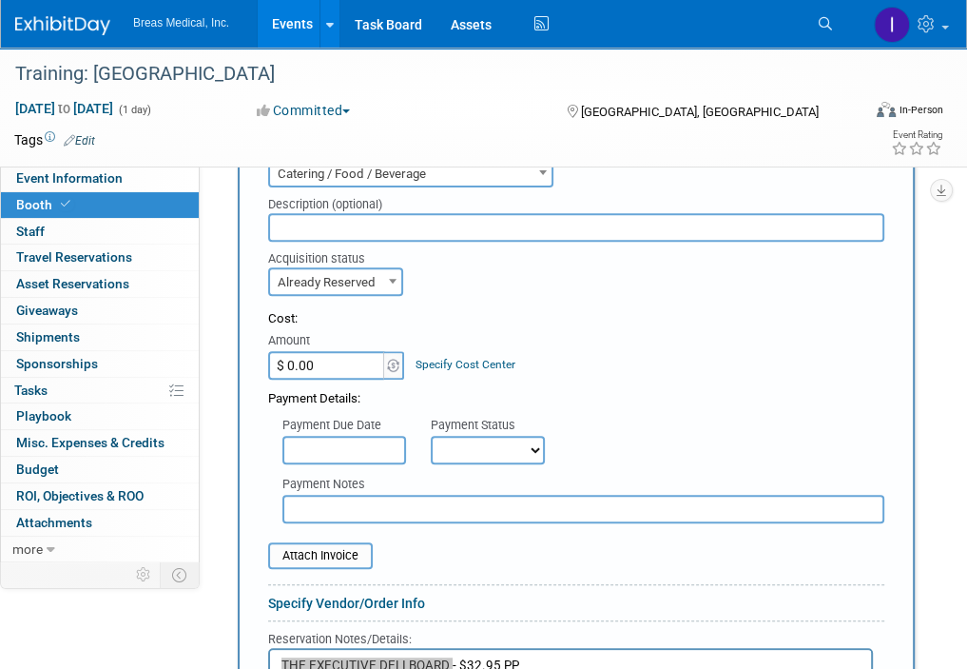
click at [392, 222] on input "text" at bounding box center [576, 227] width 616 height 29
paste input "THE EXECUTIVE DELI BOARD"
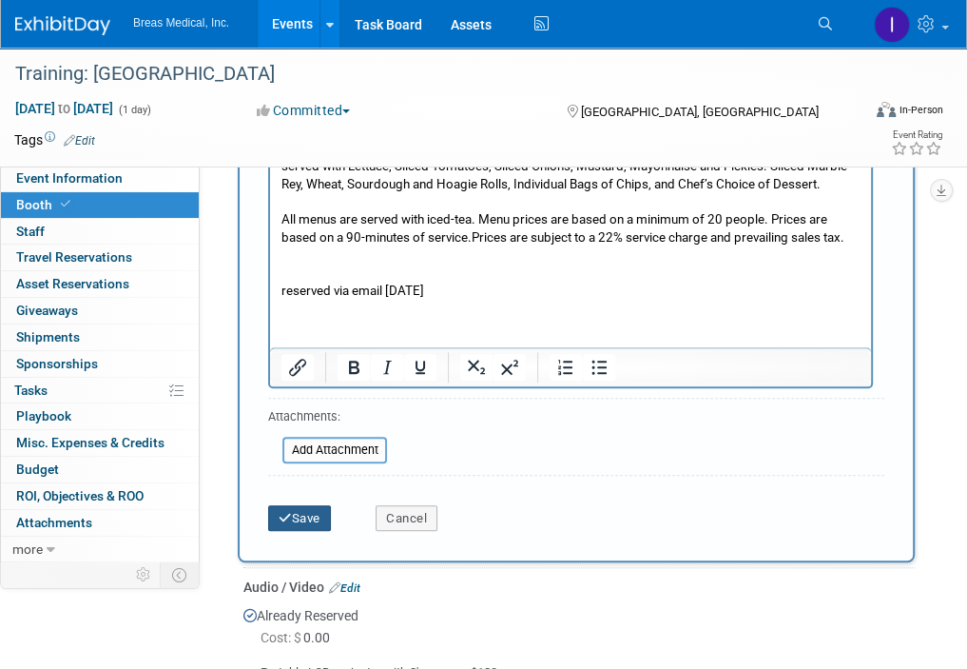
type input "THE EXECUTIVE DELI BOARD"
click at [312, 513] on button "Save" at bounding box center [299, 518] width 63 height 27
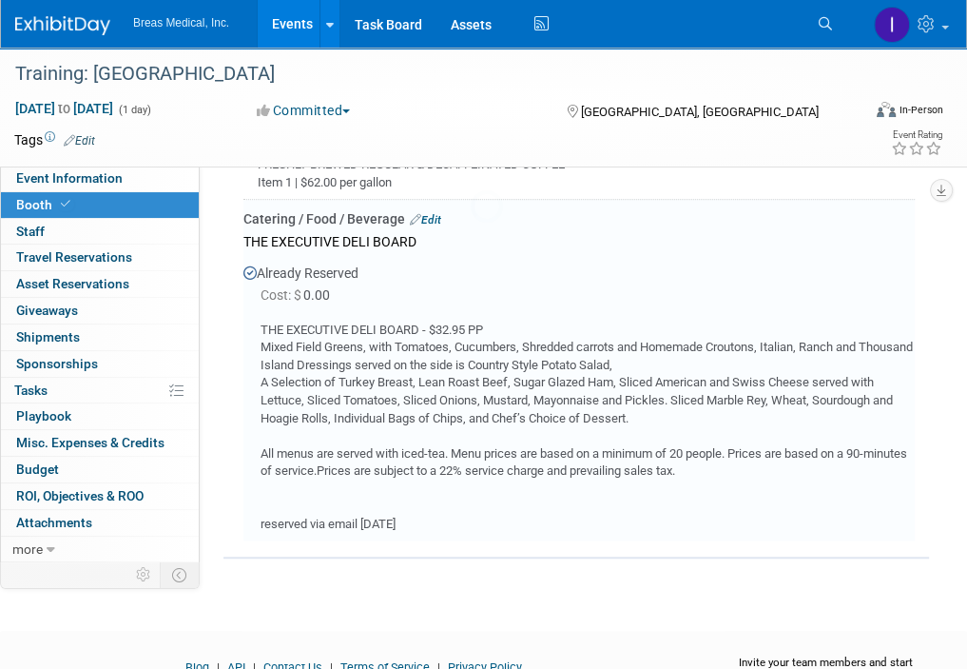
scroll to position [657, 0]
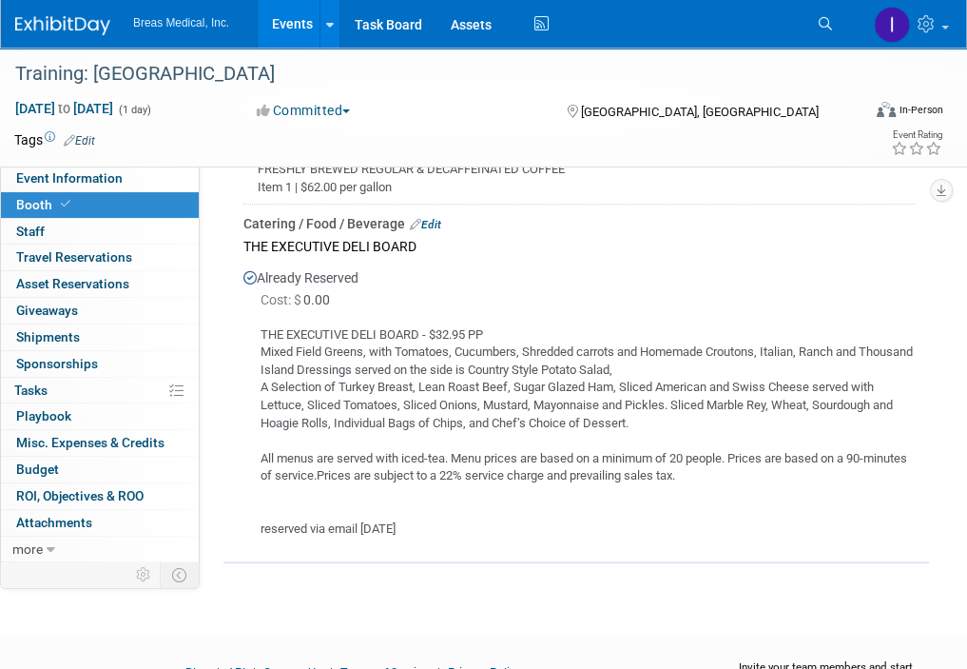
drag, startPoint x: 530, startPoint y: 268, endPoint x: 525, endPoint y: 260, distance: 9.8
click at [530, 268] on div "Already Reserved Cost: $ 0.00" at bounding box center [578, 399] width 671 height 280
click at [282, 29] on link "Events" at bounding box center [292, 24] width 69 height 48
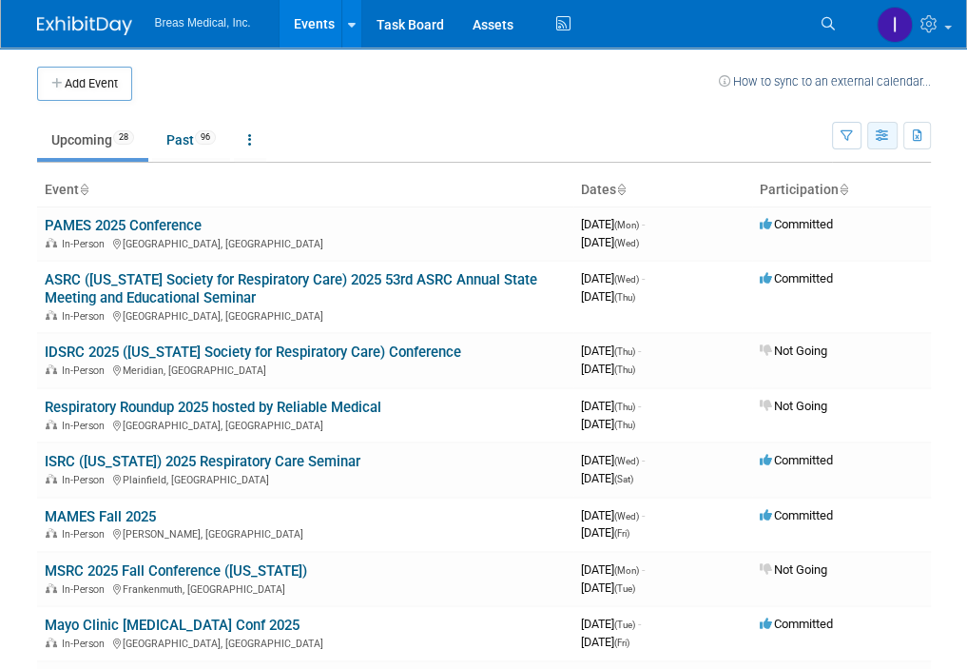
click at [886, 131] on icon "button" at bounding box center [883, 136] width 14 height 12
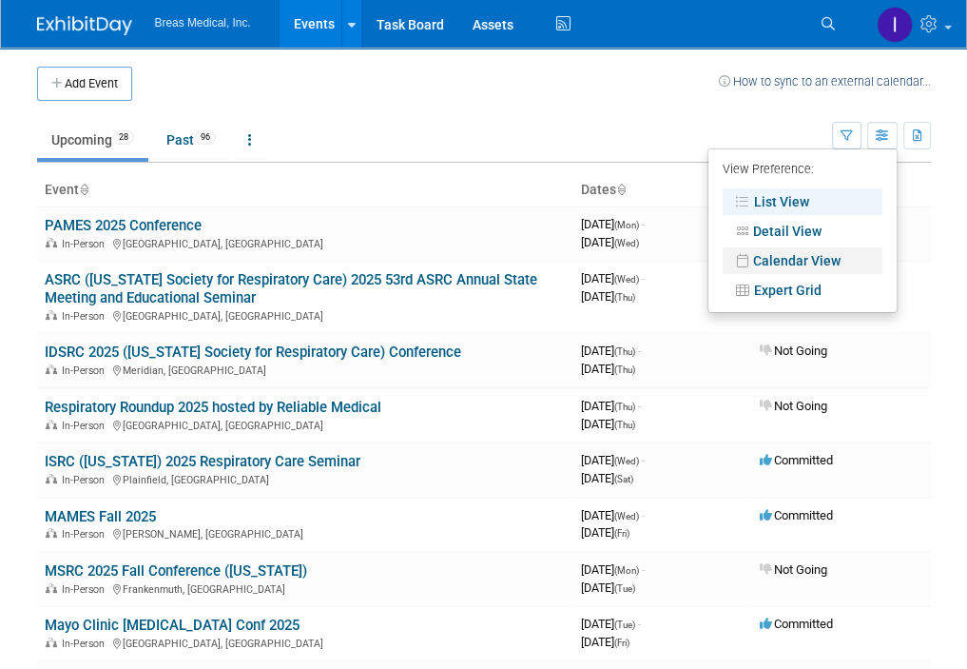
click at [787, 258] on link "Calendar View" at bounding box center [803, 260] width 160 height 27
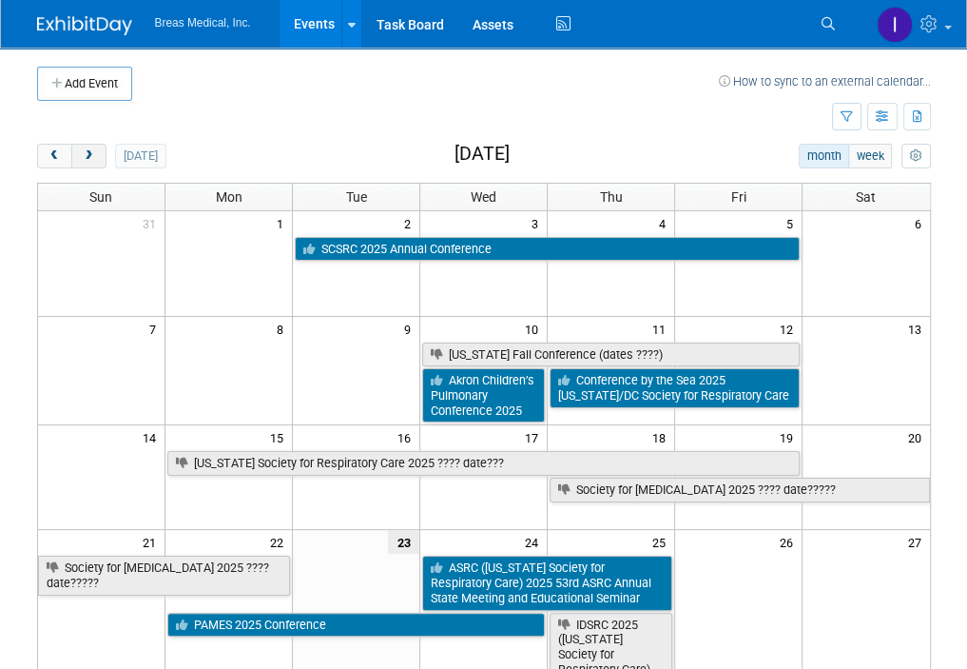
click at [94, 154] on span "next" at bounding box center [89, 156] width 14 height 12
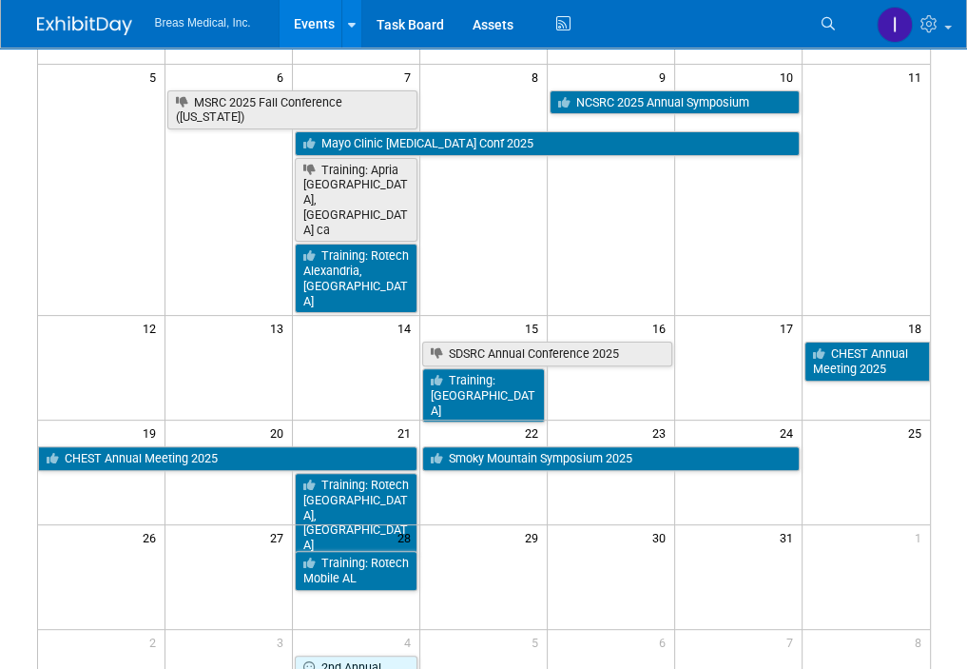
scroll to position [285, 0]
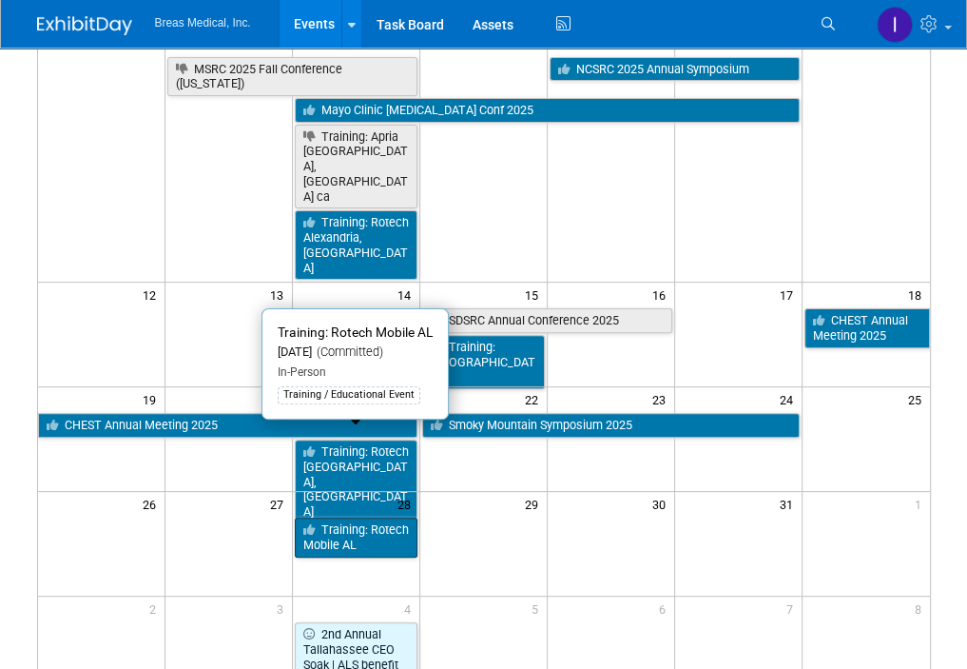
click at [376, 517] on link "Training: Rotech Mobile AL" at bounding box center [356, 536] width 123 height 39
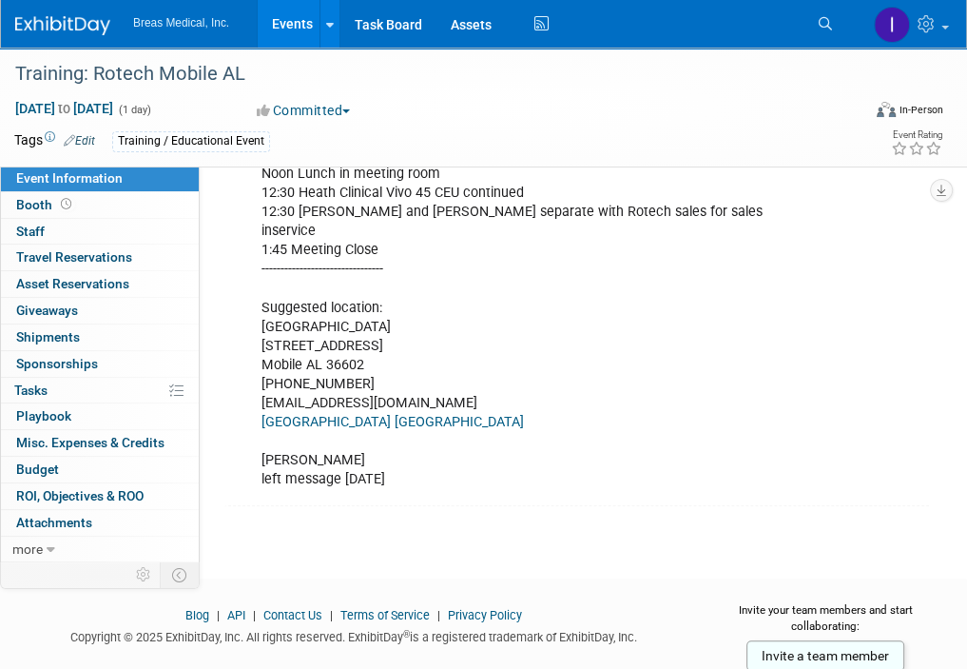
scroll to position [897, 0]
click at [502, 454] on div "Attendees: Brett Townsend Heath Boles Tom Fahy Brett Townsend Director Corporat…" at bounding box center [515, 87] width 535 height 821
drag, startPoint x: 460, startPoint y: 360, endPoint x: 262, endPoint y: 366, distance: 197.9
click at [262, 366] on div "Attendees: Brett Townsend Heath Boles Tom Fahy Brett Townsend Director Corporat…" at bounding box center [515, 87] width 535 height 821
click at [510, 349] on div "Attendees: Brett Townsend Heath Boles Tom Fahy Brett Townsend Director Corporat…" at bounding box center [515, 87] width 535 height 821
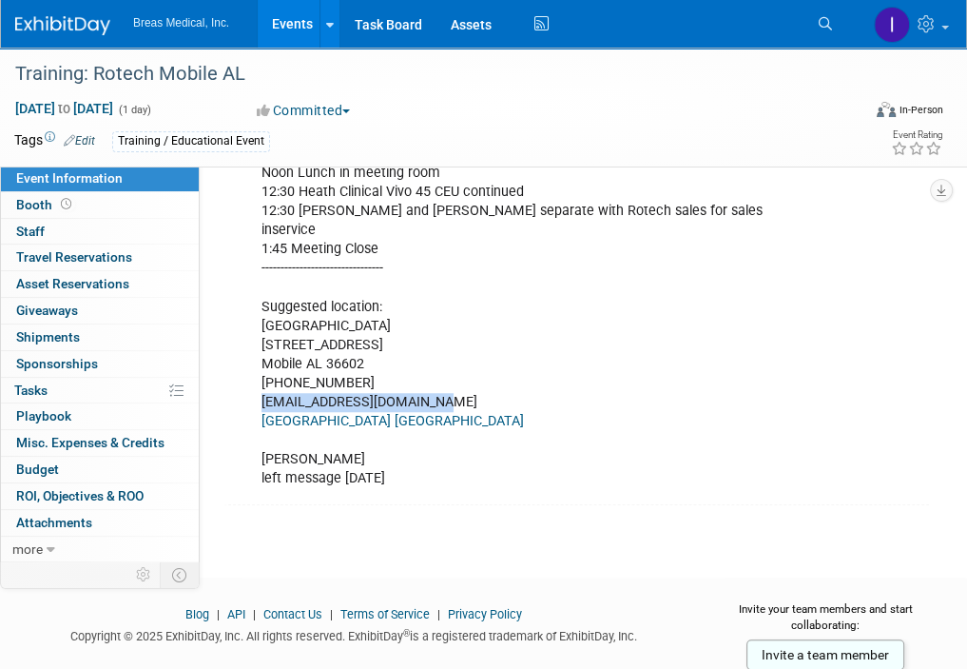
drag, startPoint x: 457, startPoint y: 357, endPoint x: 264, endPoint y: 361, distance: 193.1
click at [264, 361] on div "Attendees: Brett Townsend Heath Boles Tom Fahy Brett Townsend Director Corporat…" at bounding box center [515, 87] width 535 height 821
copy div "MOBDO-SalesAdm@hilton.com"
click at [568, 341] on div "Attendees: Brett Townsend Heath Boles Tom Fahy Brett Townsend Director Corporat…" at bounding box center [515, 87] width 535 height 821
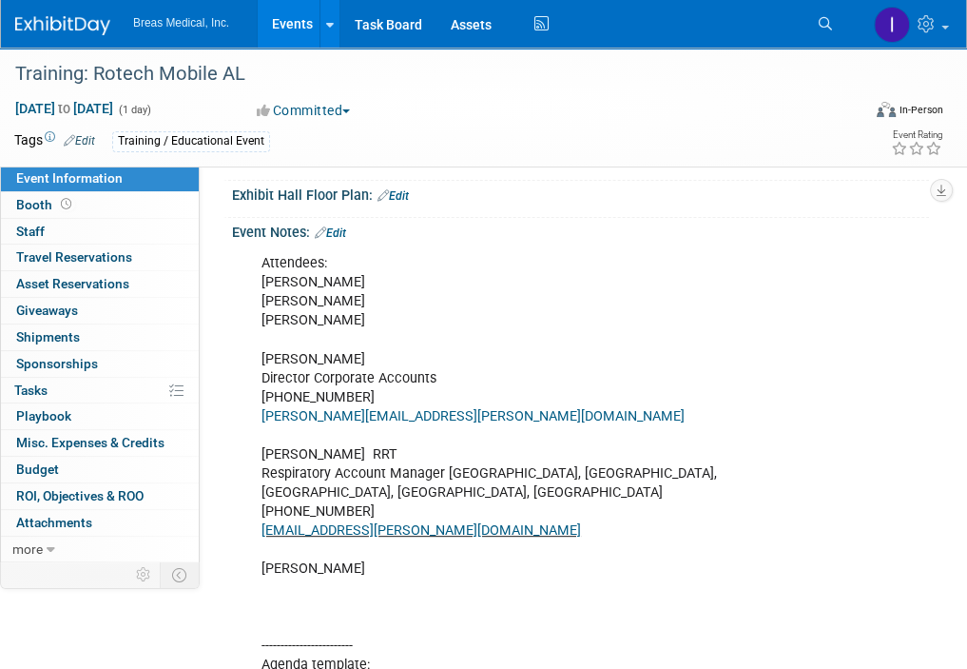
scroll to position [326, 0]
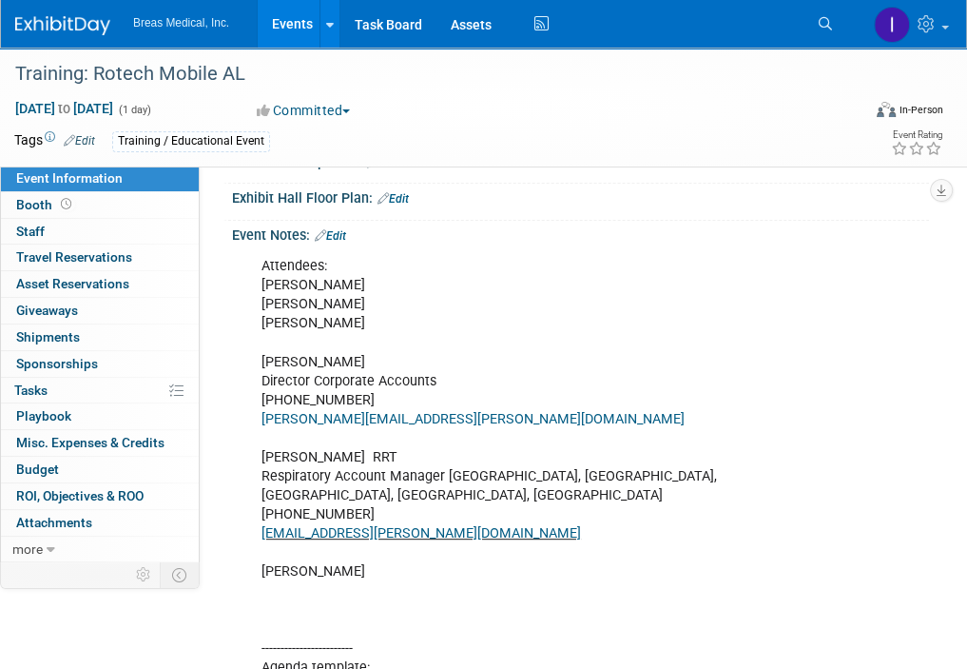
click at [344, 235] on link "Edit" at bounding box center [330, 235] width 31 height 13
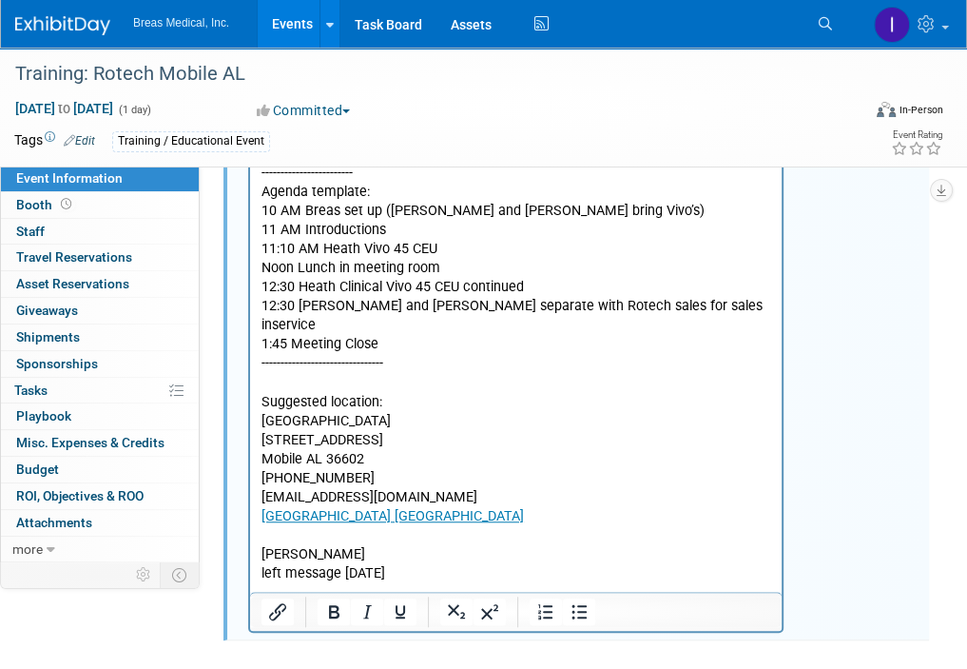
scroll to position [975, 0]
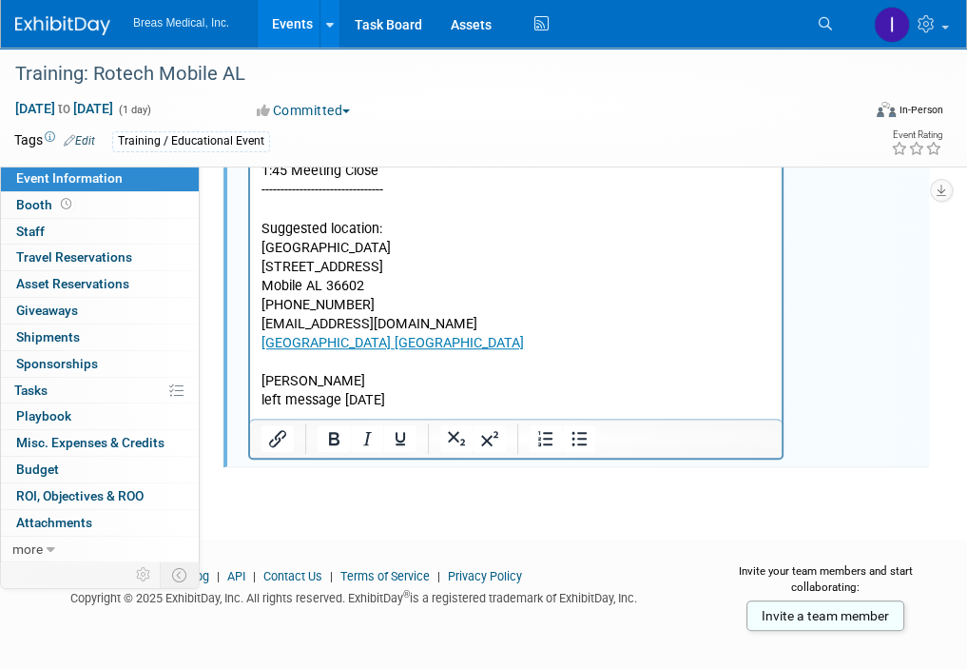
click at [451, 369] on p "Attendees: Brett Townsend Heath Boles Tom Fahy Brett Townsend Director Corporat…" at bounding box center [517, 9] width 510 height 802
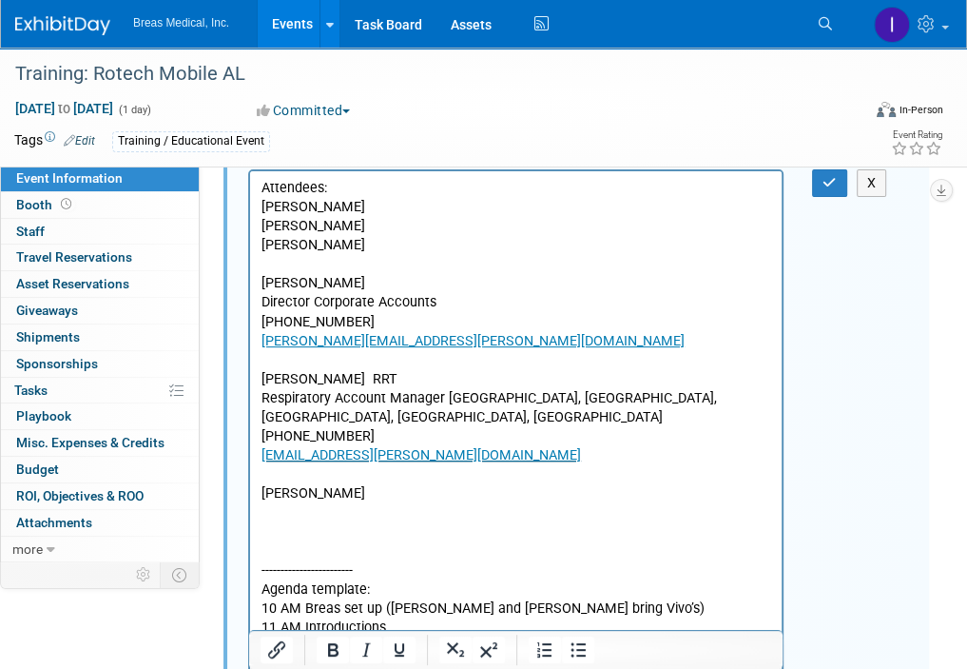
scroll to position [309, 0]
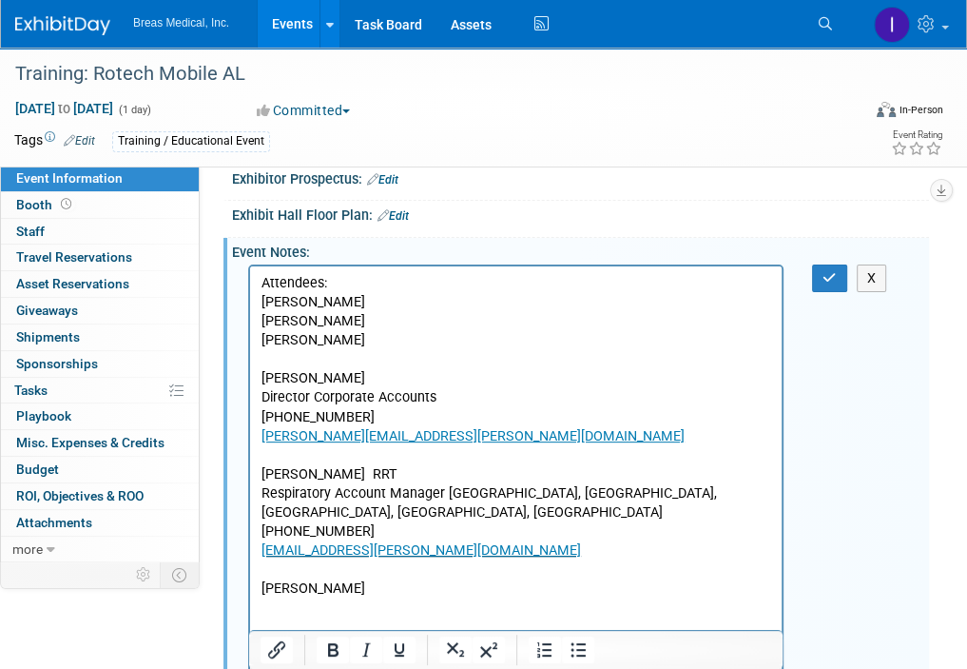
click at [335, 581] on p "Attendees: Brett Townsend Heath Boles Tom Fahy Brett Townsend Director Corporat…" at bounding box center [517, 675] width 510 height 802
click at [403, 576] on p "Attendees: Brett Townsend Heath Boles Tom Fahy Brett Townsend Director Corporat…" at bounding box center [517, 675] width 510 height 802
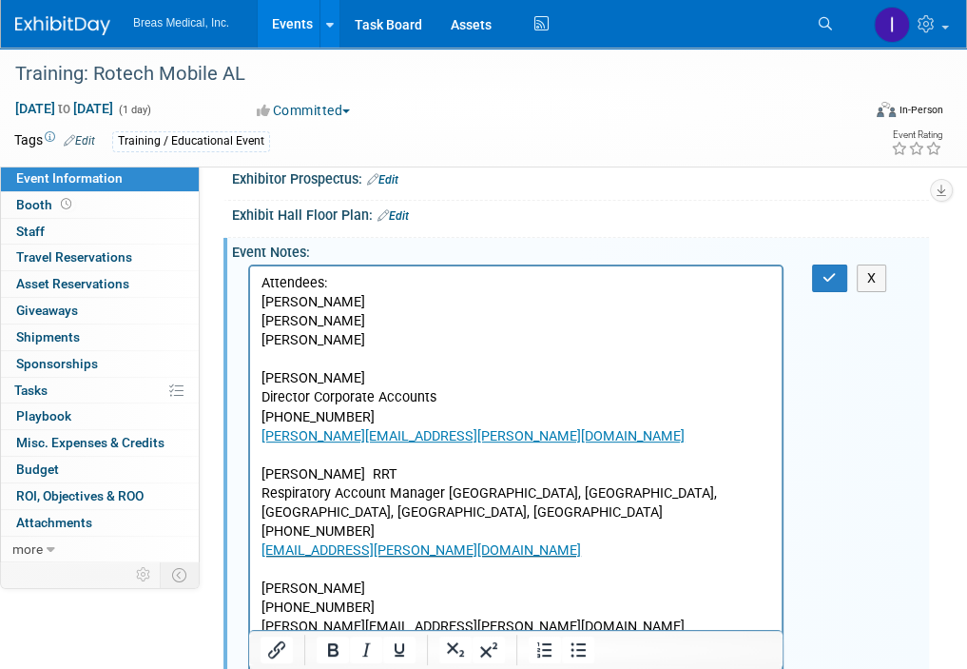
click at [355, 571] on p "Attendees: Brett Townsend Heath Boles Tom Fahy Brett Townsend Director Corporat…" at bounding box center [517, 436] width 510 height 324
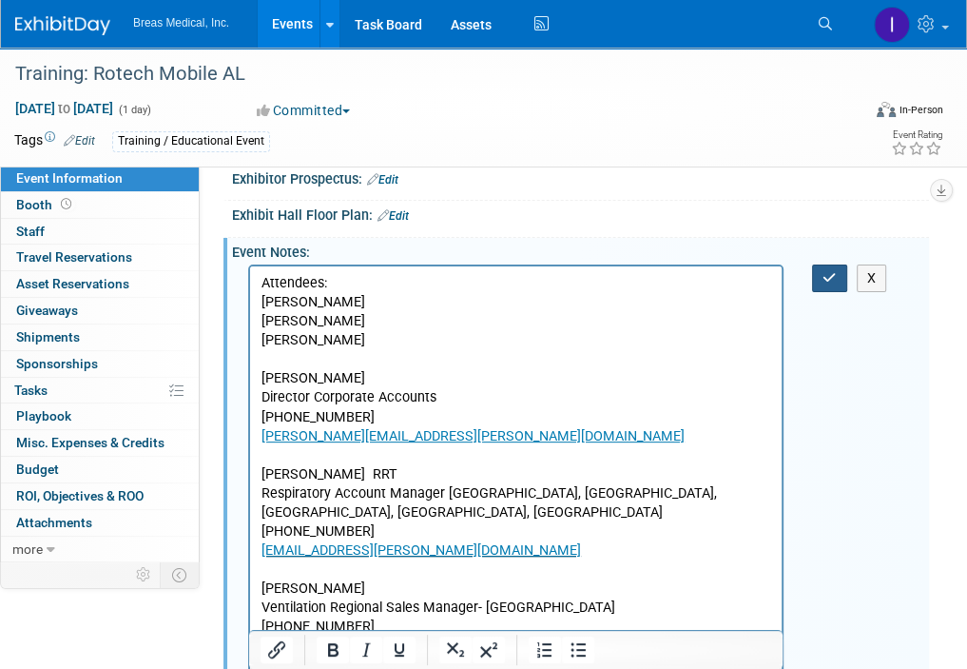
click at [837, 270] on button "button" at bounding box center [829, 278] width 35 height 28
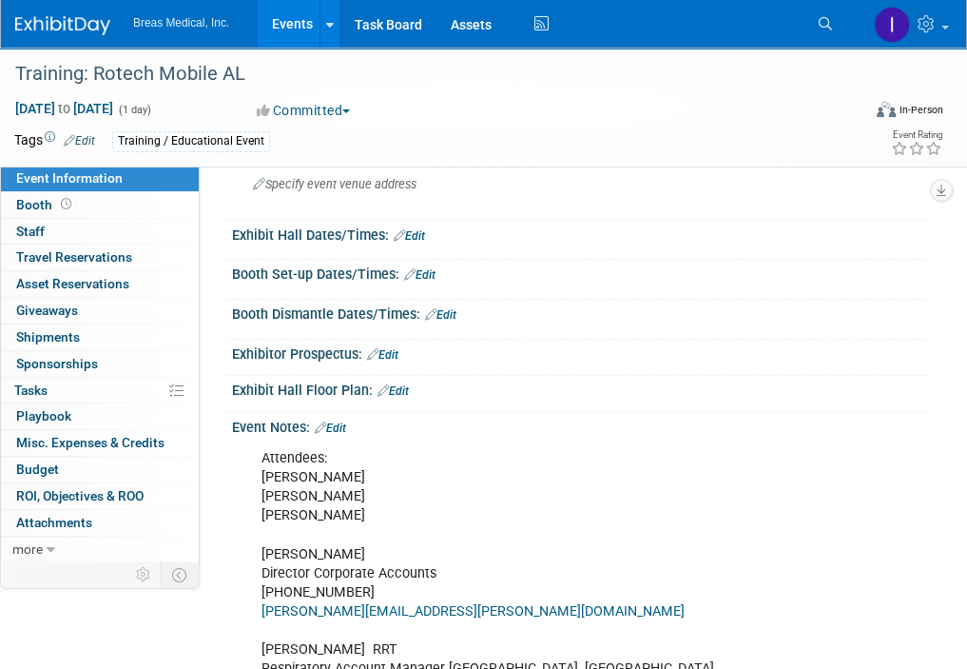
scroll to position [0, 0]
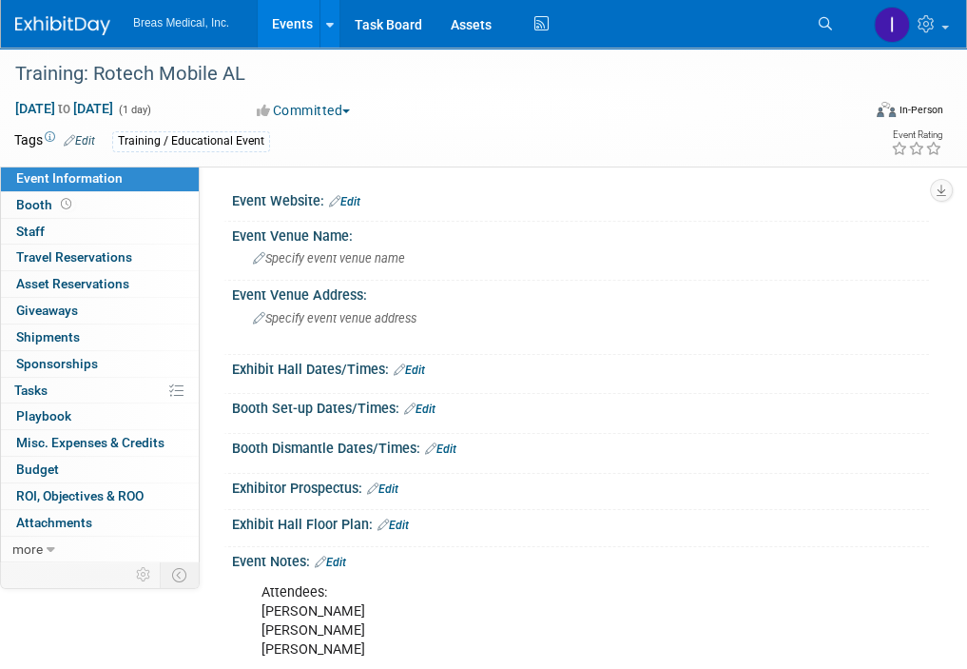
click at [282, 20] on link "Events" at bounding box center [292, 24] width 69 height 48
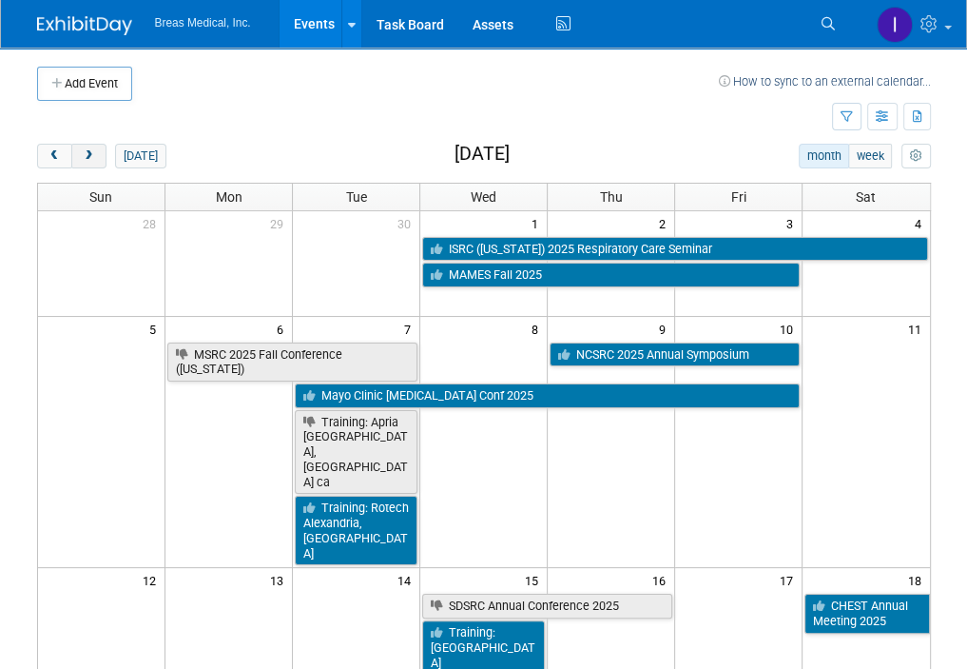
click at [93, 152] on span "next" at bounding box center [89, 156] width 14 height 12
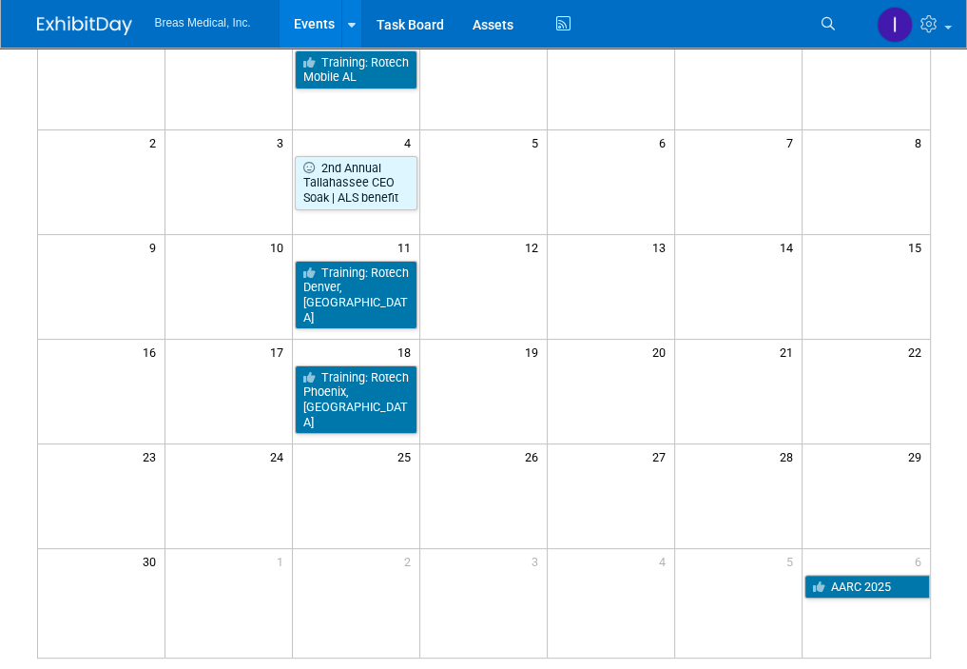
scroll to position [190, 0]
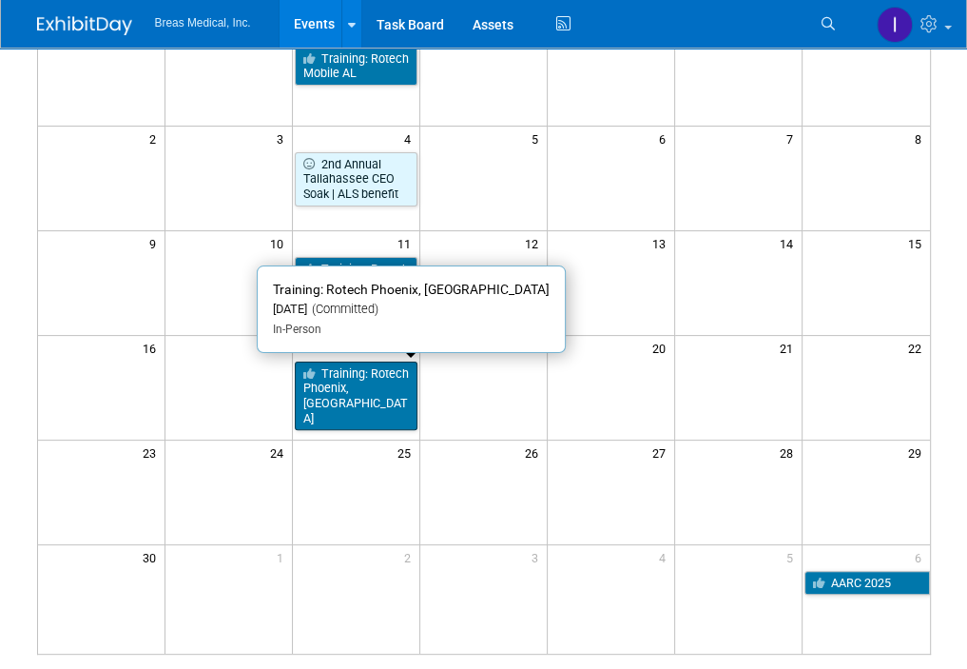
click at [361, 376] on link "Training: Rotech Phoenix, [GEOGRAPHIC_DATA]" at bounding box center [356, 395] width 123 height 69
click at [339, 379] on link "Training: Rotech Phoenix, [GEOGRAPHIC_DATA]" at bounding box center [356, 395] width 123 height 69
click at [377, 383] on link "Training: Rotech Phoenix, [GEOGRAPHIC_DATA]" at bounding box center [356, 395] width 123 height 69
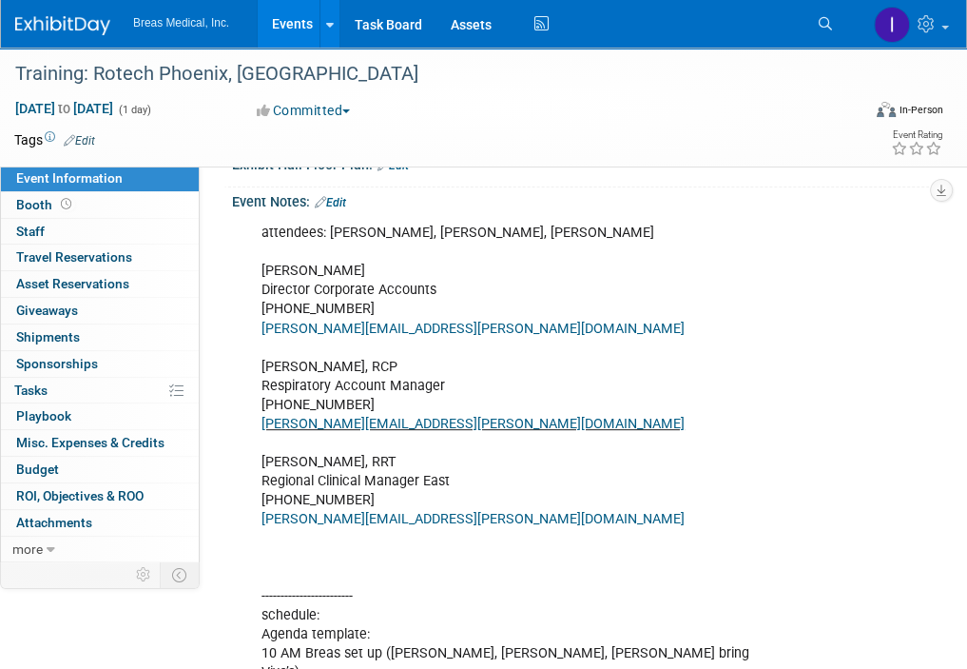
scroll to position [401, 0]
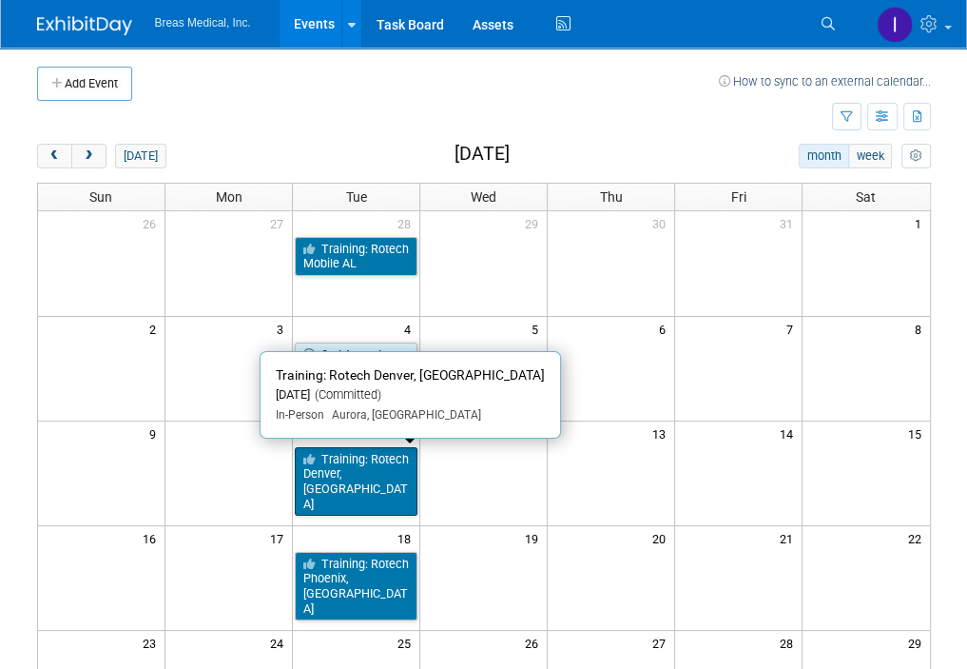
click at [358, 468] on link "Training: Rotech Denver, [GEOGRAPHIC_DATA]" at bounding box center [356, 481] width 123 height 69
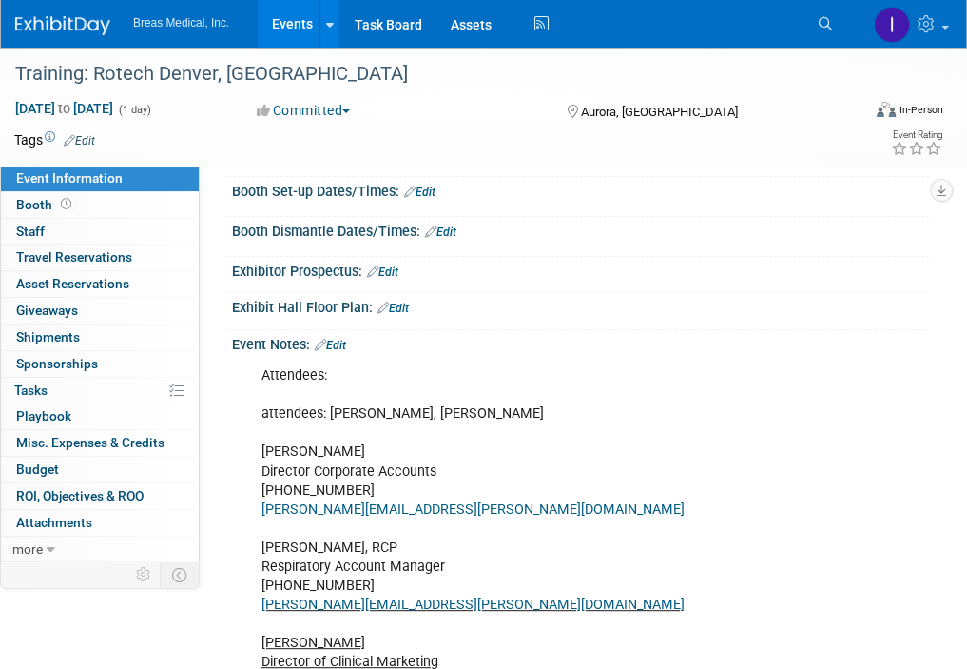
scroll to position [380, 0]
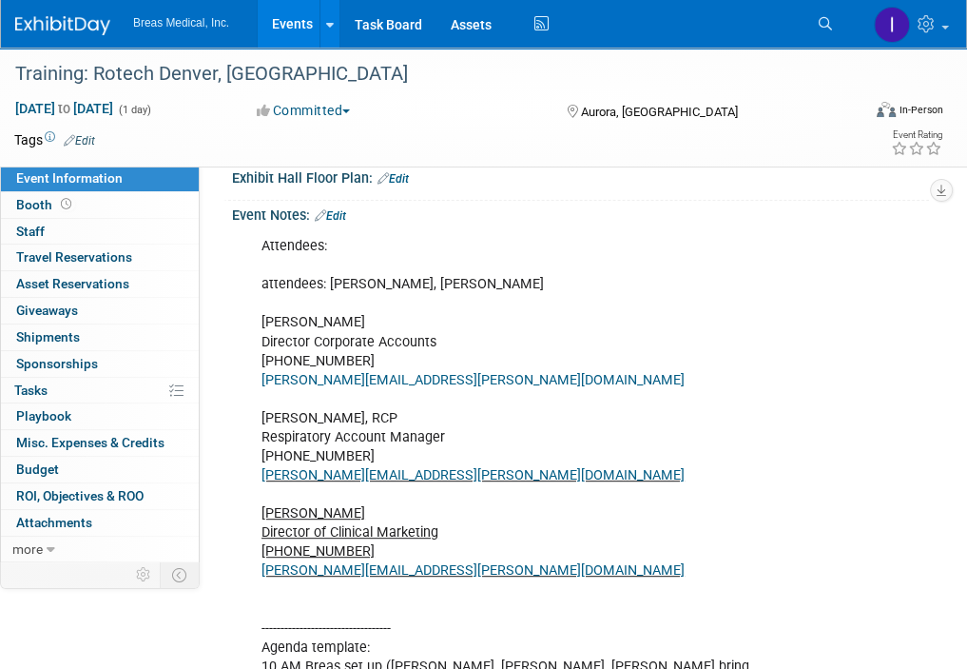
click at [339, 223] on link "Edit" at bounding box center [330, 215] width 31 height 13
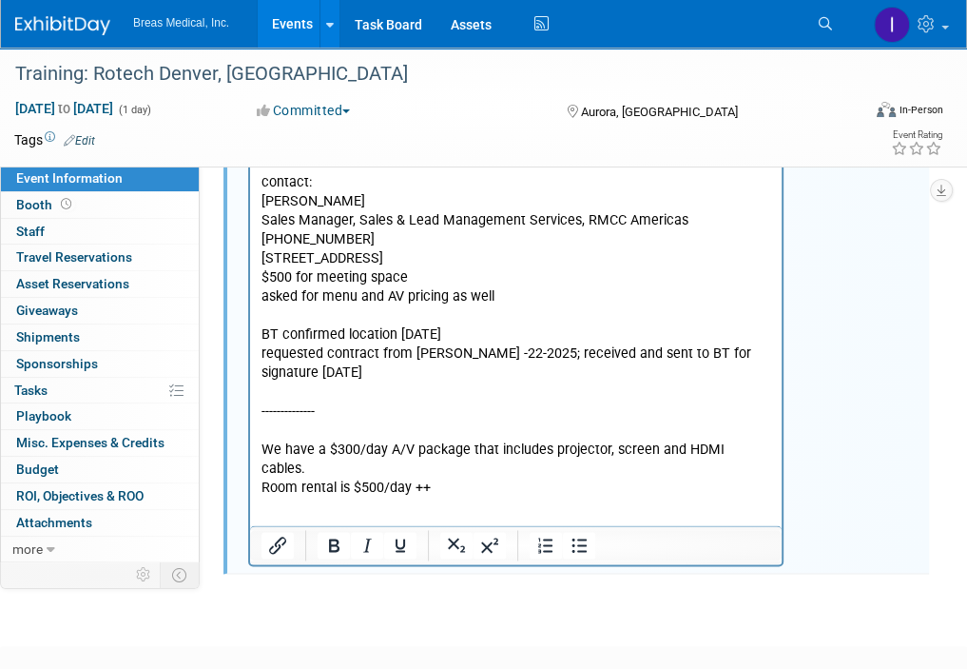
scroll to position [1712, 0]
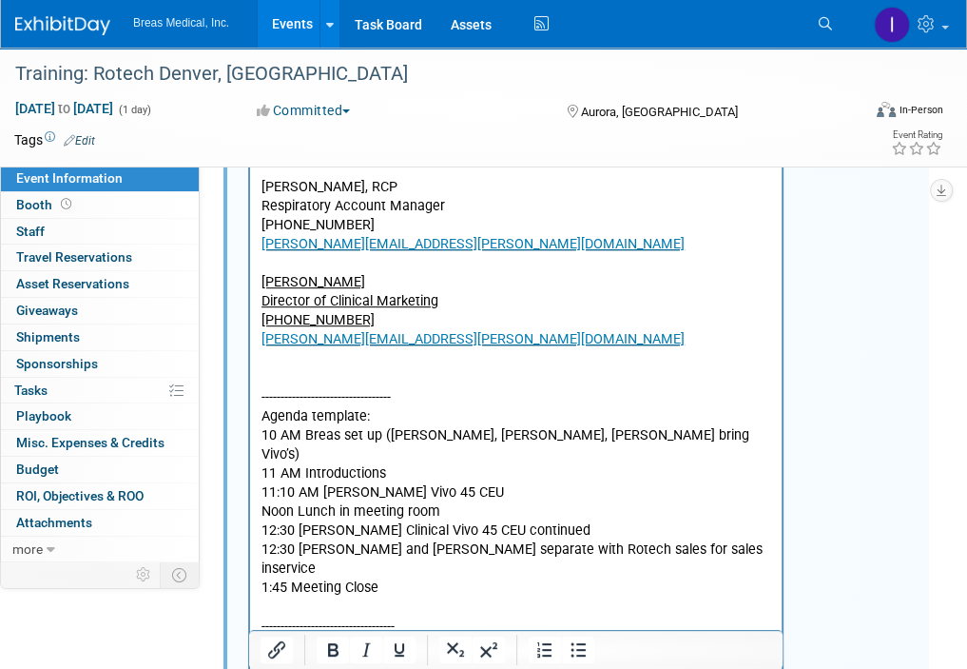
scroll to position [380, 0]
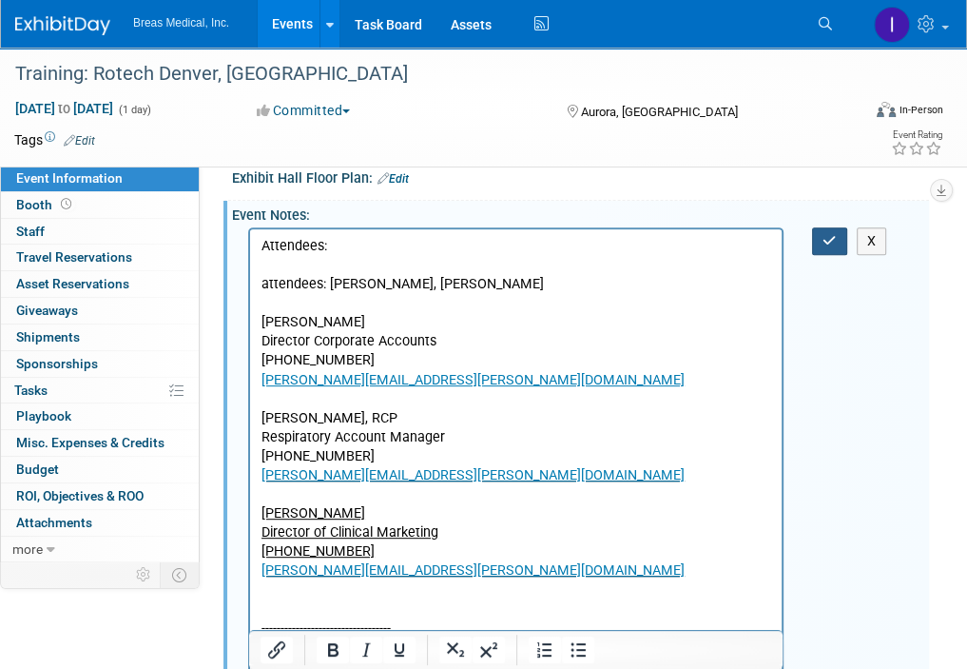
click at [836, 255] on button "button" at bounding box center [829, 241] width 35 height 28
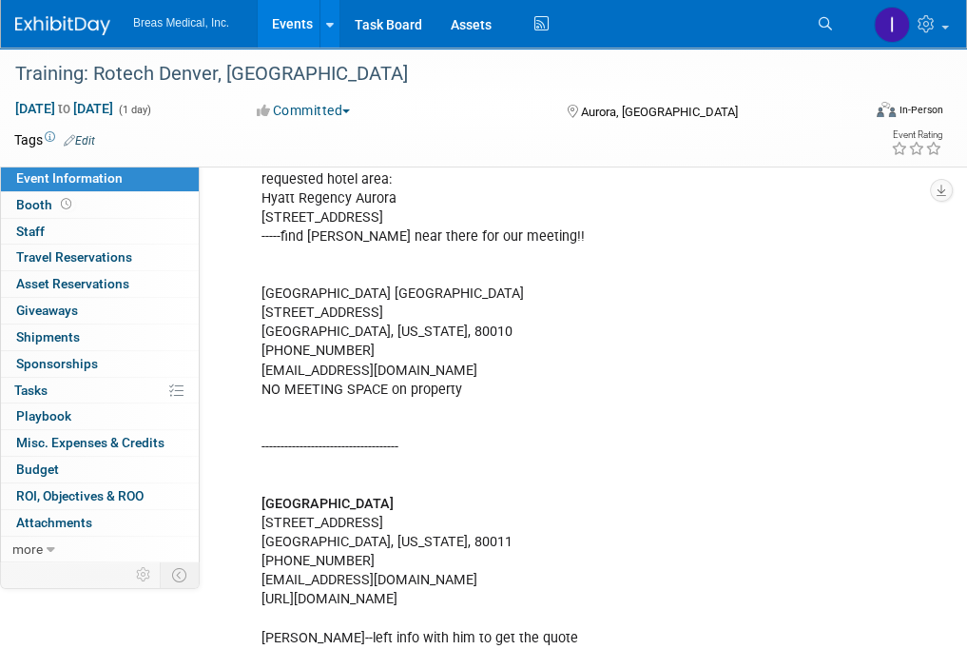
scroll to position [1056, 0]
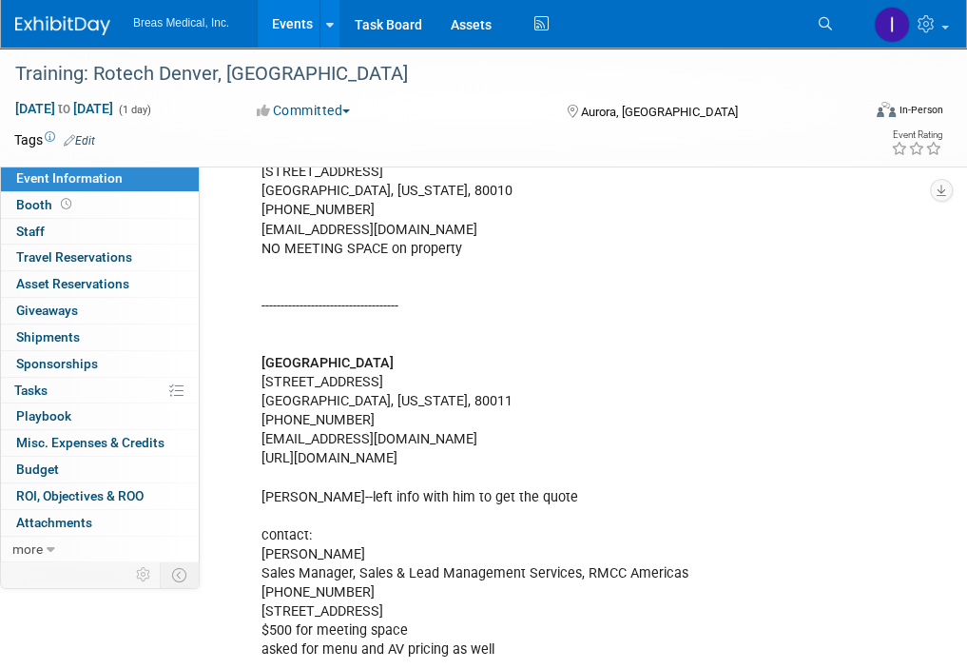
scroll to position [1246, 0]
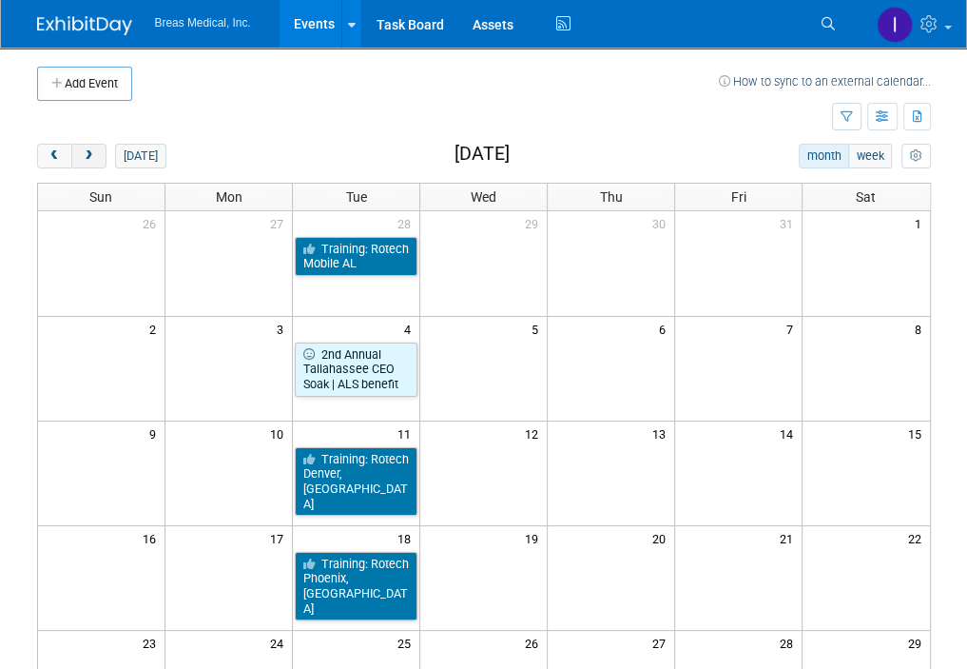
click at [104, 159] on button "next" at bounding box center [88, 156] width 35 height 25
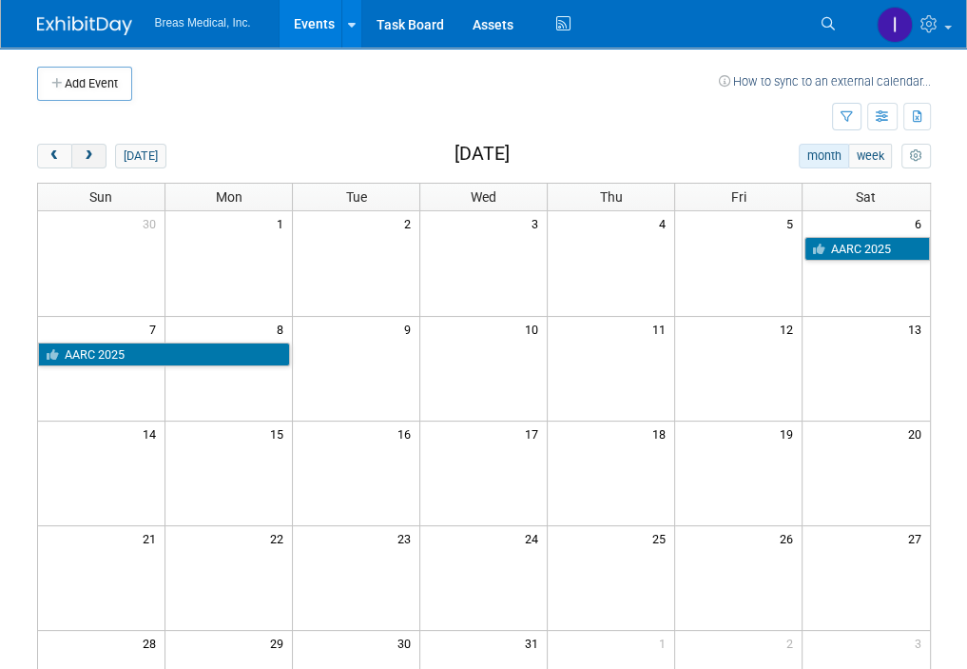
click at [104, 159] on button "next" at bounding box center [88, 156] width 35 height 25
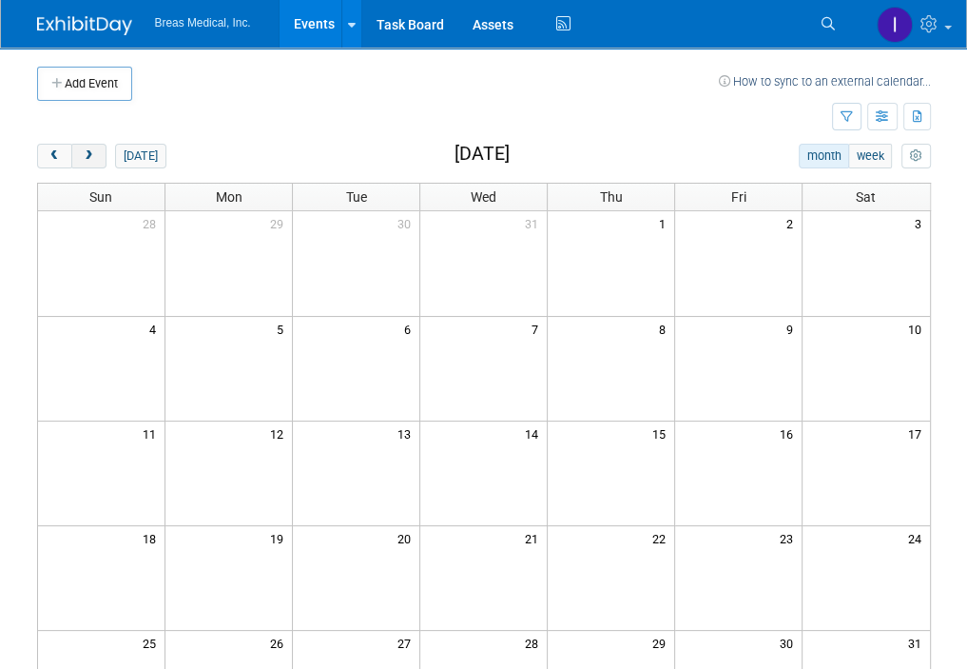
click at [104, 159] on button "next" at bounding box center [88, 156] width 35 height 25
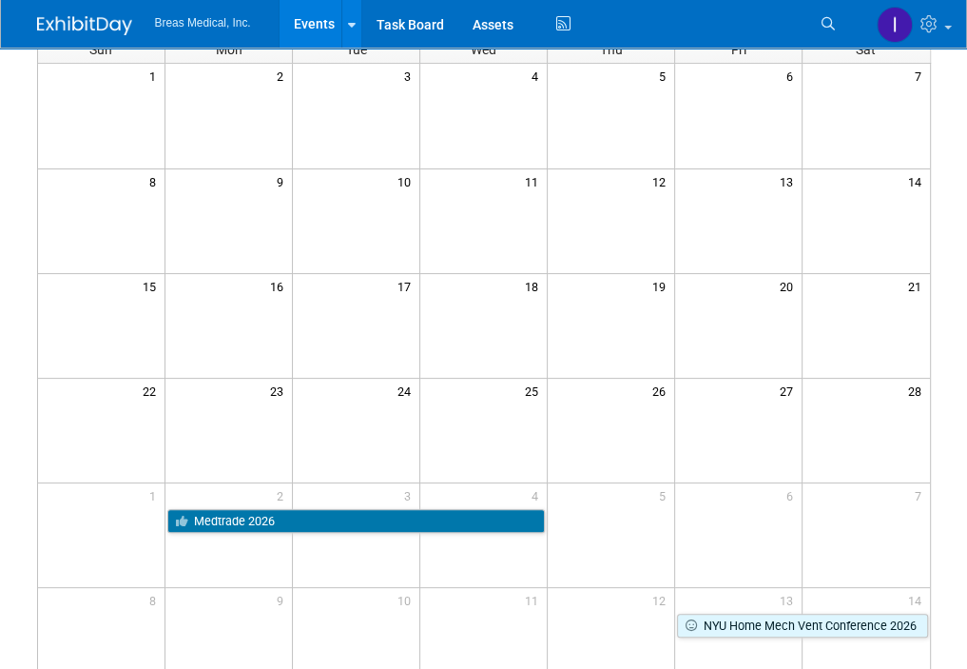
scroll to position [285, 0]
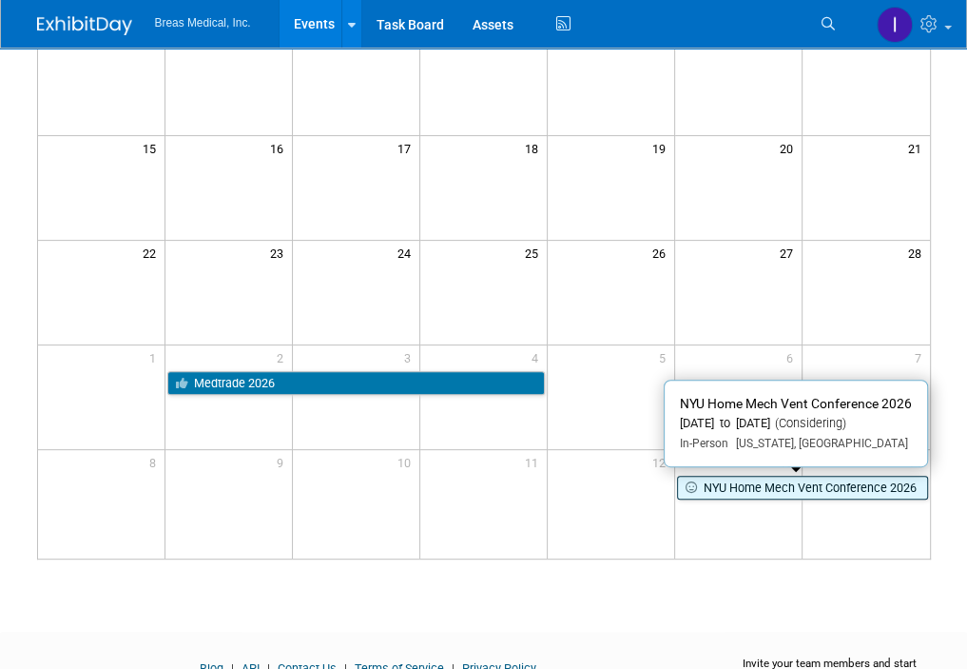
click at [875, 493] on link "NYU Home Mech Vent Conference 2026" at bounding box center [802, 487] width 251 height 25
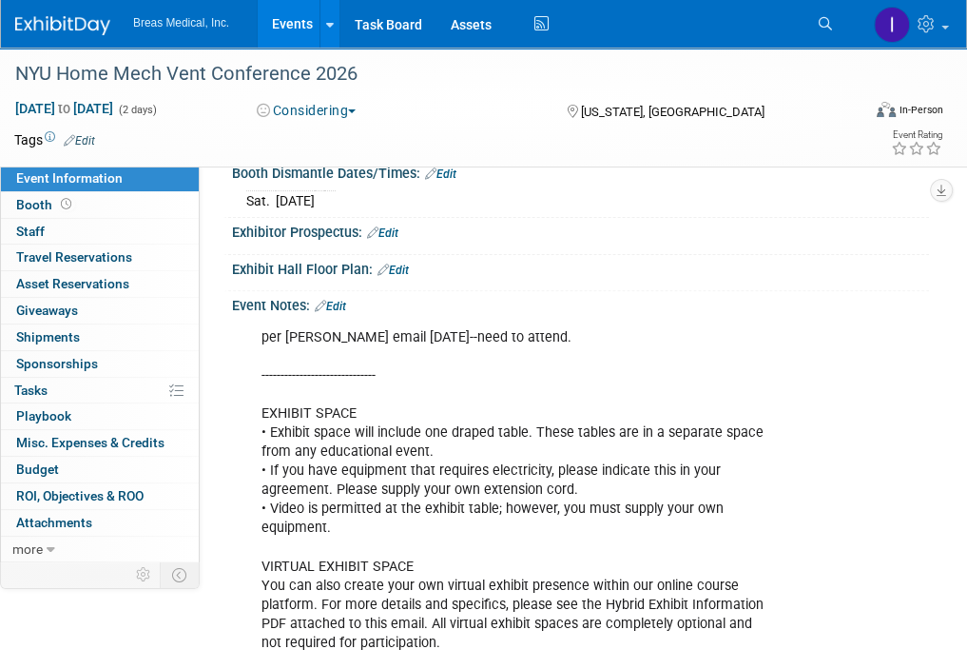
scroll to position [285, 0]
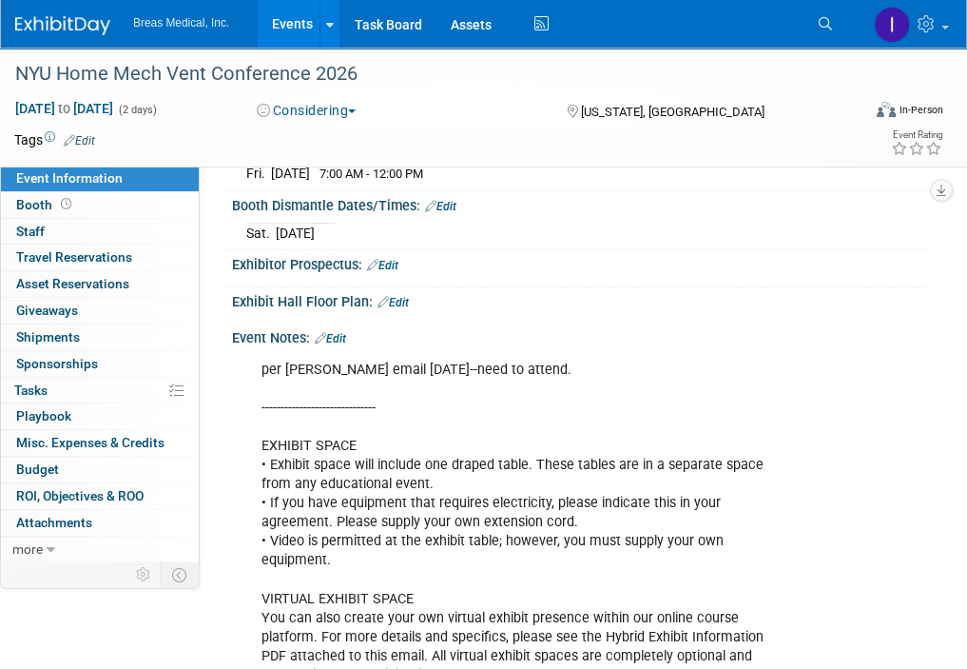
click at [346, 334] on link "Edit" at bounding box center [330, 338] width 31 height 13
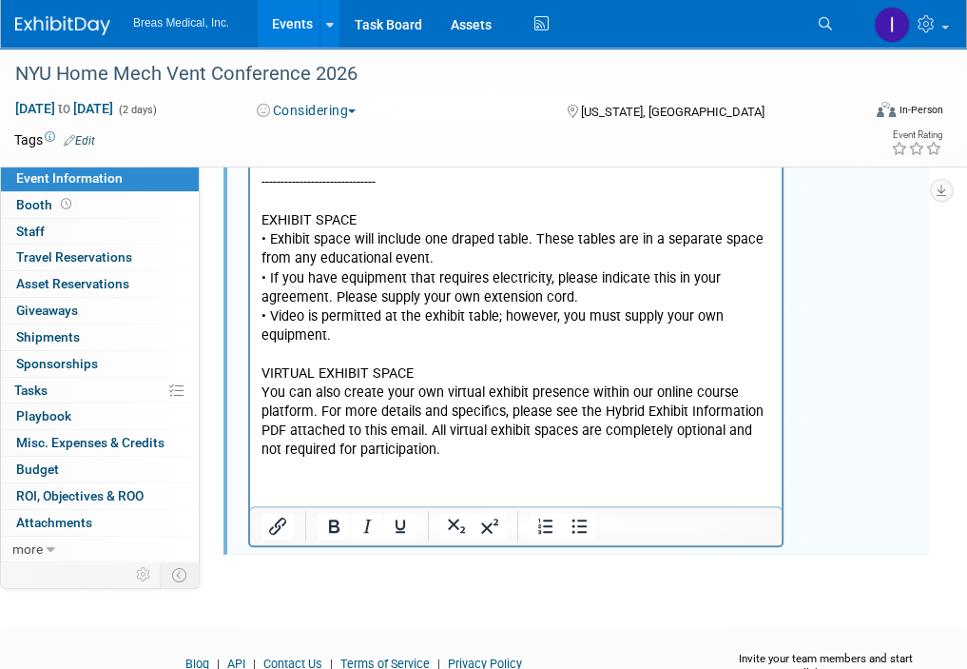
scroll to position [567, 0]
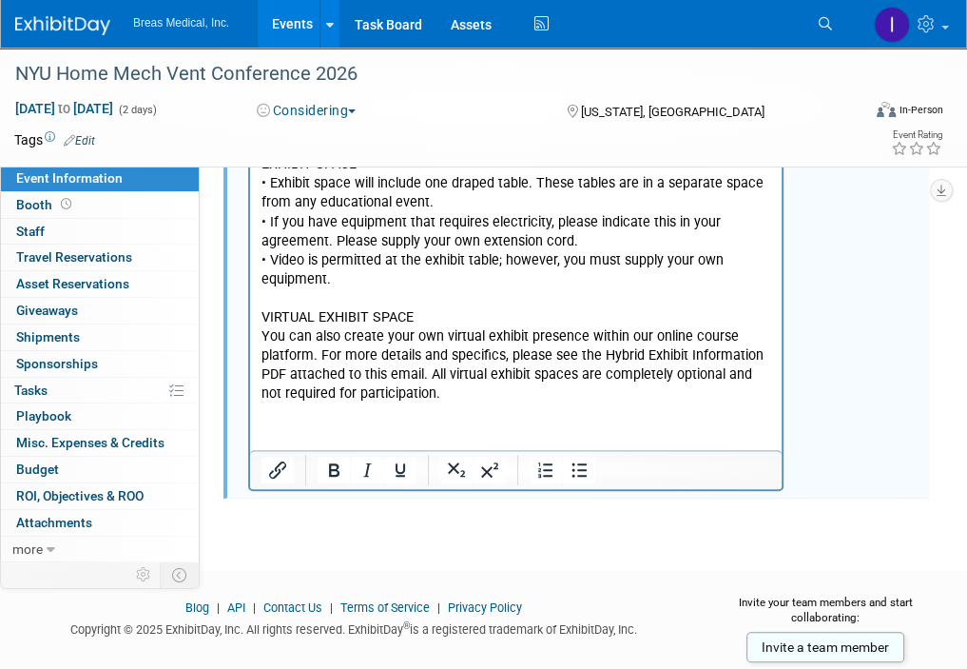
click at [483, 398] on p "per Chris email 9-9-2025--need to attend. ------------------------------ EXHIBI…" at bounding box center [517, 240] width 510 height 324
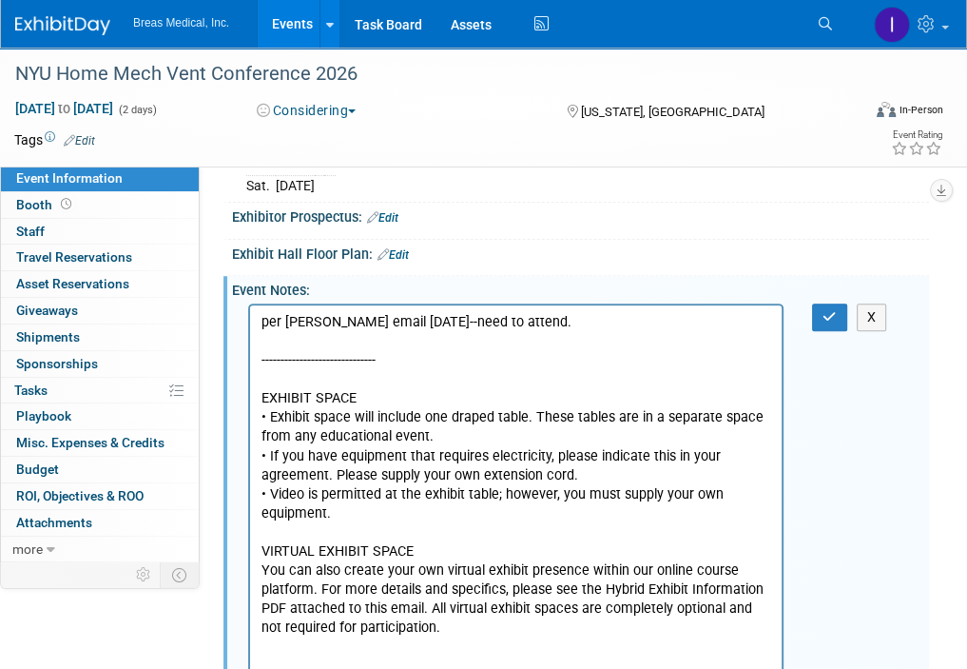
scroll to position [281, 0]
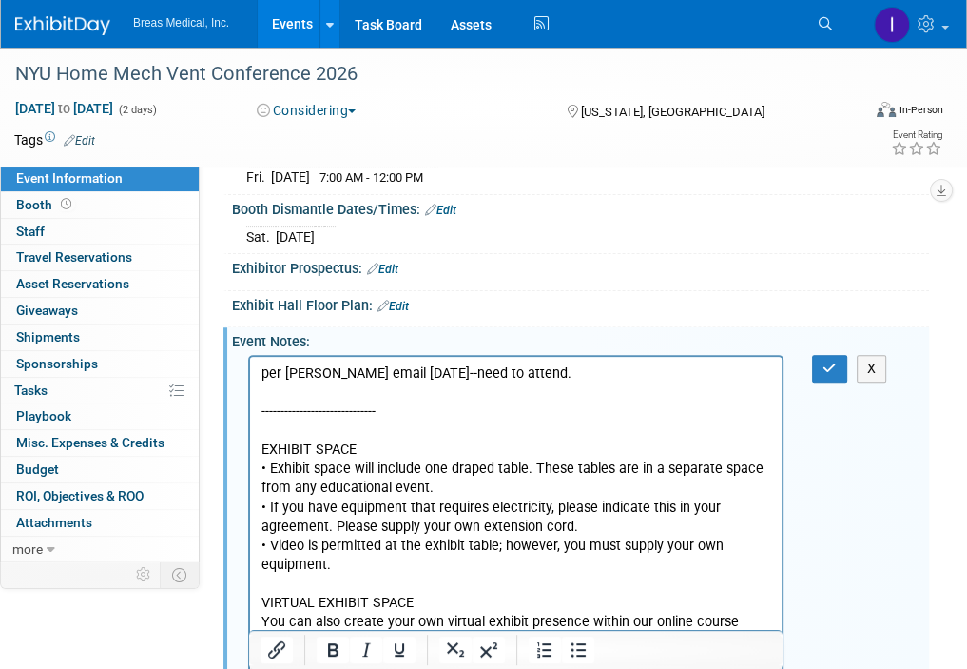
click at [318, 398] on p "per Chris email 9-9-2025--need to attend. ------------------------------ EXHIBI…" at bounding box center [517, 525] width 510 height 324
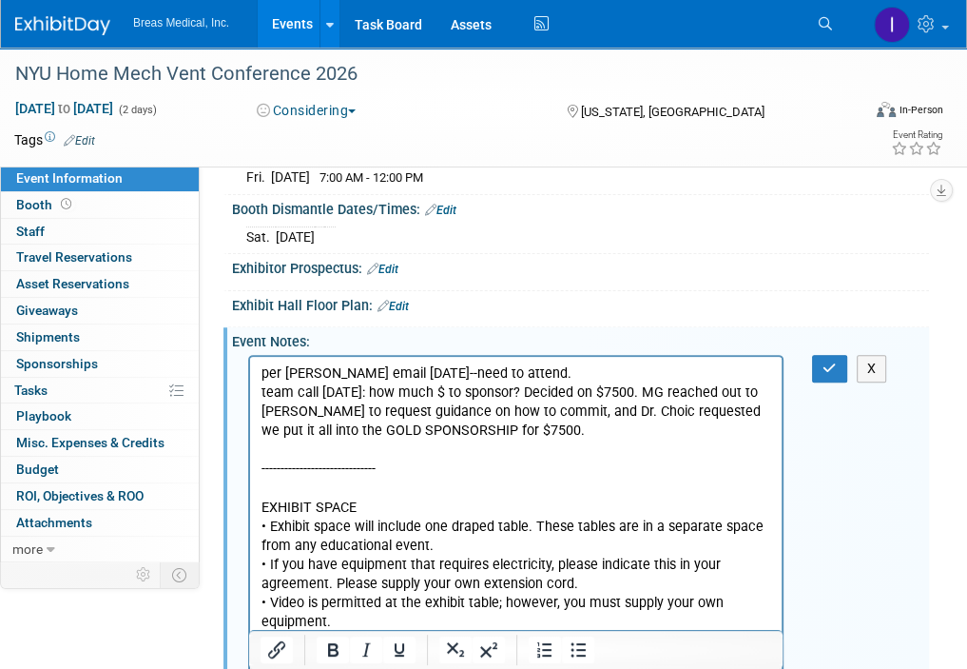
click at [346, 394] on p "team call 9-22-2025: how much $ to sponsor? Decided on $7500. MG reached out to…" at bounding box center [517, 410] width 510 height 57
click at [571, 424] on p "team call 9-22-2025: how much $ to sponsor? Decided on $7500. MG reached out to…" at bounding box center [517, 410] width 510 height 57
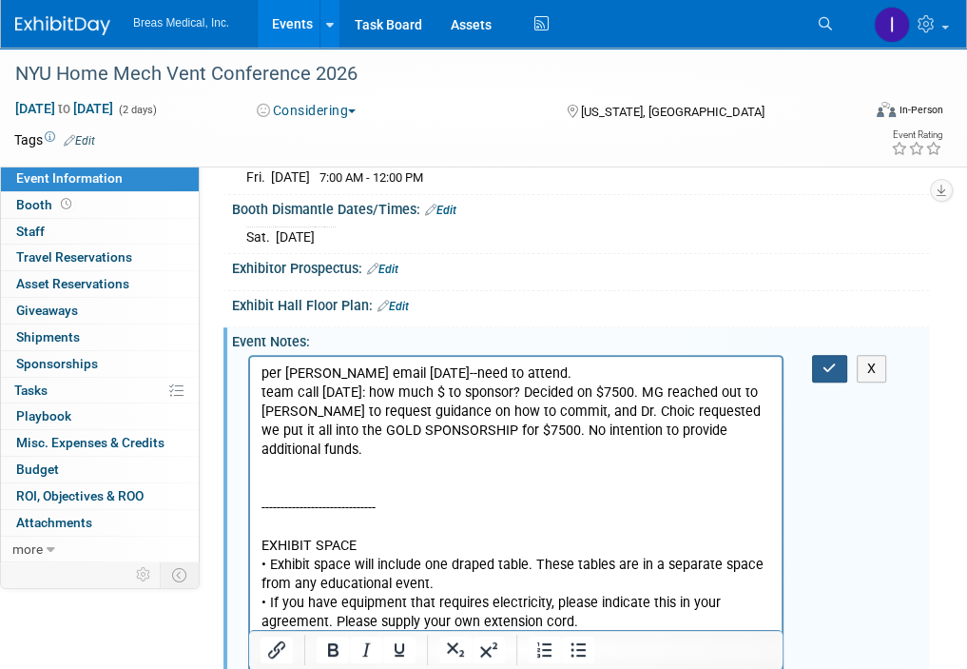
click at [835, 365] on icon "button" at bounding box center [830, 367] width 14 height 13
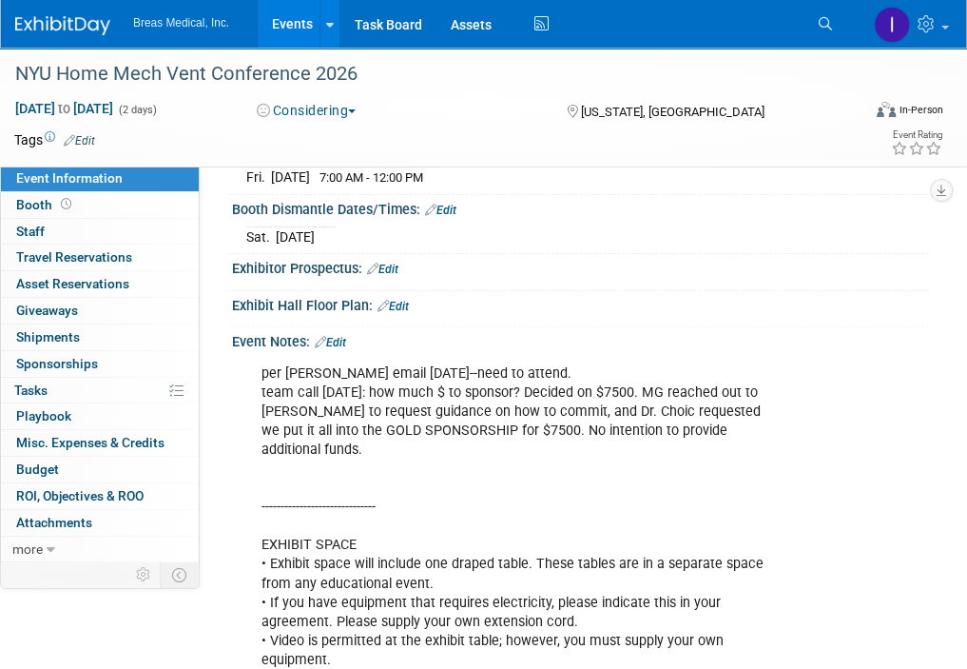
click at [392, 453] on div "per Chris email 9-9-2025--need to attend. team call 9-22-2025: how much $ to sp…" at bounding box center [515, 574] width 535 height 439
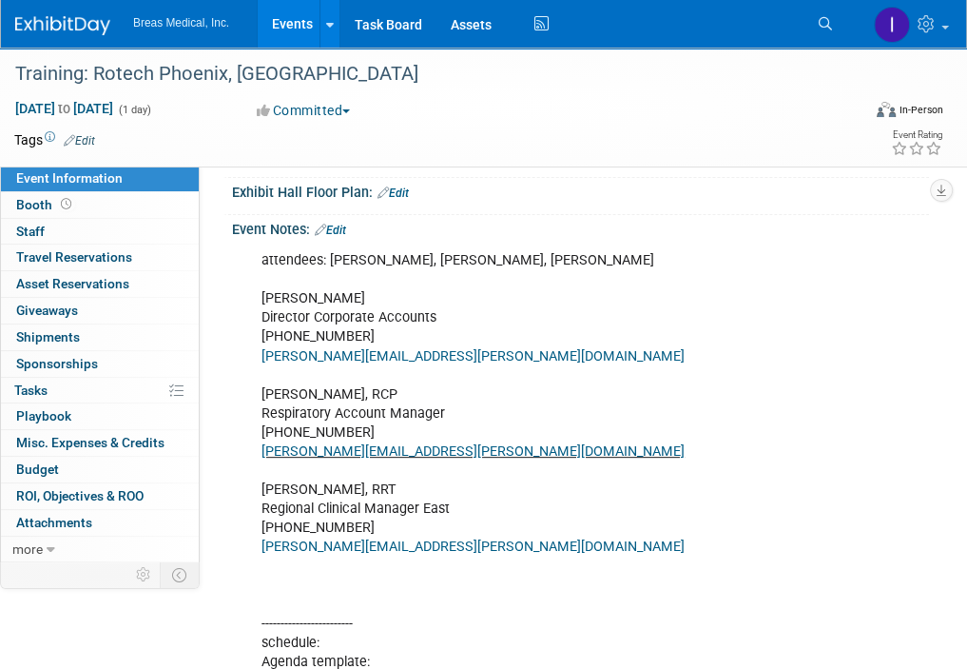
scroll to position [21, 0]
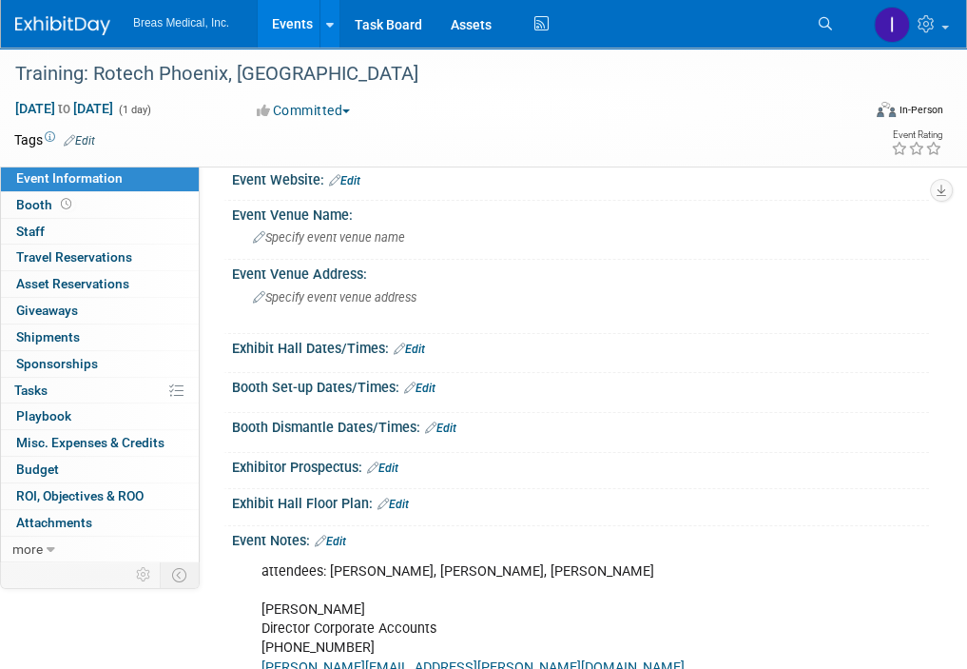
click at [339, 534] on link "Edit" at bounding box center [330, 540] width 31 height 13
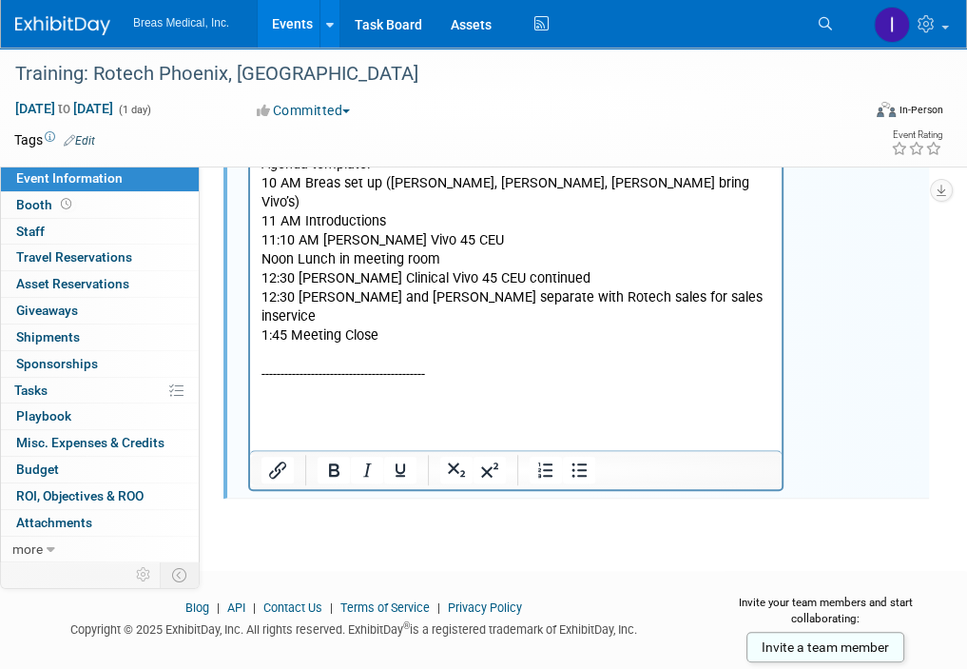
scroll to position [830, 0]
click at [345, 358] on p "attendees: Brett, Jodi, Joe Brett Townsend Director Corporate Accounts 770-324-…" at bounding box center [517, 98] width 510 height 688
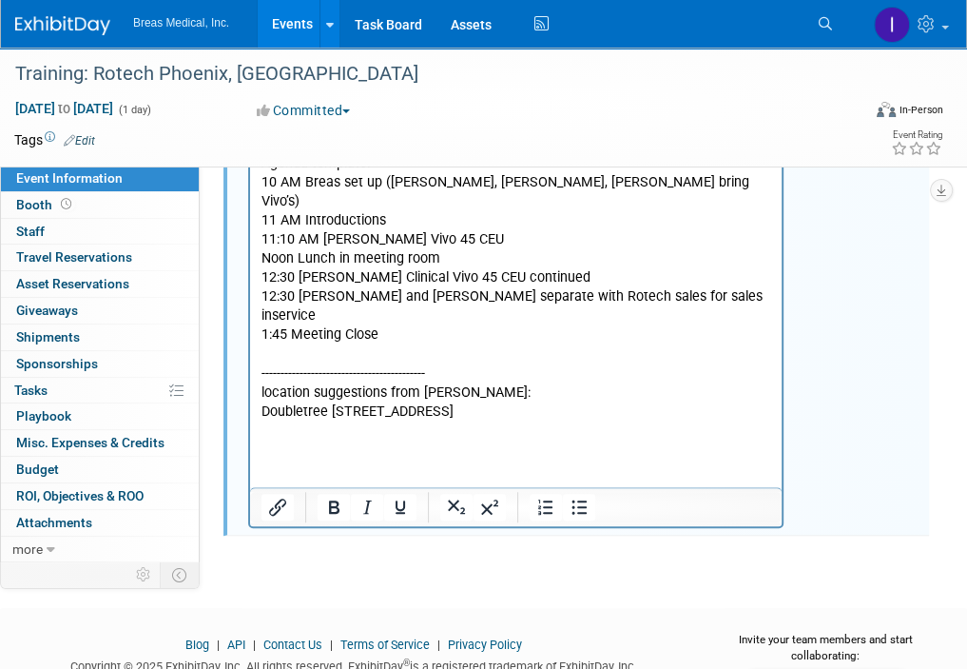
click at [261, 353] on body "attendees: Brett, Jodi, Joe Brett Townsend Director Corporate Accounts 770-324-…" at bounding box center [517, 117] width 512 height 726
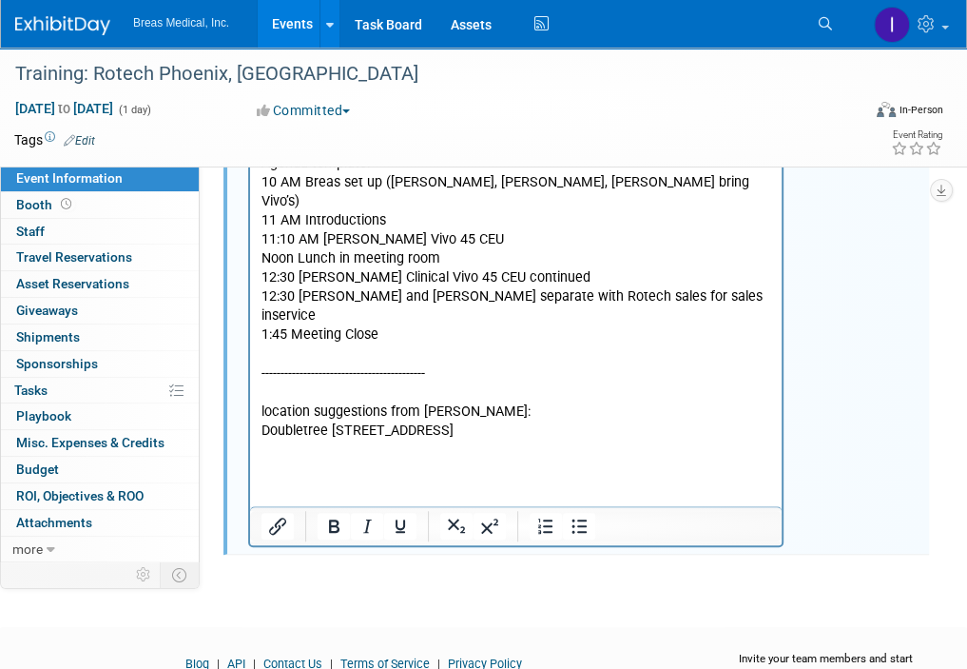
click at [343, 441] on p "Rich Text Area. Press ALT-0 for help." at bounding box center [517, 469] width 510 height 57
click at [292, 441] on p "Rich Text Area. Press ALT-0 for help." at bounding box center [517, 469] width 510 height 57
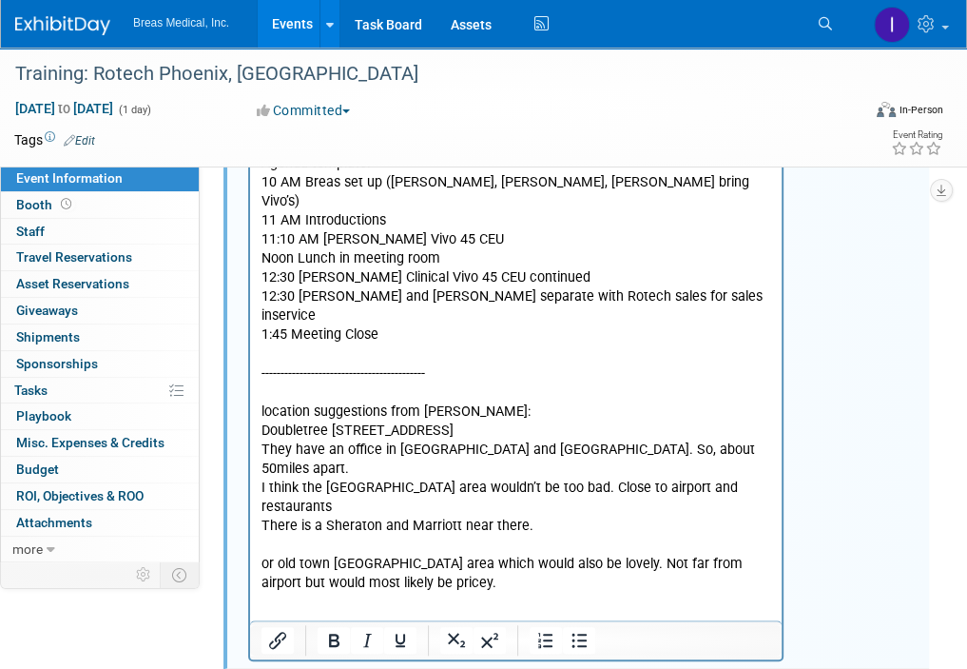
click at [292, 536] on p "Rich Text Area. Press ALT-0 for help." at bounding box center [517, 545] width 510 height 19
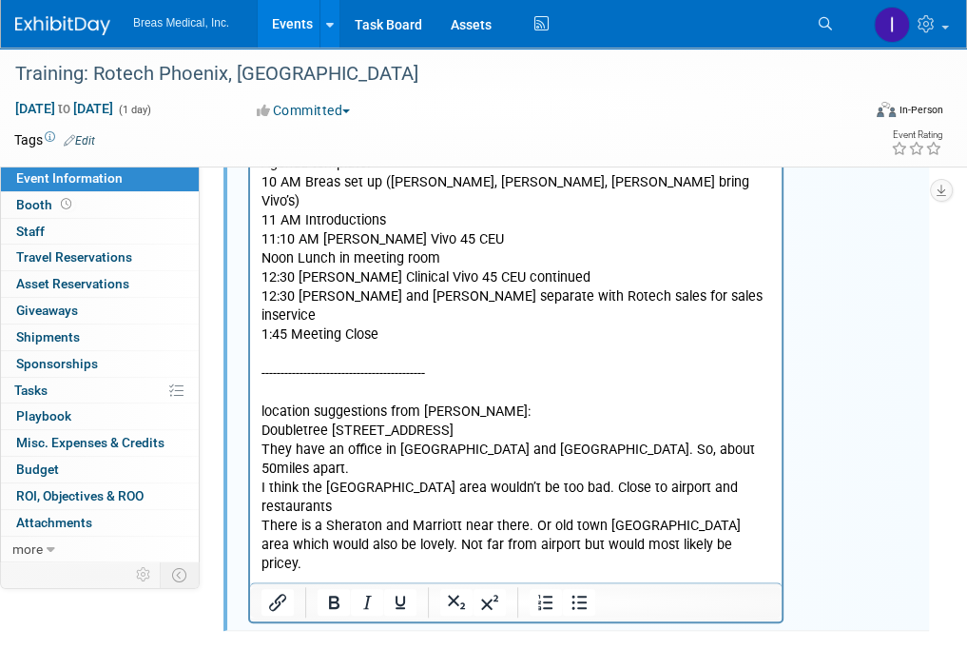
click at [375, 422] on p "Doubletree 2100 South Priest Drive Tempe, Az" at bounding box center [517, 431] width 510 height 19
click at [343, 574] on p "Rich Text Area. Press ALT-0 for help." at bounding box center [517, 602] width 510 height 57
click at [327, 422] on p "Rich Text Area. Press ALT-0 for help." at bounding box center [517, 431] width 510 height 19
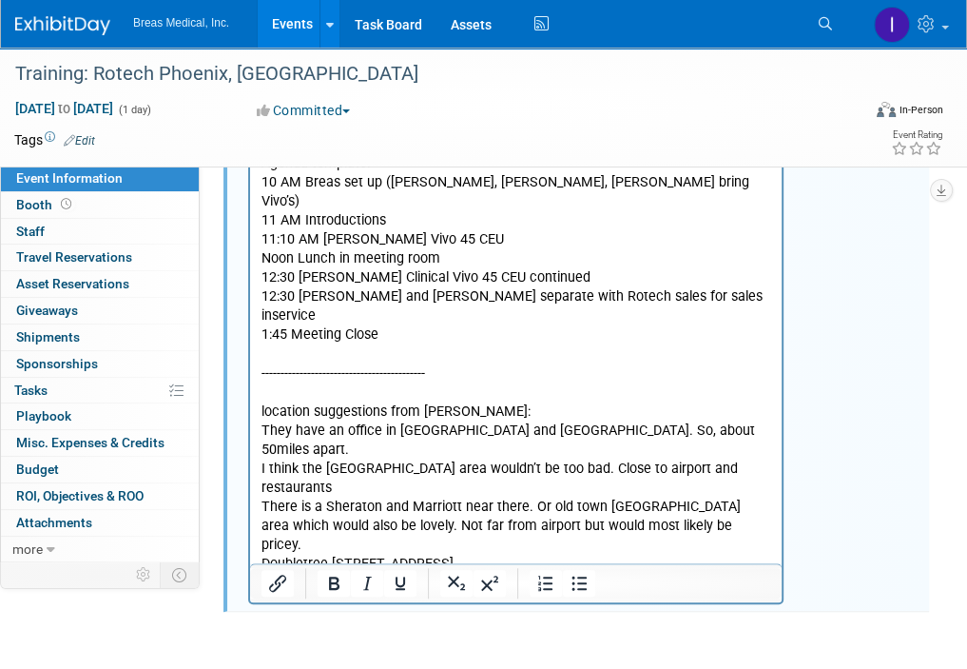
click at [634, 555] on p "Doubletree 2100 South Priest Drive Tempe, Az" at bounding box center [517, 583] width 510 height 57
click at [577, 422] on p "They have an office in Mesa and Peoria. So, about 50miles apart." at bounding box center [517, 441] width 510 height 38
click at [768, 460] on p "I think the Mesa Riverview area wouldn’t be too bad. Close to airport and resta…" at bounding box center [517, 479] width 510 height 38
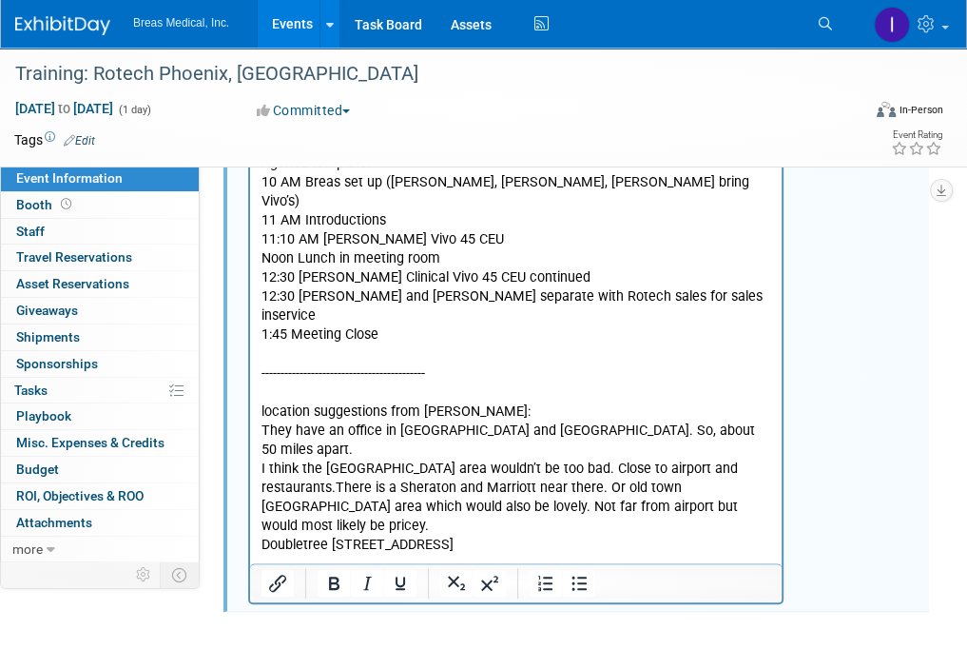
click at [669, 536] on p "Doubletree 2100 South Priest Drive Tempe, Az" at bounding box center [517, 564] width 510 height 57
click at [831, 278] on div "attendees: Brett, Jodi, Joe Brett Townsend Director Corporate Accounts 770-324-…" at bounding box center [580, 171] width 697 height 867
drag, startPoint x: 264, startPoint y: 475, endPoint x: 550, endPoint y: 479, distance: 285.3
click at [550, 536] on p "Doubletree 2100 South Priest Drive Tempe, Az" at bounding box center [517, 564] width 510 height 57
copy p "Doubletree 2100 South Priest Drive Tempe, Az"
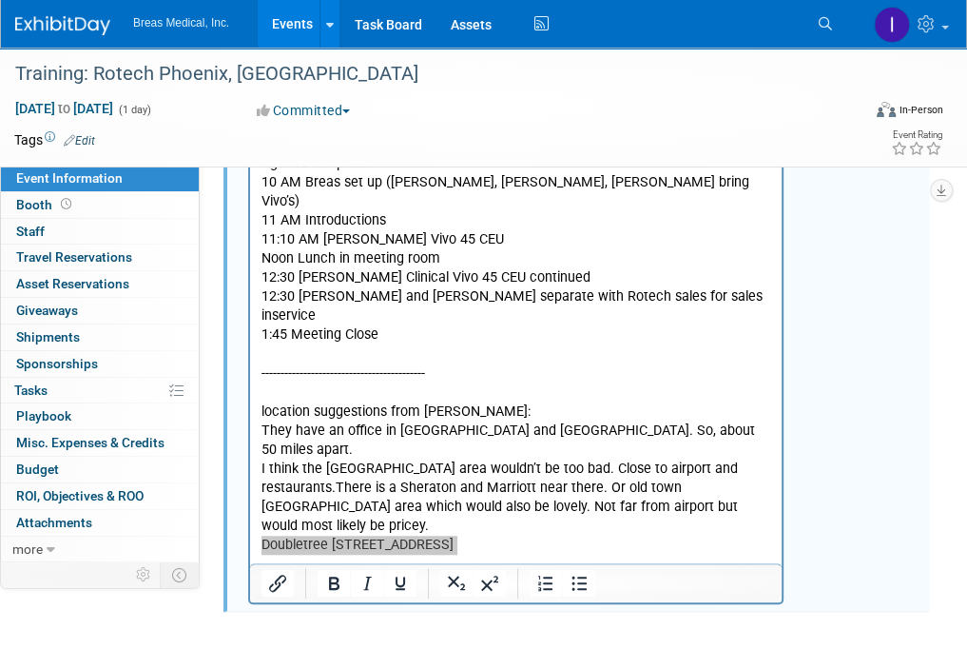
drag, startPoint x: 873, startPoint y: 345, endPoint x: 857, endPoint y: 349, distance: 16.6
click at [873, 345] on div "attendees: Brett, Jodi, Joe Brett Townsend Director Corporate Accounts 770-324-…" at bounding box center [580, 171] width 697 height 867
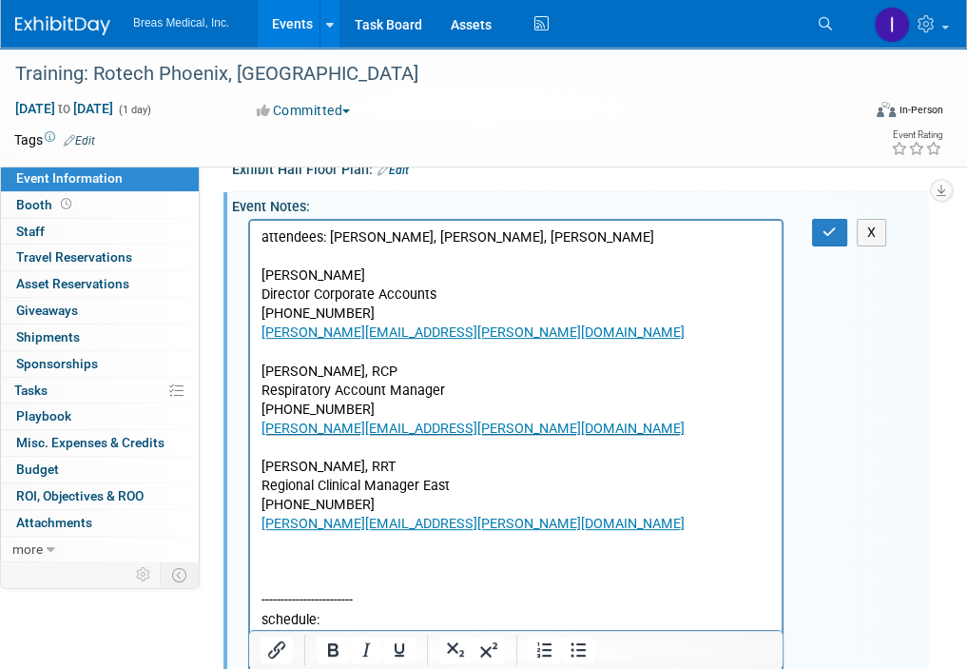
scroll to position [260, 0]
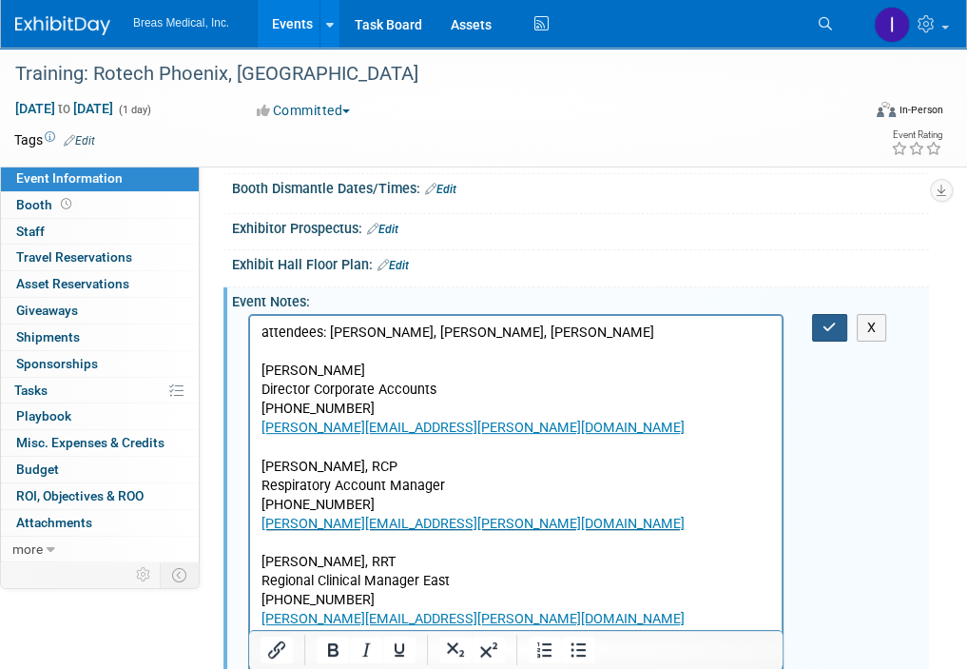
click at [825, 325] on icon "button" at bounding box center [830, 326] width 14 height 13
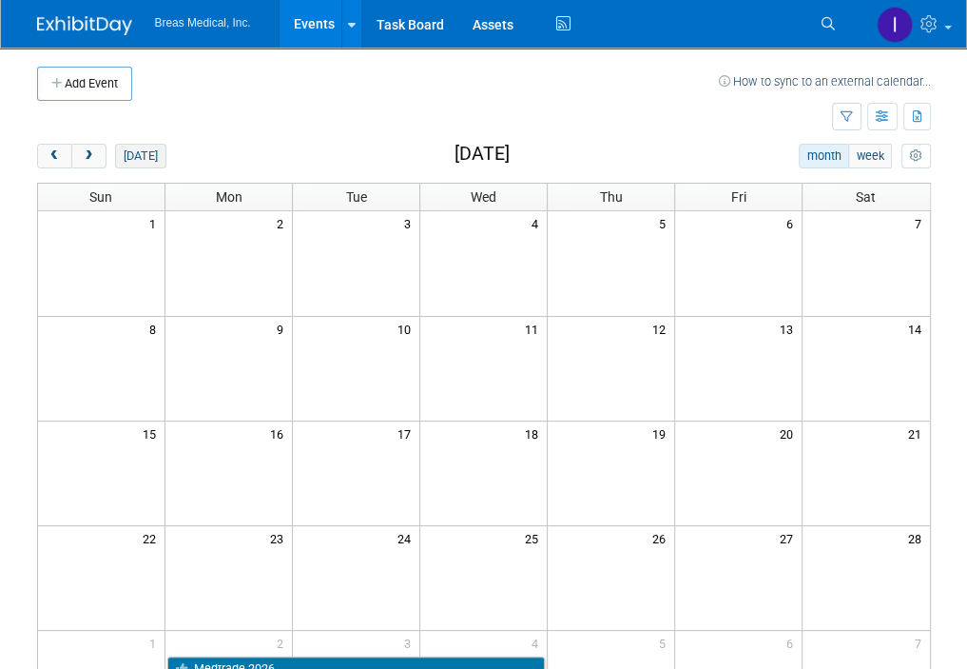
click at [139, 149] on button "[DATE]" at bounding box center [140, 156] width 50 height 25
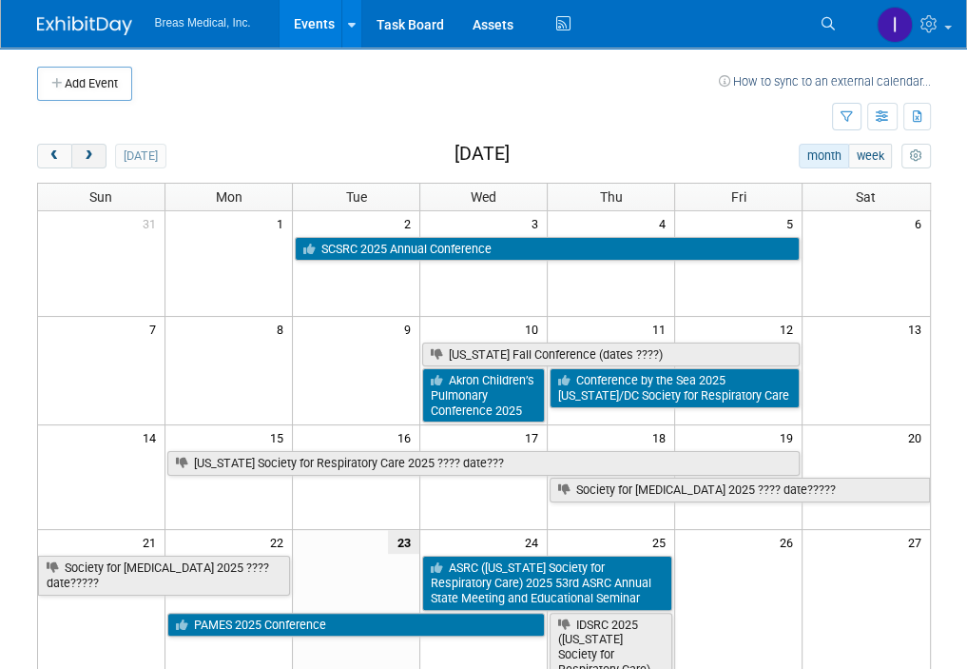
click at [91, 157] on span "next" at bounding box center [89, 156] width 14 height 12
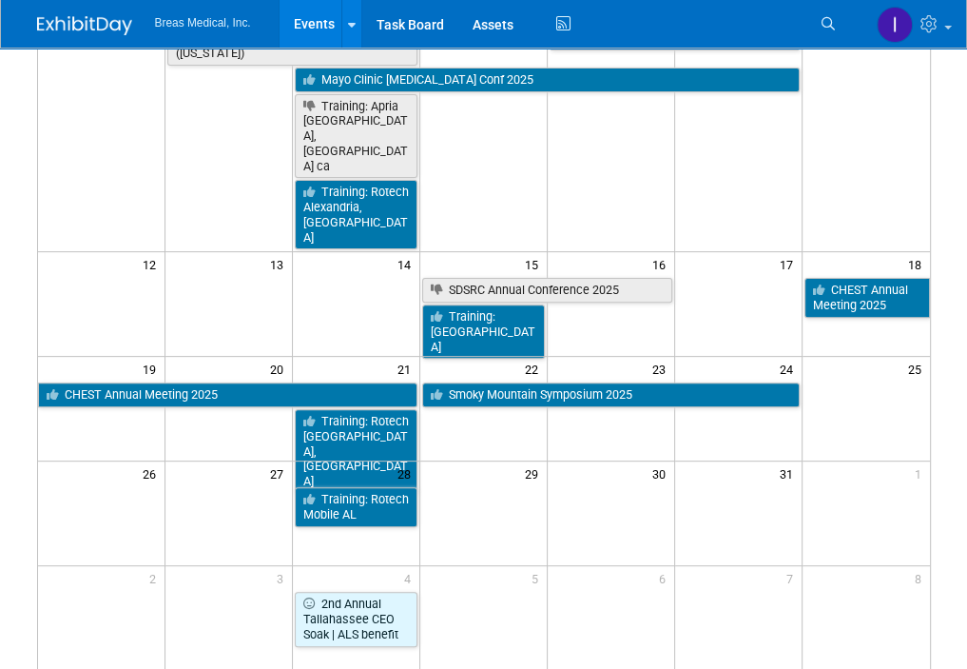
scroll to position [380, 0]
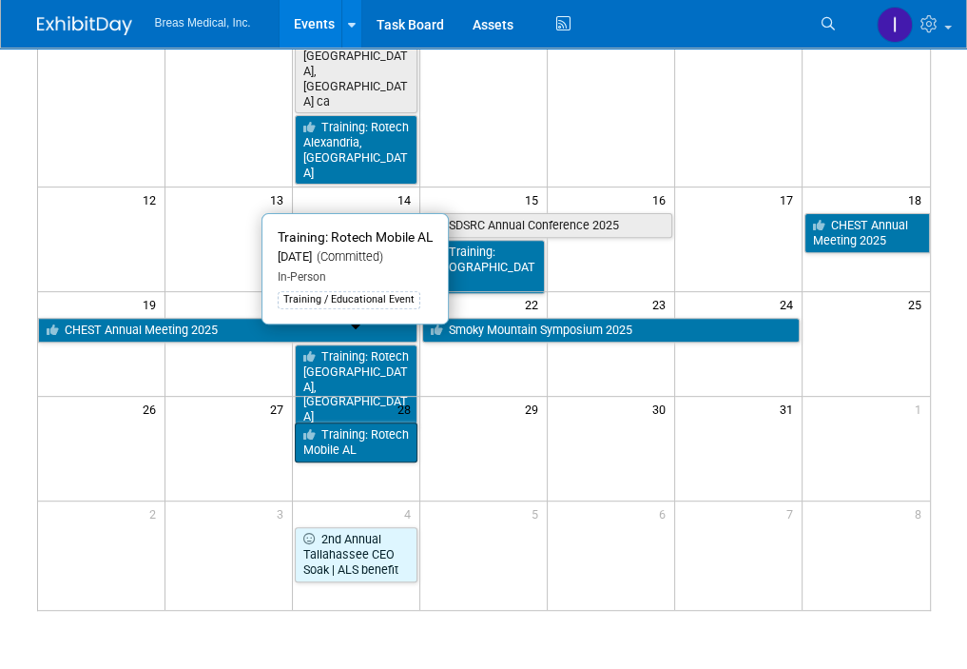
click at [364, 422] on link "Training: Rotech Mobile AL" at bounding box center [356, 441] width 123 height 39
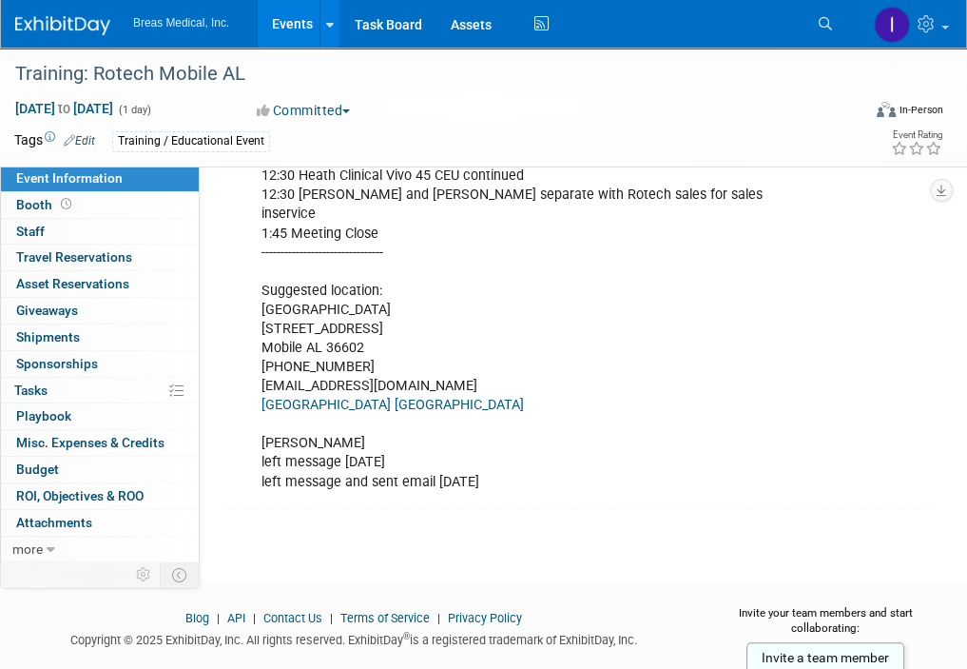
scroll to position [954, 0]
